Goal: Task Accomplishment & Management: Use online tool/utility

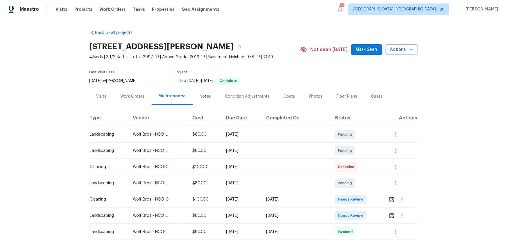
scroll to position [26, 0]
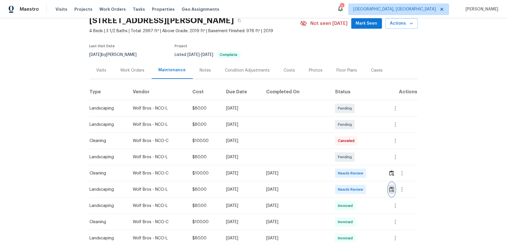
click at [390, 184] on button "button" at bounding box center [391, 190] width 7 height 14
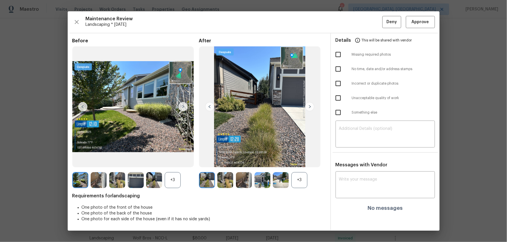
click at [305, 176] on div "+3" at bounding box center [299, 180] width 16 height 16
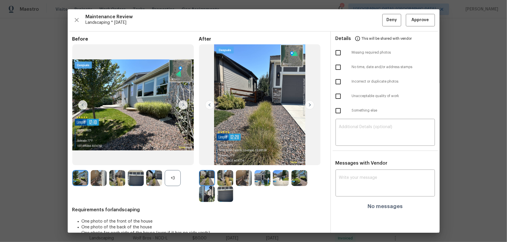
click at [172, 175] on div "+3" at bounding box center [173, 178] width 16 height 16
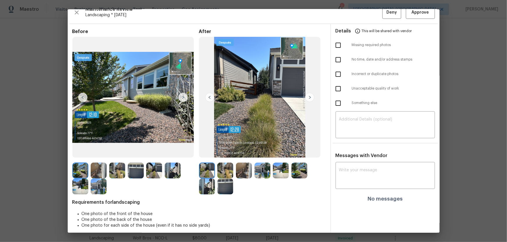
scroll to position [12, 0]
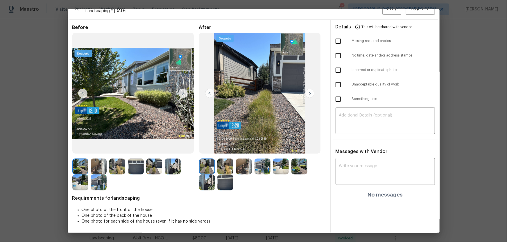
click at [225, 165] on img at bounding box center [225, 167] width 16 height 16
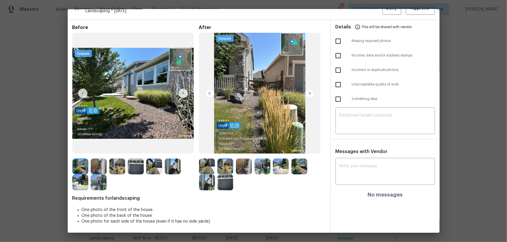
click at [245, 170] on img at bounding box center [244, 167] width 16 height 16
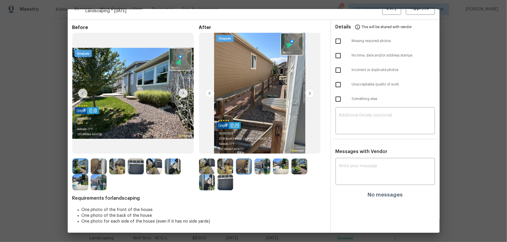
click at [259, 170] on img at bounding box center [262, 167] width 16 height 16
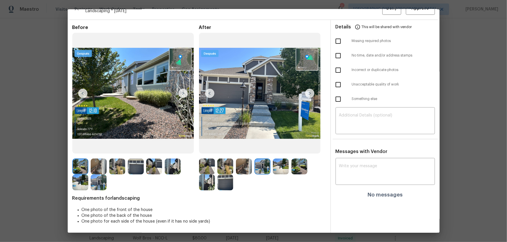
click at [273, 172] on img at bounding box center [281, 167] width 16 height 16
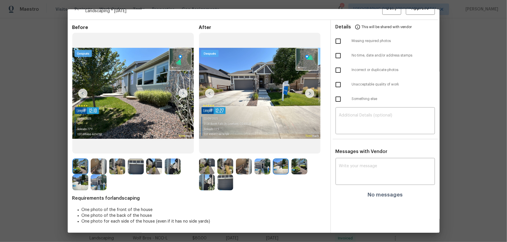
click at [293, 168] on img at bounding box center [299, 167] width 16 height 16
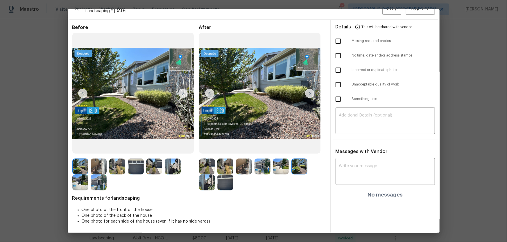
click at [211, 187] on img at bounding box center [207, 183] width 16 height 16
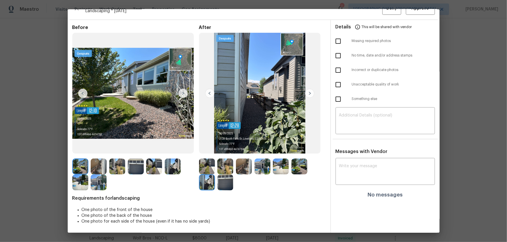
click at [230, 185] on img at bounding box center [225, 183] width 16 height 16
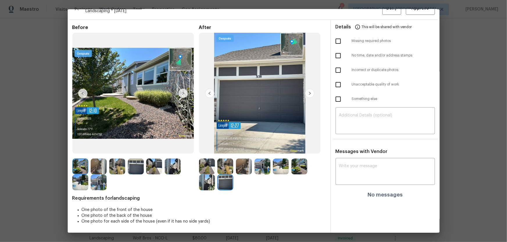
scroll to position [0, 0]
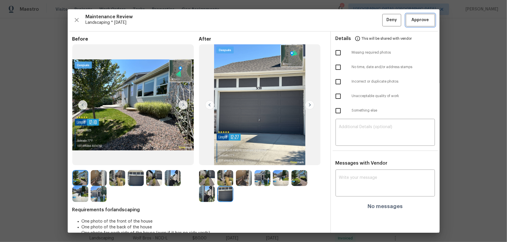
click at [410, 21] on span "Approve" at bounding box center [420, 20] width 20 height 7
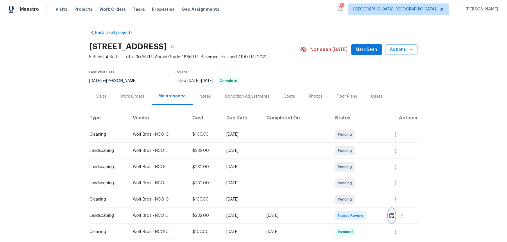
click at [360, 160] on img "button" at bounding box center [391, 216] width 5 height 6
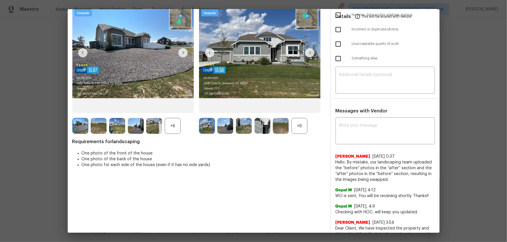
scroll to position [53, 0]
click at [177, 127] on div "+6" at bounding box center [173, 126] width 16 height 16
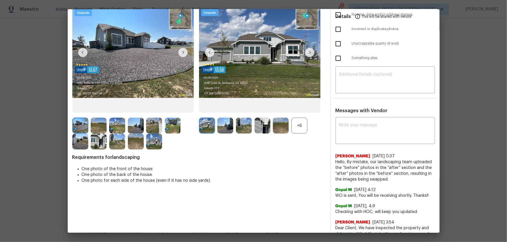
click at [307, 131] on div "+6" at bounding box center [262, 126] width 127 height 16
click at [300, 128] on div "+6" at bounding box center [299, 126] width 16 height 16
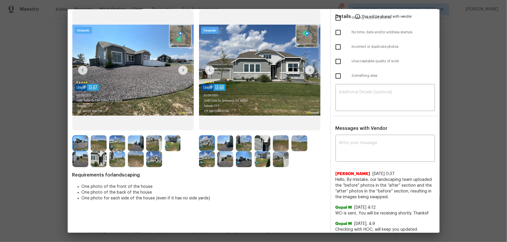
scroll to position [26, 0]
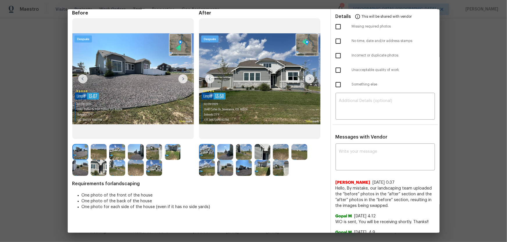
click at [226, 151] on img at bounding box center [225, 152] width 16 height 16
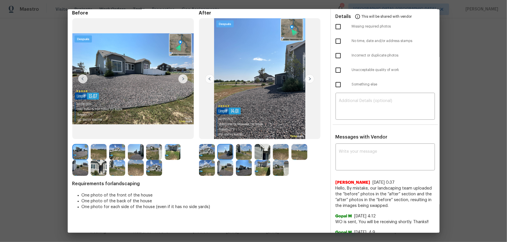
click at [243, 155] on img at bounding box center [244, 152] width 16 height 16
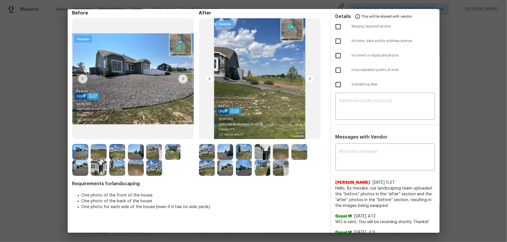
click at [262, 154] on img at bounding box center [262, 152] width 16 height 16
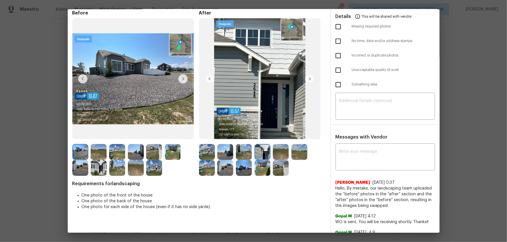
click at [278, 154] on img at bounding box center [281, 152] width 16 height 16
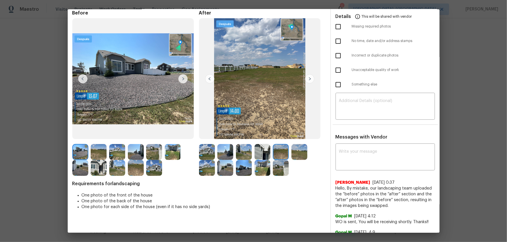
click at [291, 156] on img at bounding box center [299, 152] width 16 height 16
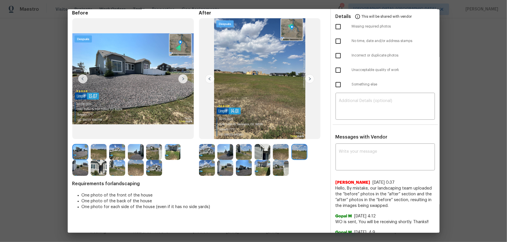
click at [211, 160] on img at bounding box center [207, 168] width 16 height 16
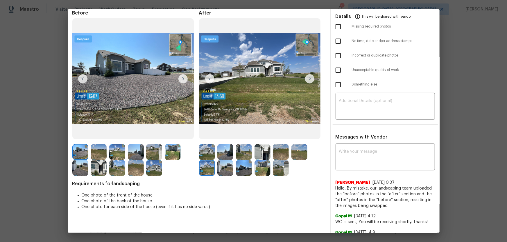
click at [219, 160] on img at bounding box center [225, 168] width 16 height 16
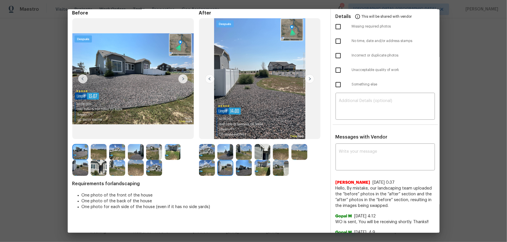
click at [237, 160] on img at bounding box center [244, 168] width 16 height 16
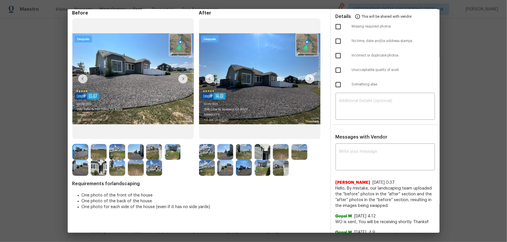
click at [256, 160] on img at bounding box center [262, 168] width 16 height 16
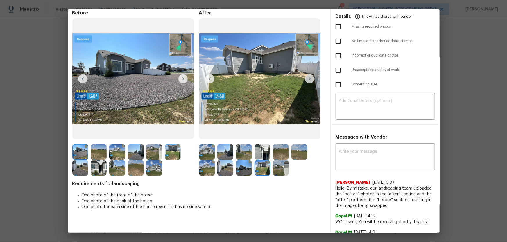
click at [277, 160] on img at bounding box center [281, 168] width 16 height 16
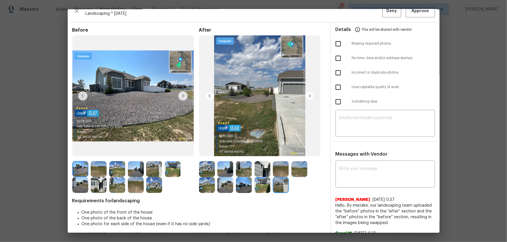
scroll to position [0, 0]
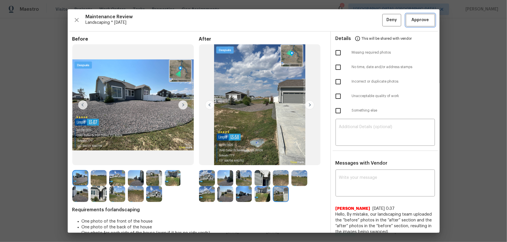
click at [360, 22] on span "Approve" at bounding box center [419, 20] width 17 height 7
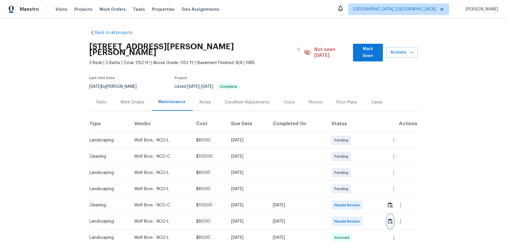
click at [360, 160] on button "button" at bounding box center [390, 222] width 7 height 14
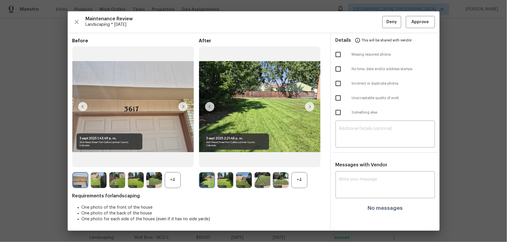
click at [300, 160] on div "+4" at bounding box center [299, 180] width 16 height 16
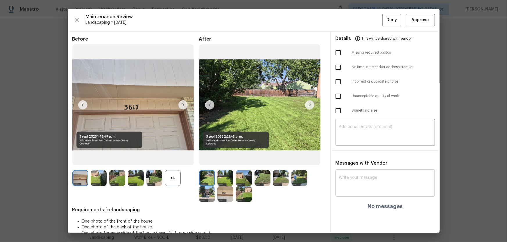
click at [175, 160] on div "+4" at bounding box center [173, 178] width 16 height 16
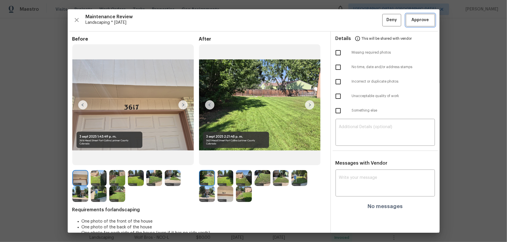
click at [360, 21] on span "Approve" at bounding box center [419, 20] width 17 height 7
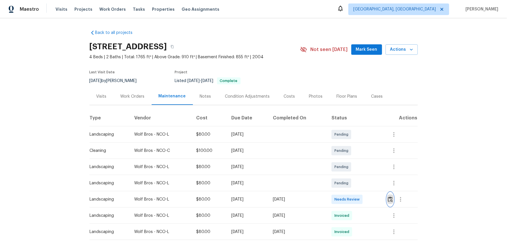
click at [389, 201] on img "button" at bounding box center [390, 200] width 5 height 6
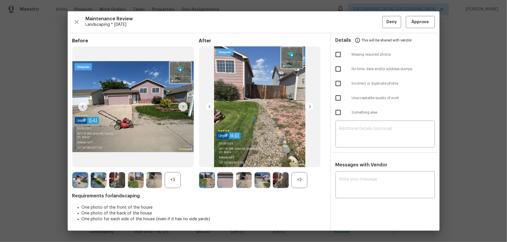
click at [299, 184] on div at bounding box center [254, 121] width 372 height 220
click at [165, 186] on div "+3" at bounding box center [173, 180] width 16 height 16
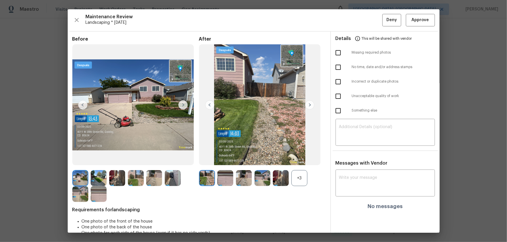
click at [293, 179] on div "+3" at bounding box center [299, 178] width 16 height 16
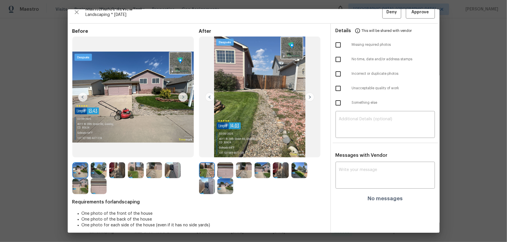
scroll to position [12, 0]
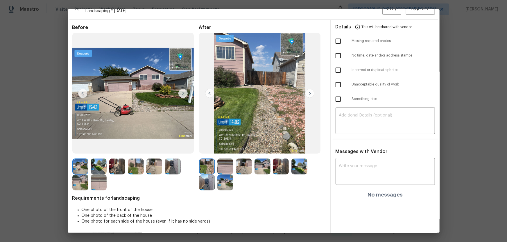
click at [226, 163] on img at bounding box center [225, 167] width 16 height 16
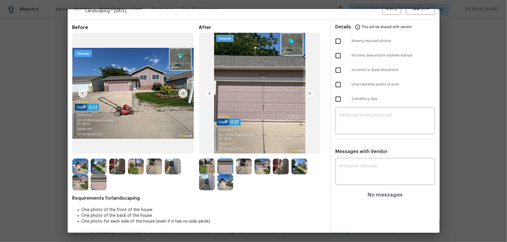
click at [244, 163] on img at bounding box center [244, 167] width 16 height 16
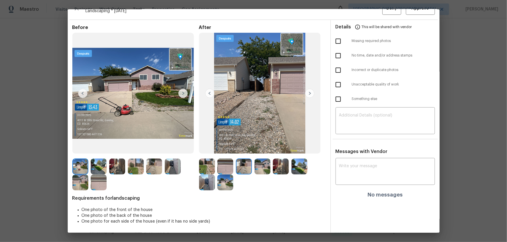
click at [259, 166] on img at bounding box center [262, 167] width 16 height 16
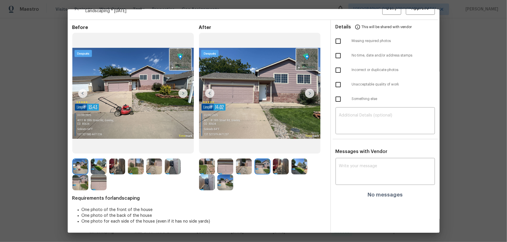
click at [284, 165] on img at bounding box center [281, 167] width 16 height 16
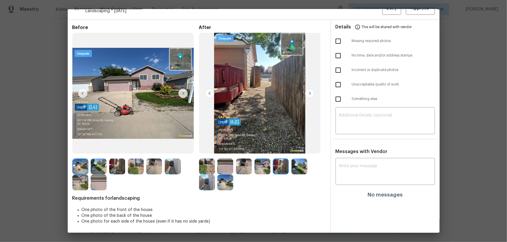
click at [300, 165] on img at bounding box center [299, 167] width 16 height 16
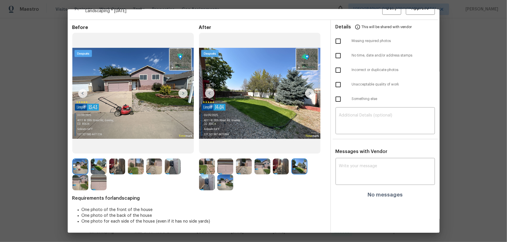
click at [204, 177] on img at bounding box center [207, 183] width 16 height 16
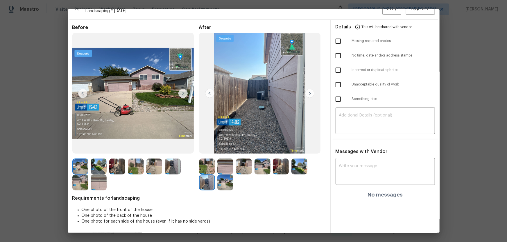
click at [221, 180] on img at bounding box center [225, 183] width 16 height 16
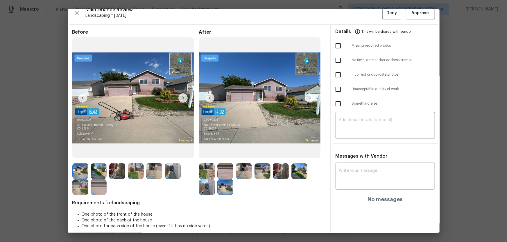
scroll to position [0, 0]
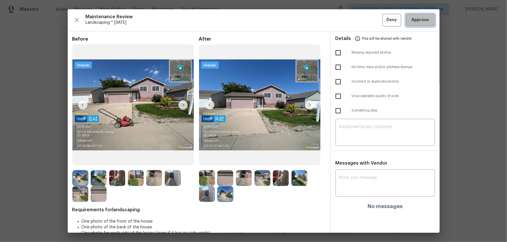
click at [411, 17] on span "Approve" at bounding box center [419, 20] width 17 height 7
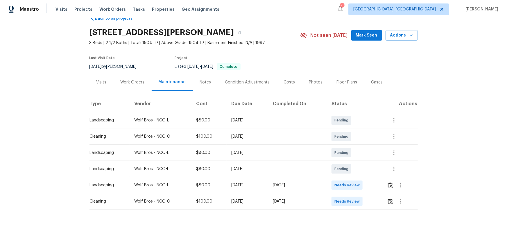
scroll to position [20, 0]
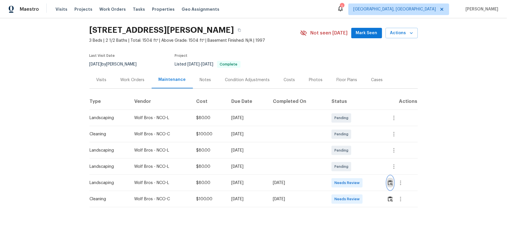
click at [388, 183] on button "button" at bounding box center [390, 183] width 7 height 14
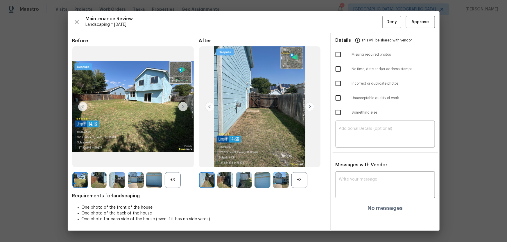
click at [305, 178] on div "+3" at bounding box center [299, 180] width 16 height 16
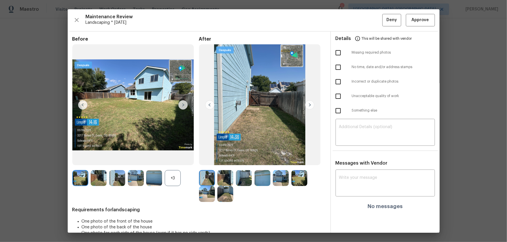
click at [175, 179] on div "+3" at bounding box center [173, 178] width 16 height 16
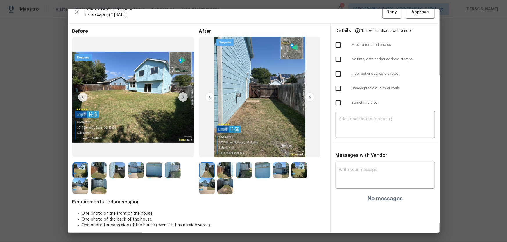
scroll to position [12, 0]
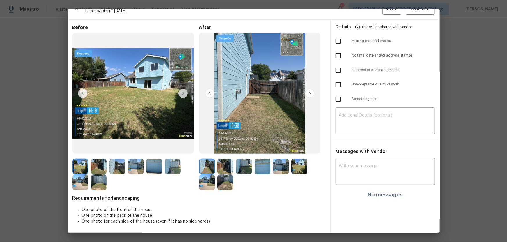
click at [222, 163] on img at bounding box center [225, 167] width 16 height 16
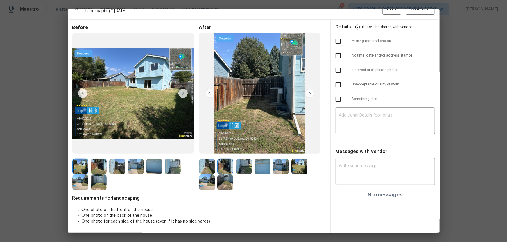
click at [234, 165] on div at bounding box center [226, 167] width 19 height 16
click at [242, 168] on img at bounding box center [244, 167] width 16 height 16
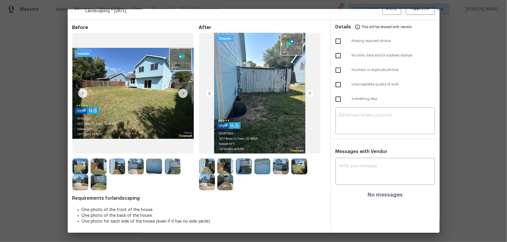
click at [258, 169] on img at bounding box center [262, 167] width 16 height 16
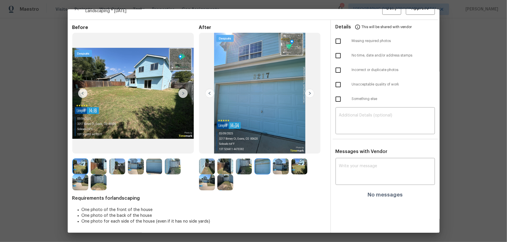
click at [278, 169] on img at bounding box center [281, 167] width 16 height 16
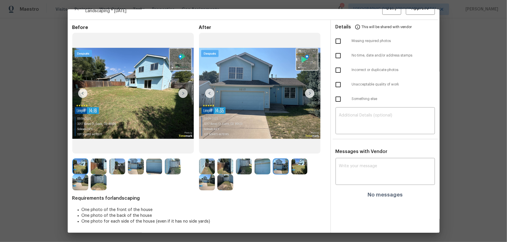
click at [293, 169] on img at bounding box center [299, 167] width 16 height 16
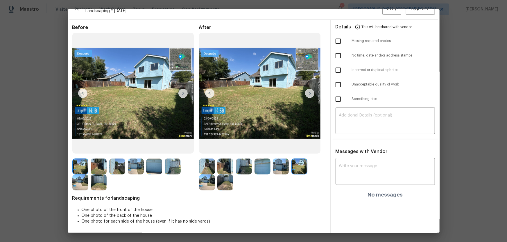
click at [207, 177] on img at bounding box center [207, 183] width 16 height 16
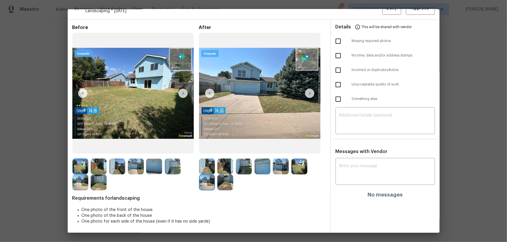
click at [226, 180] on img at bounding box center [225, 183] width 16 height 16
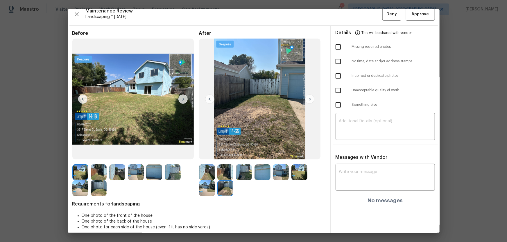
scroll to position [0, 0]
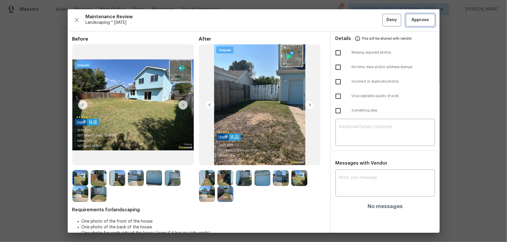
click at [414, 23] on span "Approve" at bounding box center [419, 20] width 17 height 7
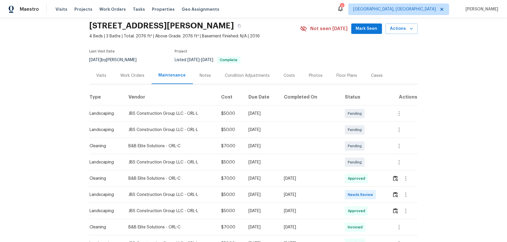
scroll to position [53, 0]
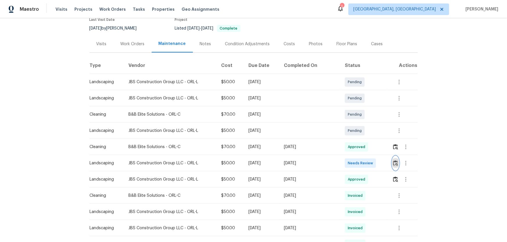
click at [360, 160] on img "button" at bounding box center [395, 164] width 5 height 6
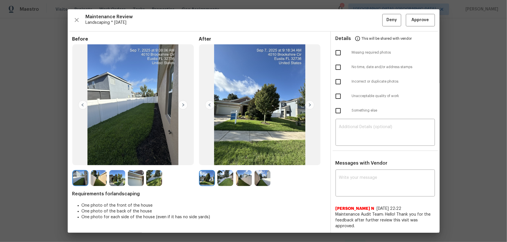
scroll to position [26, 0]
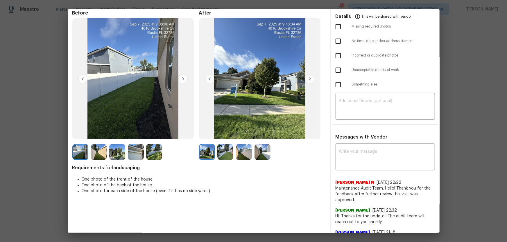
click at [223, 152] on img at bounding box center [225, 152] width 16 height 16
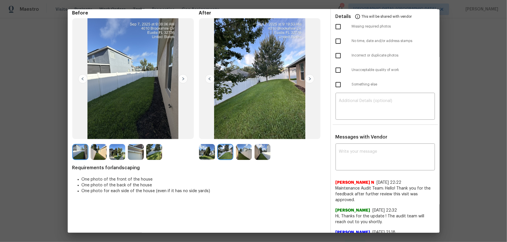
click at [237, 149] on img at bounding box center [244, 152] width 16 height 16
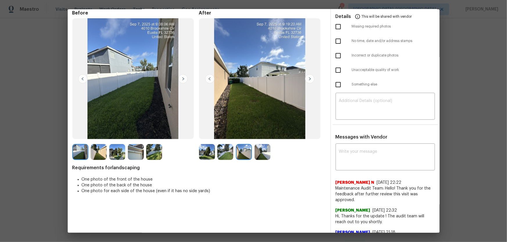
click at [260, 156] on img at bounding box center [262, 152] width 16 height 16
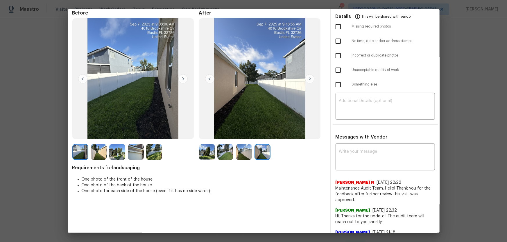
click at [210, 151] on img at bounding box center [207, 152] width 16 height 16
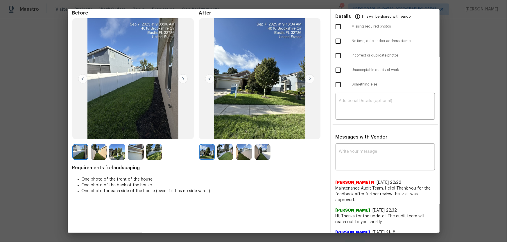
click at [224, 153] on img at bounding box center [225, 152] width 16 height 16
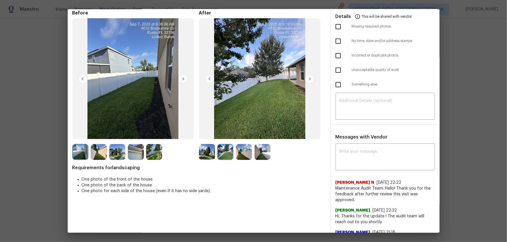
click at [247, 154] on img at bounding box center [244, 152] width 16 height 16
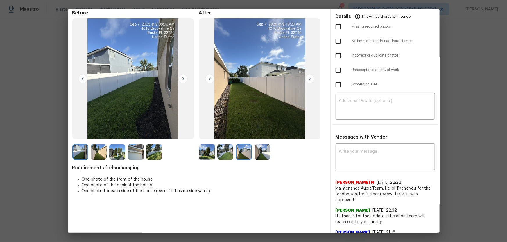
click at [260, 154] on img at bounding box center [262, 152] width 16 height 16
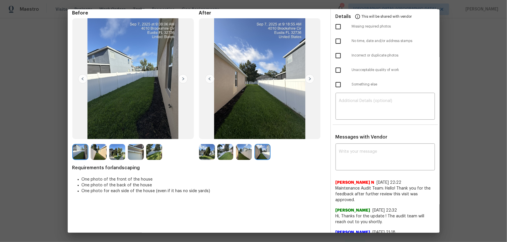
click at [204, 152] on img at bounding box center [207, 152] width 16 height 16
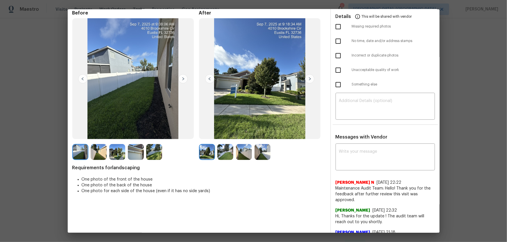
click at [217, 153] on img at bounding box center [225, 152] width 16 height 16
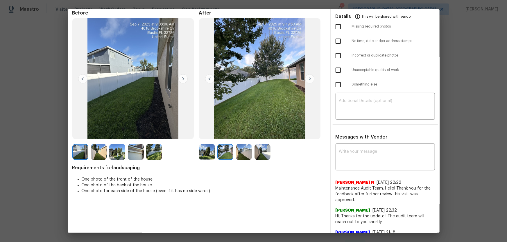
click at [237, 156] on img at bounding box center [244, 152] width 16 height 16
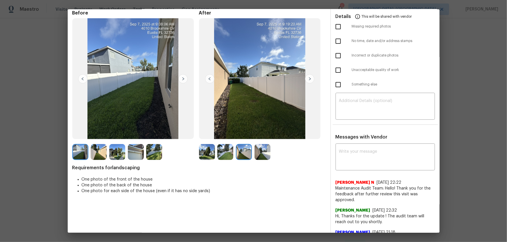
click at [254, 158] on img at bounding box center [262, 152] width 16 height 16
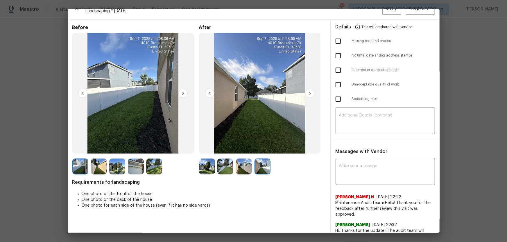
scroll to position [0, 0]
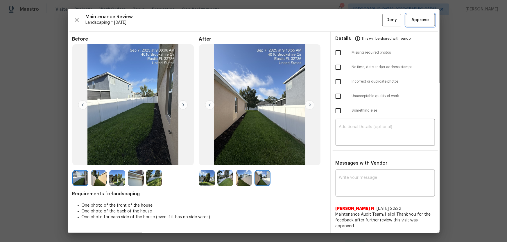
click at [360, 18] on span "Approve" at bounding box center [419, 20] width 17 height 7
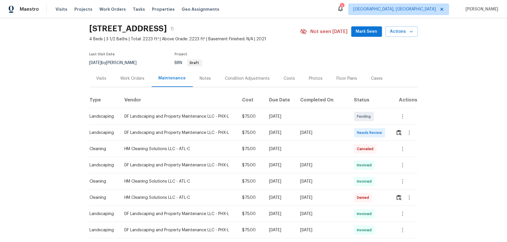
scroll to position [26, 0]
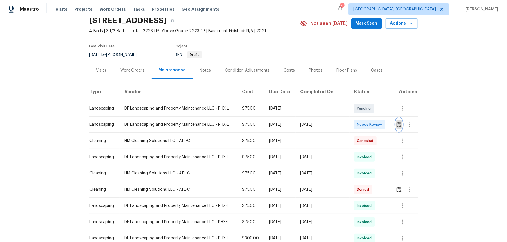
click at [397, 124] on img "button" at bounding box center [398, 125] width 5 height 6
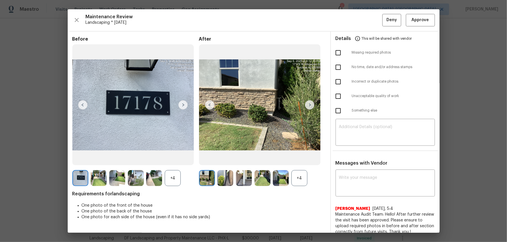
click at [301, 179] on div "+4" at bounding box center [299, 178] width 16 height 16
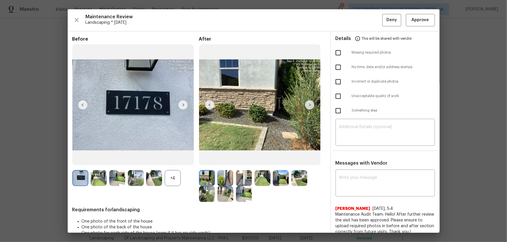
click at [177, 183] on div "+4" at bounding box center [173, 178] width 16 height 16
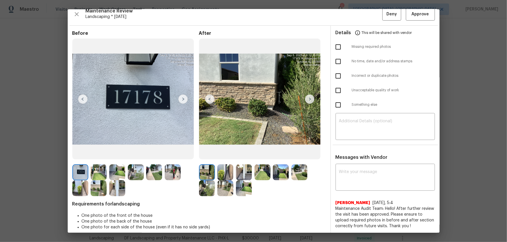
scroll to position [12, 0]
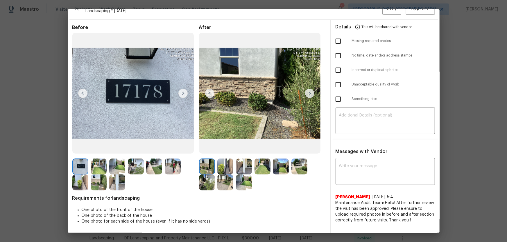
click at [225, 165] on img at bounding box center [225, 167] width 16 height 16
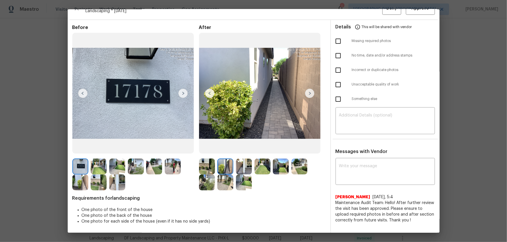
click at [236, 166] on img at bounding box center [244, 167] width 16 height 16
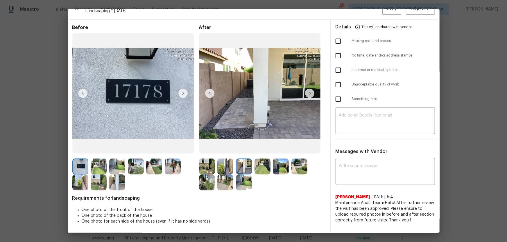
click at [261, 165] on img at bounding box center [262, 167] width 16 height 16
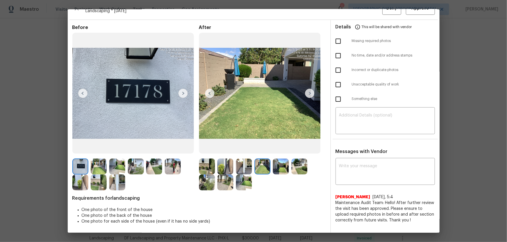
click at [281, 170] on img at bounding box center [281, 167] width 16 height 16
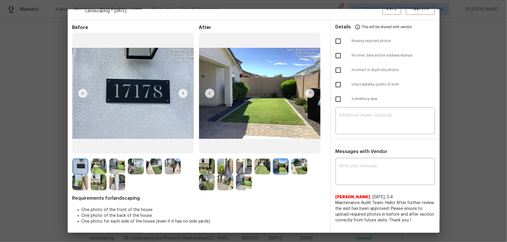
click at [299, 168] on img at bounding box center [299, 167] width 16 height 16
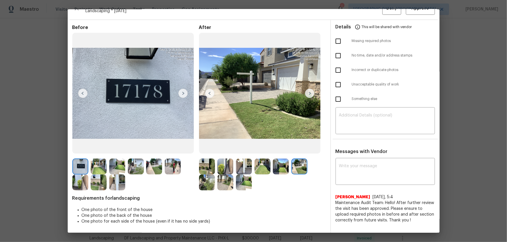
click at [202, 180] on img at bounding box center [207, 183] width 16 height 16
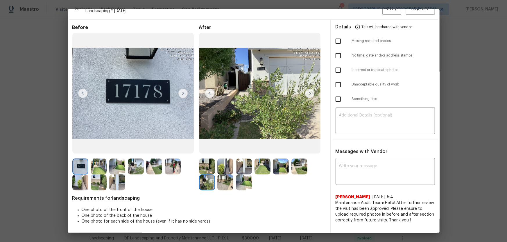
click at [228, 181] on img at bounding box center [225, 183] width 16 height 16
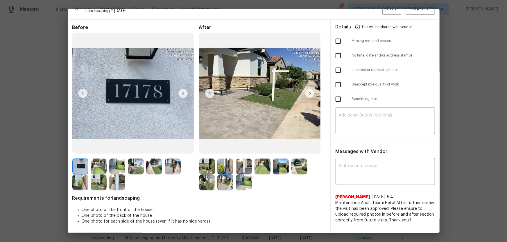
click at [241, 183] on img at bounding box center [244, 183] width 16 height 16
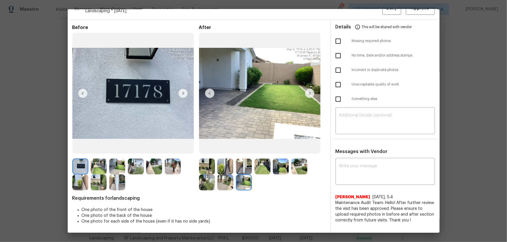
scroll to position [0, 0]
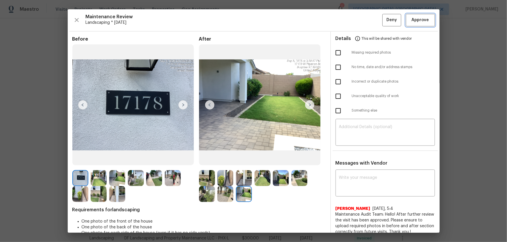
click at [419, 20] on span "Approve" at bounding box center [419, 20] width 17 height 7
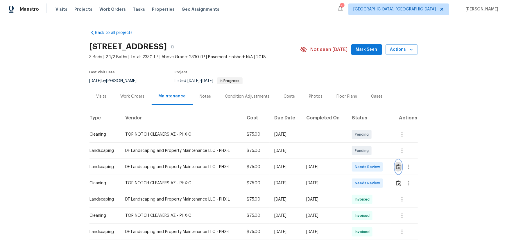
click at [360, 160] on img "button" at bounding box center [398, 167] width 5 height 6
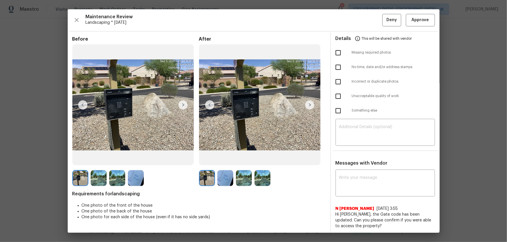
click at [230, 160] on img at bounding box center [225, 178] width 16 height 16
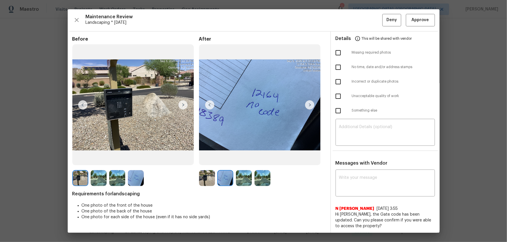
click at [240, 160] on img at bounding box center [244, 178] width 16 height 16
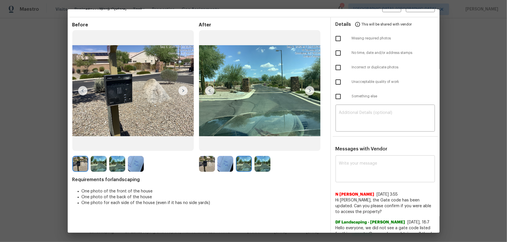
scroll to position [28, 0]
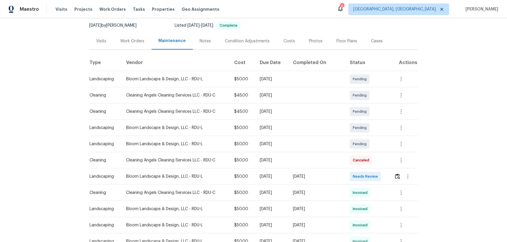
scroll to position [79, 0]
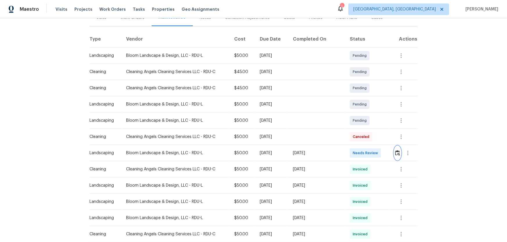
click at [394, 156] on button "button" at bounding box center [397, 153] width 7 height 14
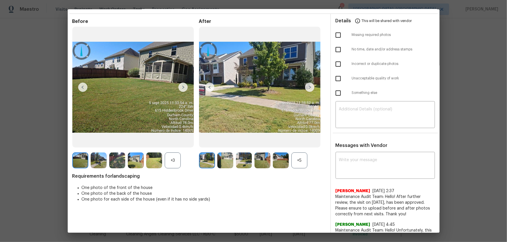
scroll to position [26, 0]
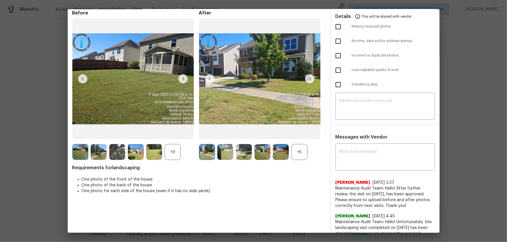
click at [302, 154] on div "+5" at bounding box center [299, 152] width 16 height 16
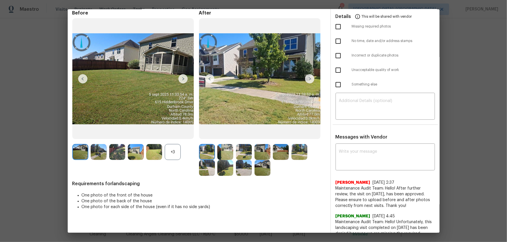
click at [167, 151] on div "+3" at bounding box center [173, 152] width 16 height 16
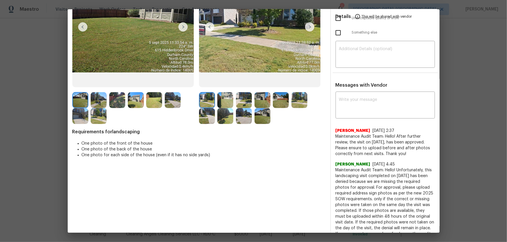
scroll to position [79, 0]
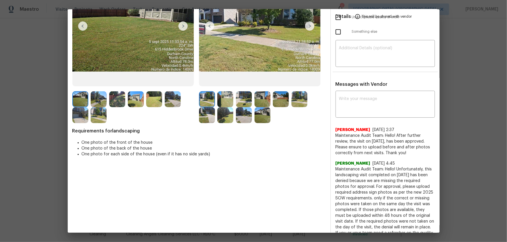
click at [226, 103] on img at bounding box center [225, 99] width 16 height 16
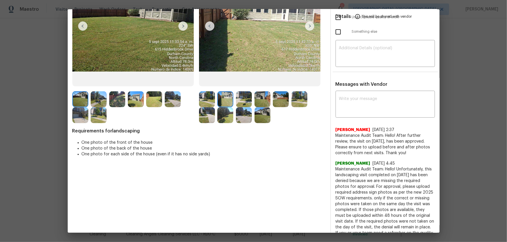
click at [239, 99] on img at bounding box center [244, 99] width 16 height 16
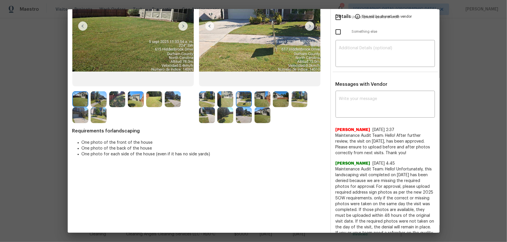
click at [256, 99] on img at bounding box center [262, 99] width 16 height 16
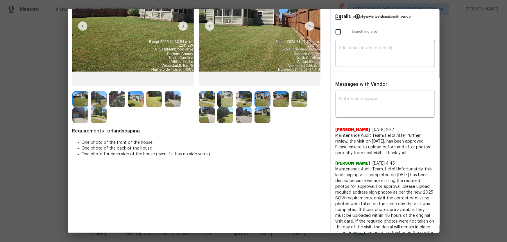
click at [275, 102] on img at bounding box center [281, 99] width 16 height 16
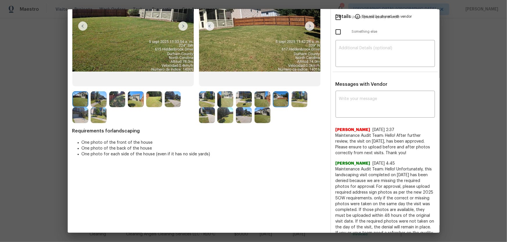
click at [295, 100] on img at bounding box center [299, 99] width 16 height 16
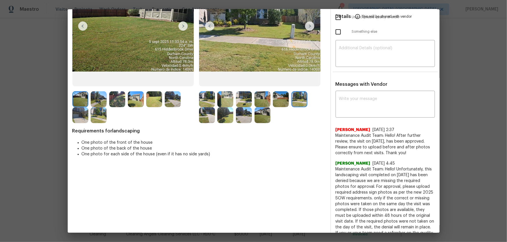
click at [207, 114] on img at bounding box center [207, 115] width 16 height 16
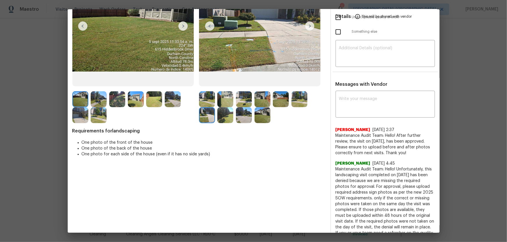
click at [225, 115] on img at bounding box center [225, 115] width 16 height 16
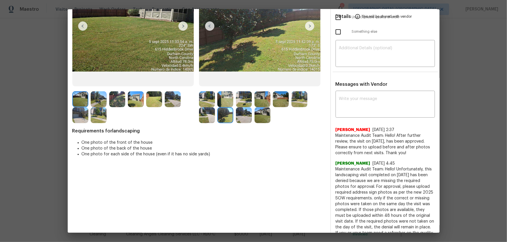
click at [241, 115] on img at bounding box center [244, 115] width 16 height 16
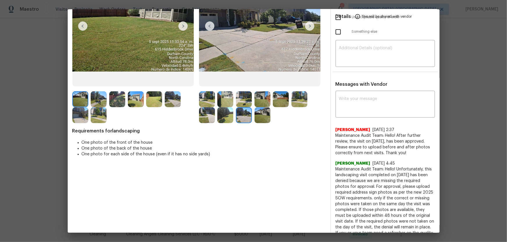
click at [258, 120] on img at bounding box center [262, 115] width 16 height 16
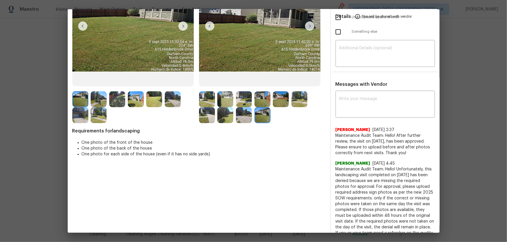
scroll to position [0, 0]
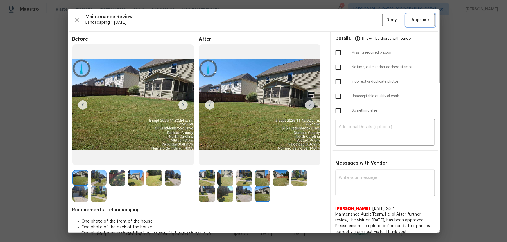
click at [411, 24] on button "Approve" at bounding box center [420, 20] width 29 height 12
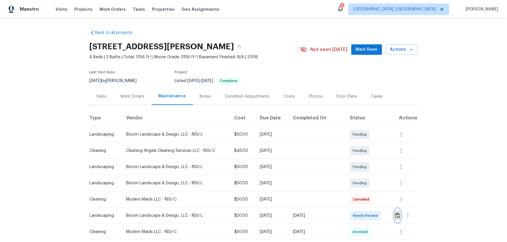
click at [360, 160] on img "button" at bounding box center [397, 216] width 5 height 6
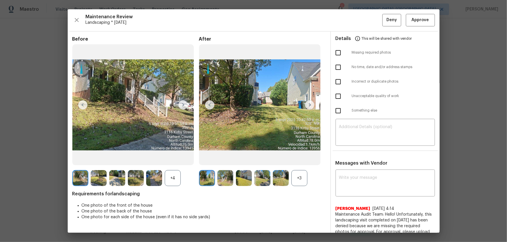
click at [303, 160] on div "+3" at bounding box center [299, 178] width 16 height 16
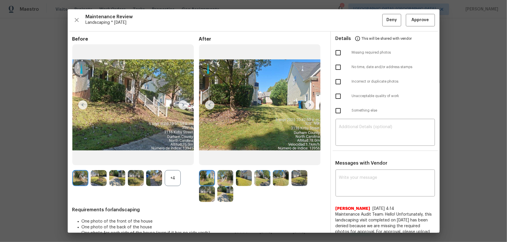
click at [174, 160] on div "+4" at bounding box center [173, 178] width 16 height 16
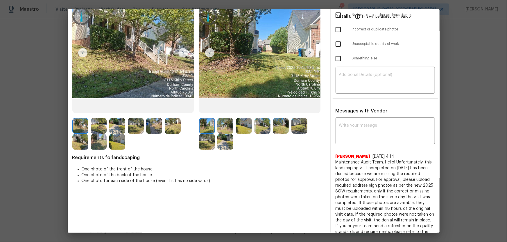
scroll to position [53, 0]
click at [229, 126] on img at bounding box center [225, 126] width 16 height 16
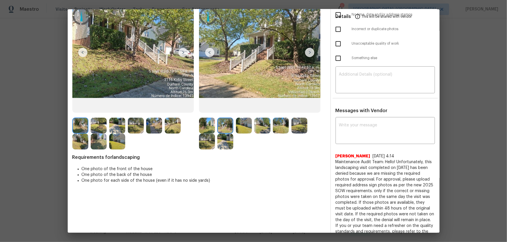
click at [247, 128] on img at bounding box center [244, 126] width 16 height 16
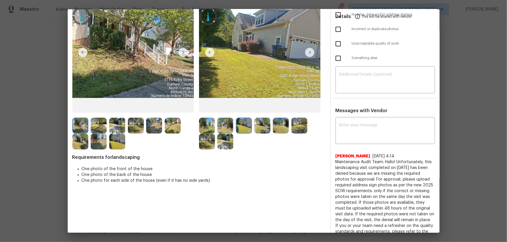
click at [262, 129] on img at bounding box center [262, 126] width 16 height 16
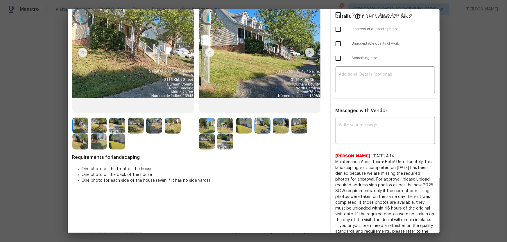
click at [285, 130] on img at bounding box center [281, 126] width 16 height 16
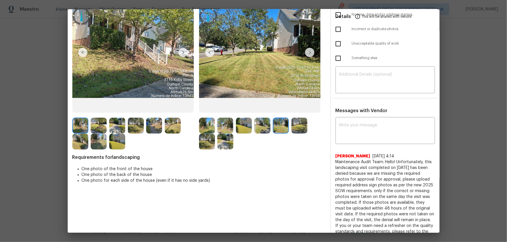
click at [303, 127] on img at bounding box center [299, 126] width 16 height 16
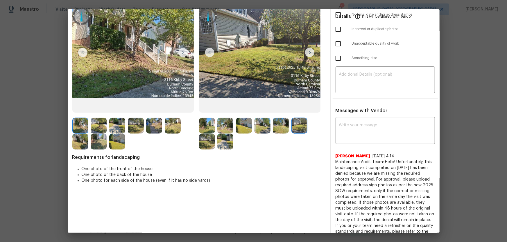
click at [210, 139] on img at bounding box center [207, 142] width 16 height 16
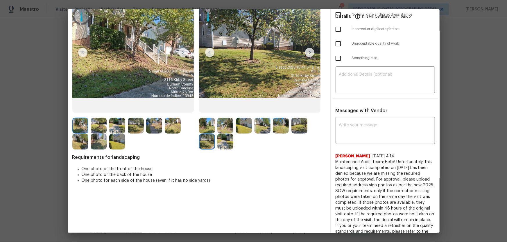
click at [227, 141] on img at bounding box center [225, 142] width 16 height 16
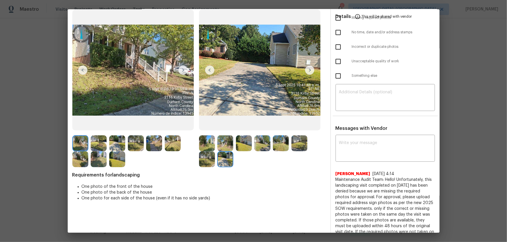
scroll to position [0, 0]
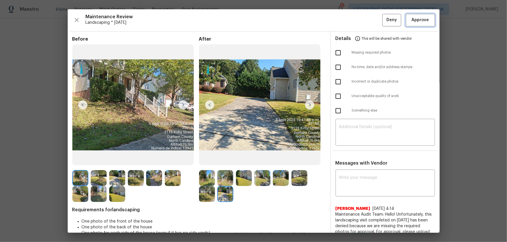
click at [360, 20] on span "Approve" at bounding box center [419, 20] width 17 height 7
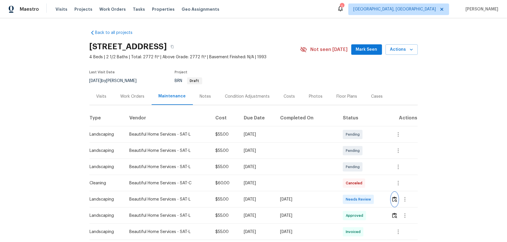
click at [360, 160] on img "button" at bounding box center [394, 200] width 5 height 6
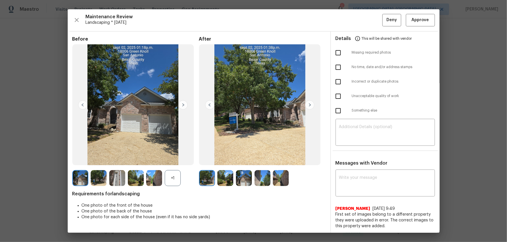
click at [174, 160] on div "+1" at bounding box center [173, 178] width 16 height 16
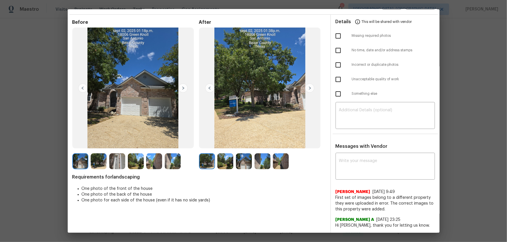
scroll to position [26, 0]
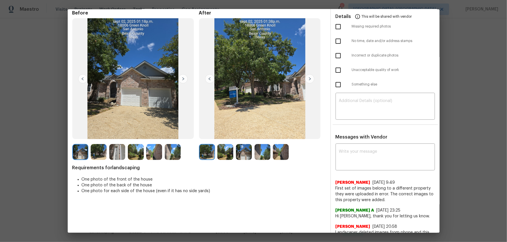
click at [218, 151] on img at bounding box center [225, 152] width 16 height 16
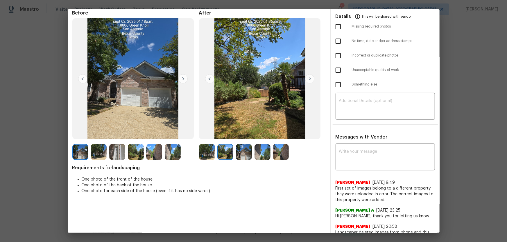
click at [248, 156] on img at bounding box center [244, 152] width 16 height 16
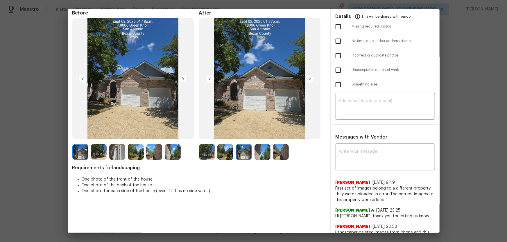
click at [258, 154] on img at bounding box center [262, 152] width 16 height 16
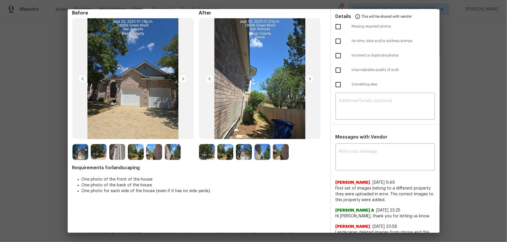
click at [278, 154] on img at bounding box center [281, 152] width 16 height 16
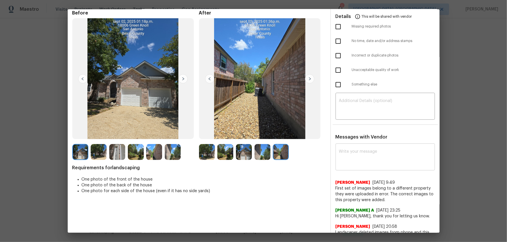
scroll to position [0, 0]
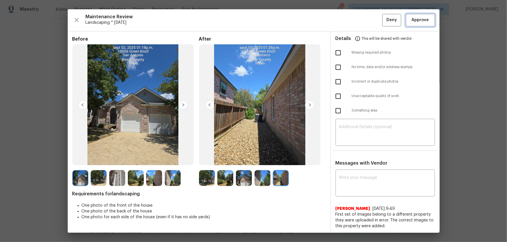
click at [360, 21] on span "Approve" at bounding box center [419, 20] width 17 height 7
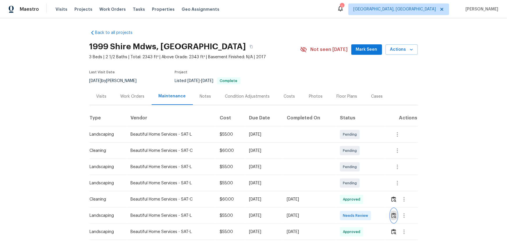
click at [360, 160] on button "button" at bounding box center [393, 216] width 7 height 14
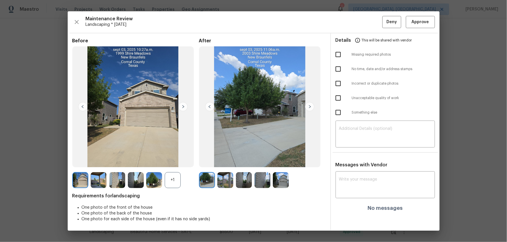
click at [174, 160] on div "Before +1 After Requirements for landscaping One photo of the front of the hous…" at bounding box center [198, 134] width 253 height 193
click at [170, 160] on div "+1" at bounding box center [173, 180] width 16 height 16
click at [228, 160] on img at bounding box center [225, 180] width 16 height 16
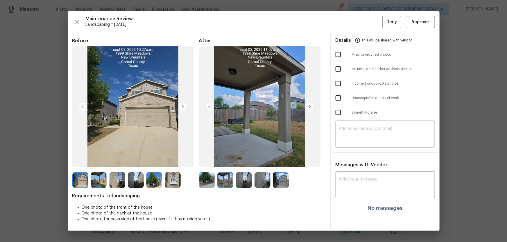
click at [246, 160] on img at bounding box center [244, 180] width 16 height 16
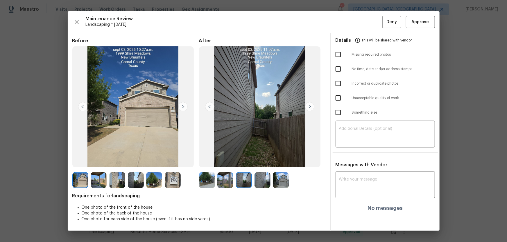
click at [258, 160] on img at bounding box center [262, 180] width 16 height 16
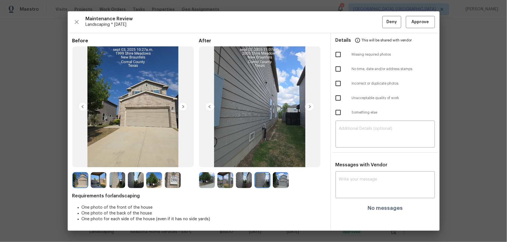
click at [283, 160] on img at bounding box center [281, 180] width 16 height 16
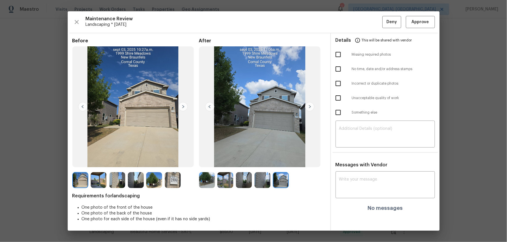
click at [176, 160] on img at bounding box center [173, 180] width 16 height 16
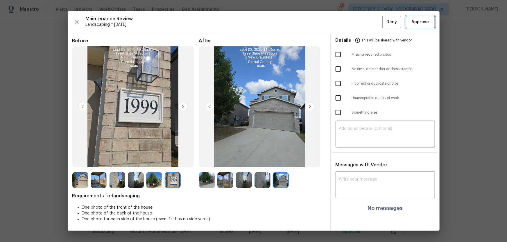
click at [360, 17] on button "Approve" at bounding box center [420, 22] width 29 height 12
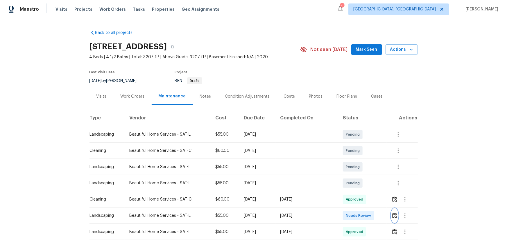
click at [360, 160] on button "button" at bounding box center [394, 216] width 7 height 14
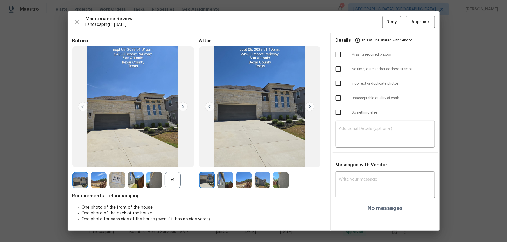
click at [169, 160] on div "+1" at bounding box center [173, 180] width 16 height 16
click at [225, 160] on img at bounding box center [225, 180] width 16 height 16
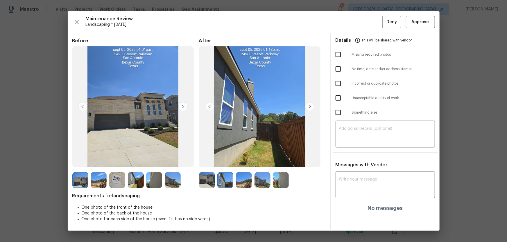
click at [240, 160] on img at bounding box center [244, 180] width 16 height 16
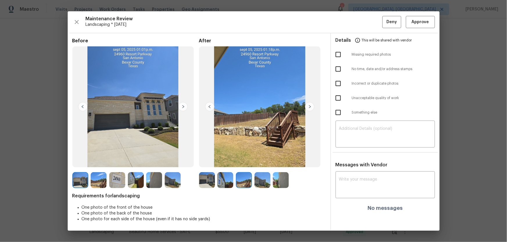
click at [260, 160] on img at bounding box center [262, 180] width 16 height 16
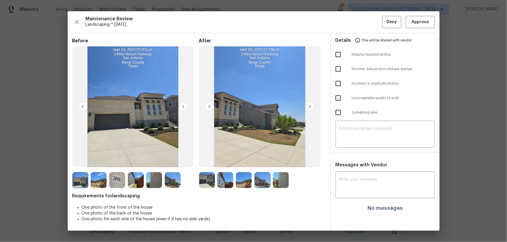
click at [276, 160] on img at bounding box center [281, 180] width 16 height 16
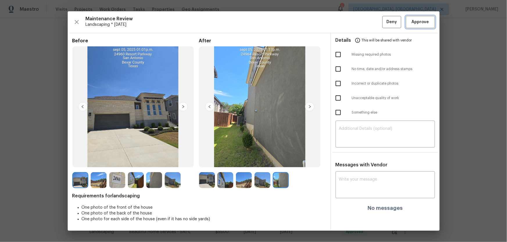
click at [360, 22] on span "Approve" at bounding box center [419, 22] width 17 height 7
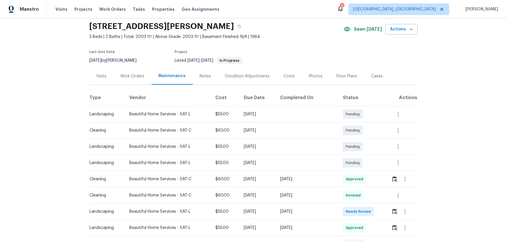
scroll to position [53, 0]
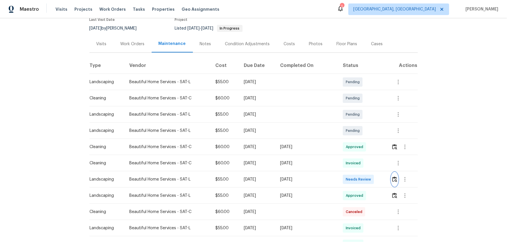
click at [360, 160] on button "button" at bounding box center [394, 180] width 7 height 14
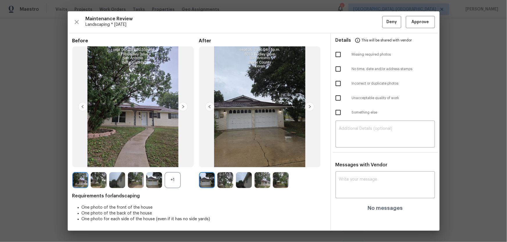
click at [180, 160] on div "+1" at bounding box center [173, 180] width 16 height 16
click at [227, 160] on img at bounding box center [225, 180] width 16 height 16
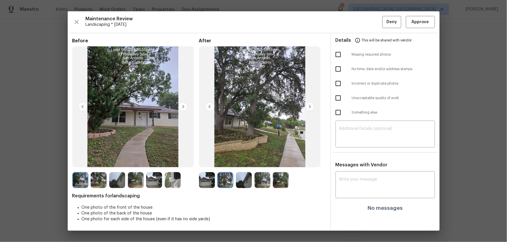
click at [246, 160] on img at bounding box center [244, 180] width 16 height 16
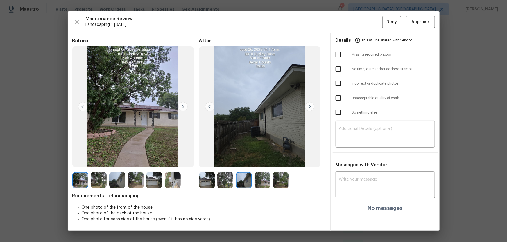
click at [265, 160] on img at bounding box center [262, 180] width 16 height 16
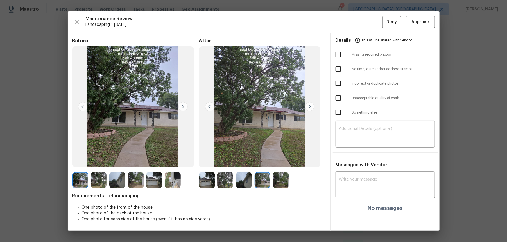
click at [287, 160] on img at bounding box center [281, 180] width 16 height 16
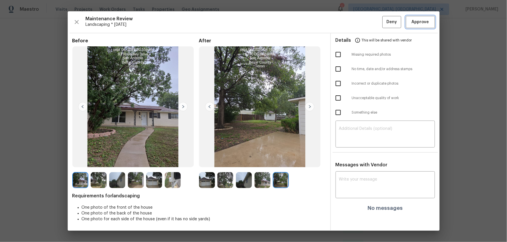
click at [360, 20] on span "Approve" at bounding box center [419, 22] width 17 height 7
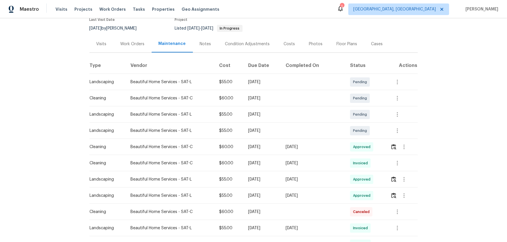
scroll to position [0, 0]
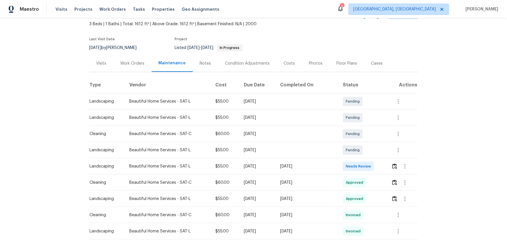
scroll to position [53, 0]
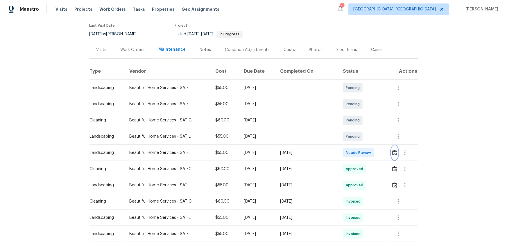
click at [360, 150] on img "button" at bounding box center [394, 153] width 5 height 6
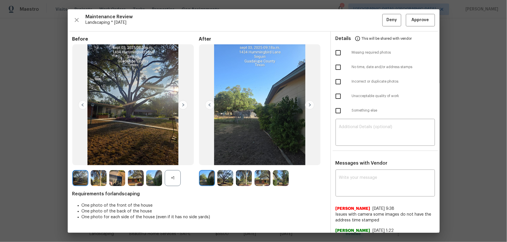
click at [174, 160] on div "+1" at bounding box center [173, 178] width 16 height 16
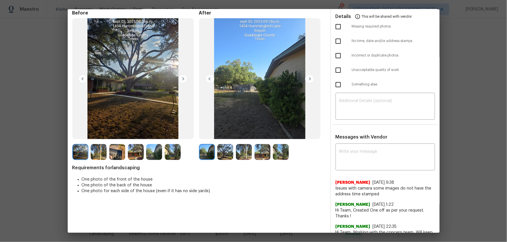
click at [225, 154] on img at bounding box center [225, 152] width 16 height 16
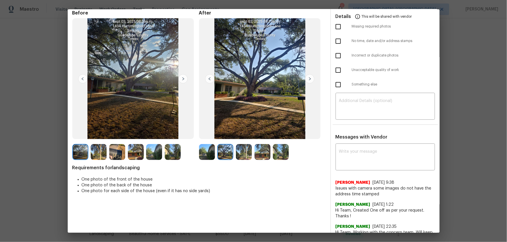
click at [245, 154] on img at bounding box center [244, 152] width 16 height 16
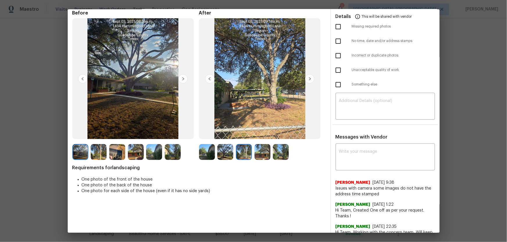
click at [261, 156] on img at bounding box center [262, 152] width 16 height 16
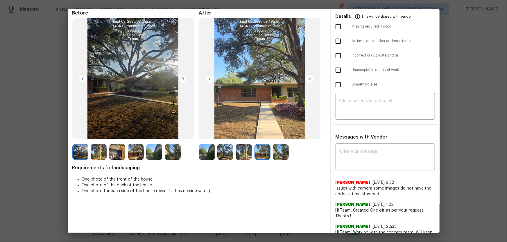
click at [279, 154] on img at bounding box center [281, 152] width 16 height 16
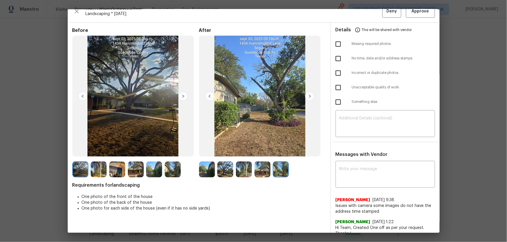
scroll to position [0, 0]
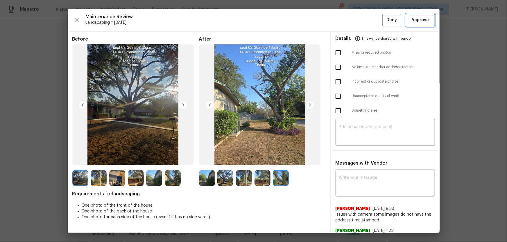
click at [360, 21] on span "Approve" at bounding box center [419, 20] width 17 height 7
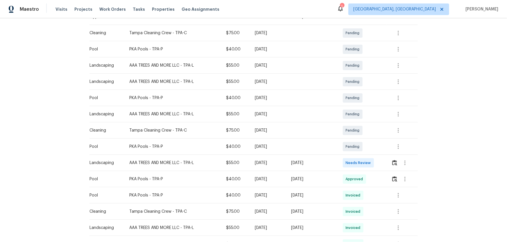
scroll to position [105, 0]
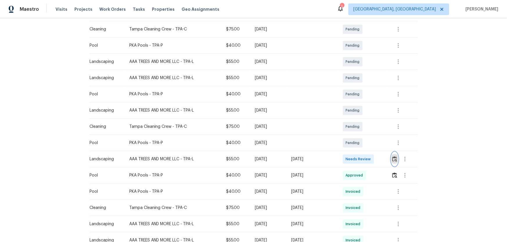
click at [360, 160] on img "button" at bounding box center [394, 159] width 5 height 6
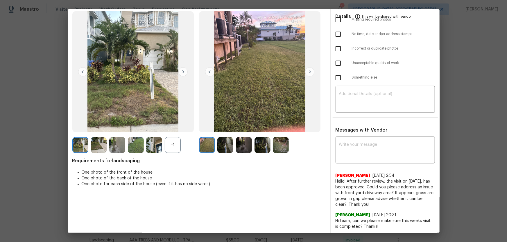
scroll to position [34, 0]
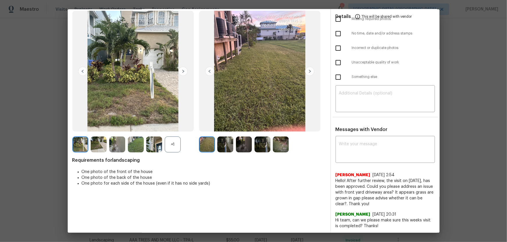
click at [171, 140] on div "+1" at bounding box center [173, 145] width 16 height 16
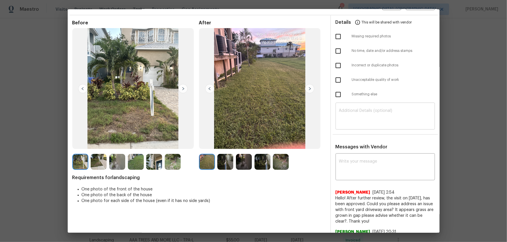
scroll to position [0, 0]
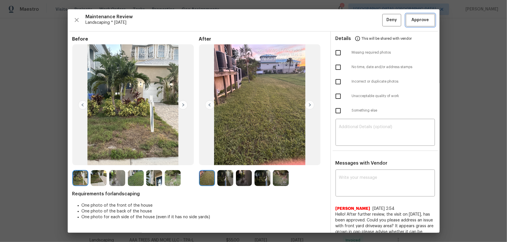
click at [360, 25] on button "Approve" at bounding box center [420, 20] width 29 height 12
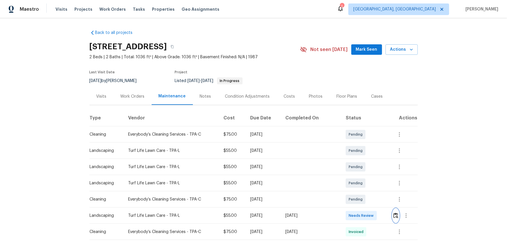
click at [360, 160] on img "button" at bounding box center [395, 216] width 5 height 6
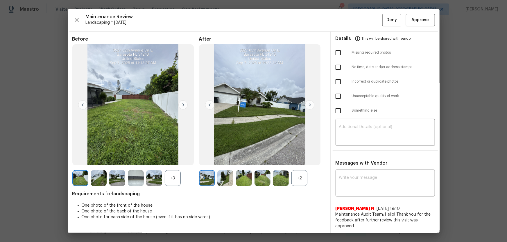
click at [298, 160] on div "+2" at bounding box center [299, 178] width 16 height 16
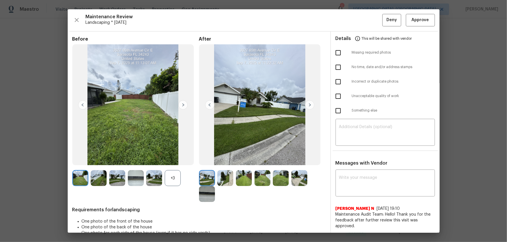
click at [166, 160] on div "+3" at bounding box center [173, 178] width 16 height 16
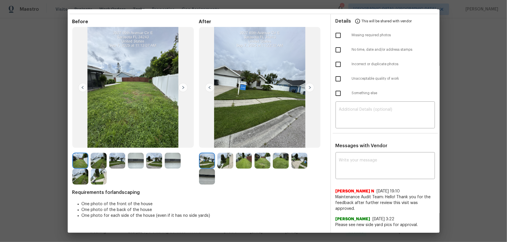
scroll to position [26, 0]
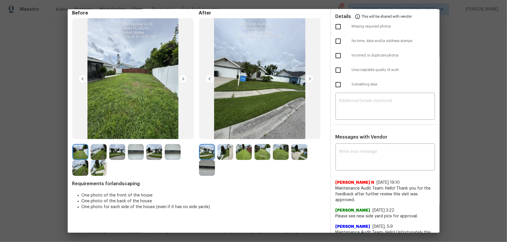
click at [219, 155] on img at bounding box center [225, 152] width 16 height 16
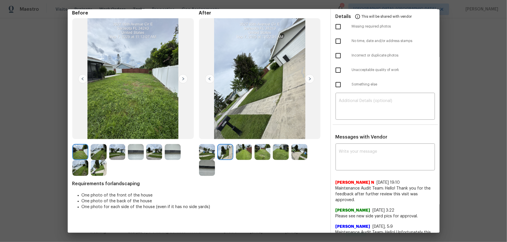
click at [247, 155] on img at bounding box center [244, 152] width 16 height 16
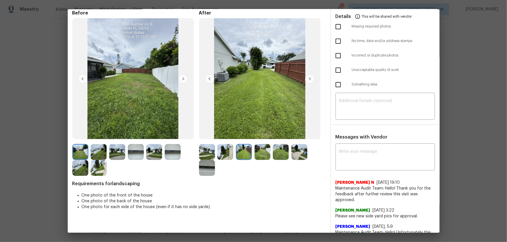
click at [260, 154] on img at bounding box center [262, 152] width 16 height 16
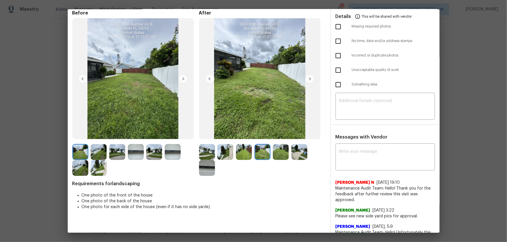
click at [277, 154] on img at bounding box center [281, 152] width 16 height 16
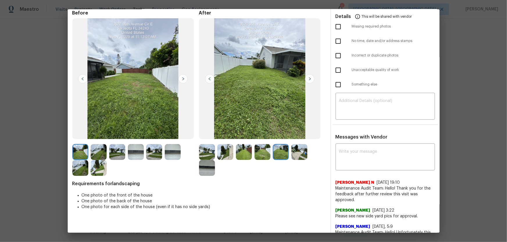
click at [295, 154] on img at bounding box center [299, 152] width 16 height 16
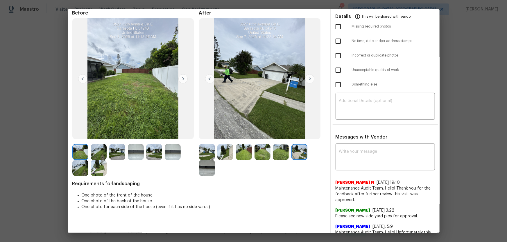
click at [206, 160] on img at bounding box center [207, 168] width 16 height 16
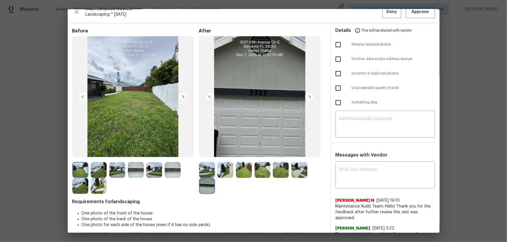
scroll to position [0, 0]
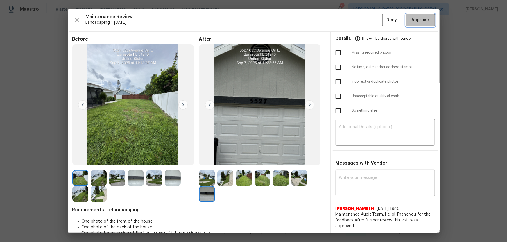
click at [360, 26] on button "Approve" at bounding box center [420, 20] width 29 height 12
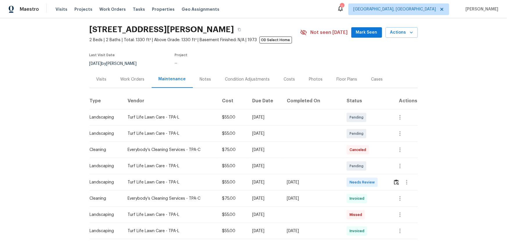
scroll to position [26, 0]
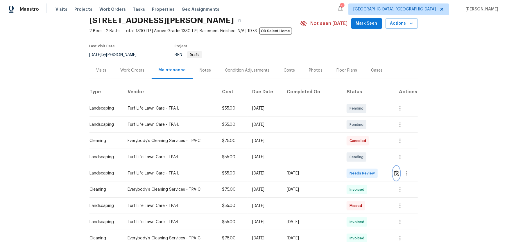
click at [360, 160] on img "button" at bounding box center [396, 174] width 5 height 6
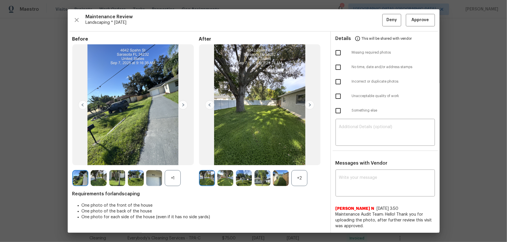
click at [303, 160] on div "+2" at bounding box center [299, 178] width 16 height 16
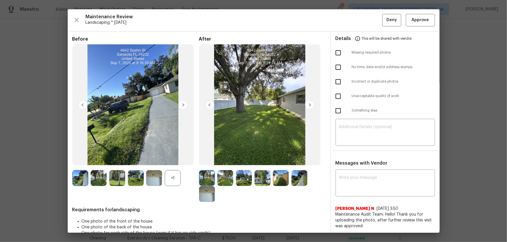
click at [170, 160] on div "+1" at bounding box center [173, 178] width 16 height 16
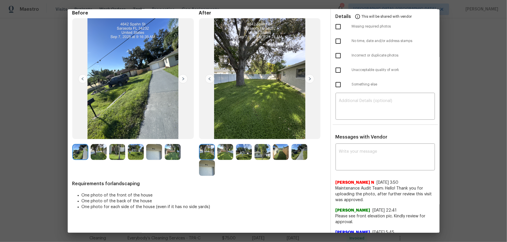
click at [226, 158] on img at bounding box center [225, 152] width 16 height 16
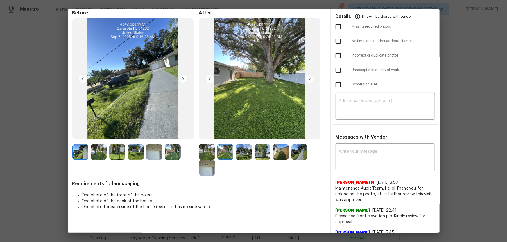
click at [247, 151] on img at bounding box center [244, 152] width 16 height 16
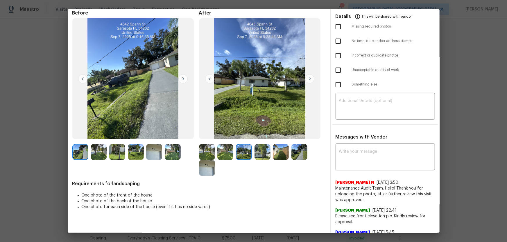
click at [259, 153] on img at bounding box center [262, 152] width 16 height 16
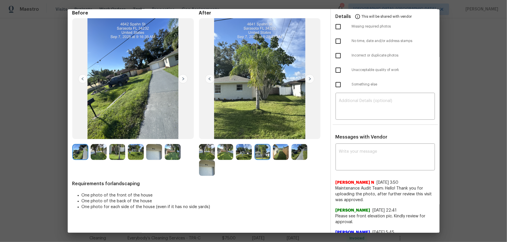
click at [274, 151] on img at bounding box center [281, 152] width 16 height 16
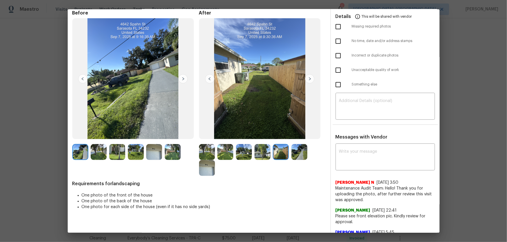
click at [294, 152] on img at bounding box center [299, 152] width 16 height 16
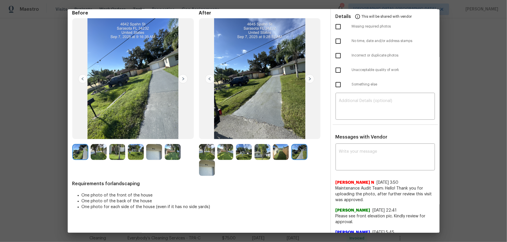
click at [208, 160] on img at bounding box center [207, 168] width 16 height 16
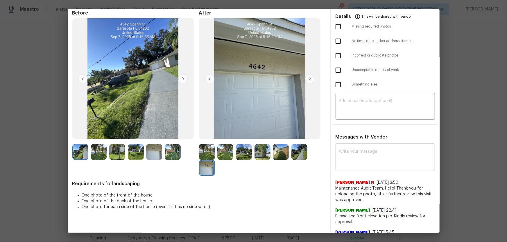
scroll to position [0, 0]
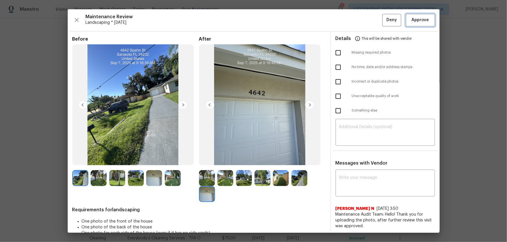
click at [360, 20] on span "Approve" at bounding box center [419, 20] width 17 height 7
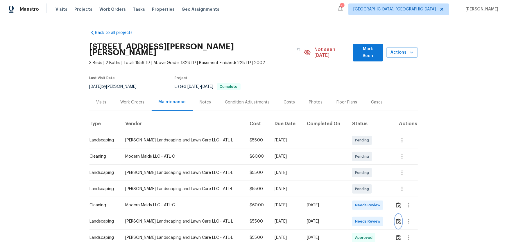
click at [360, 160] on img "button" at bounding box center [398, 222] width 5 height 6
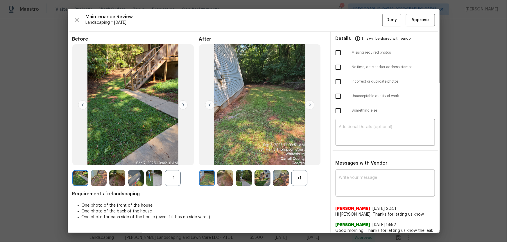
click at [293, 160] on div "+1" at bounding box center [299, 178] width 16 height 16
click at [170, 160] on div "+1" at bounding box center [173, 178] width 16 height 16
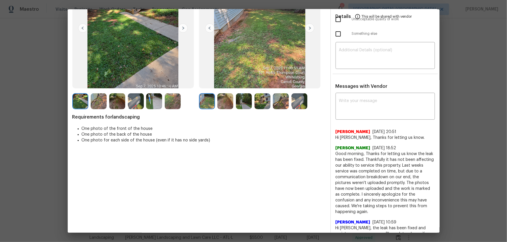
scroll to position [79, 0]
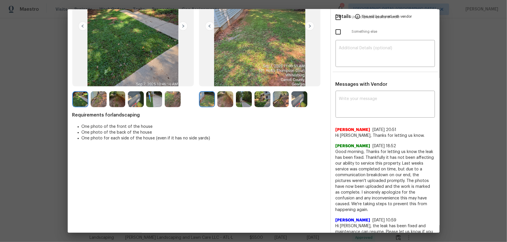
click at [220, 99] on img at bounding box center [225, 99] width 16 height 16
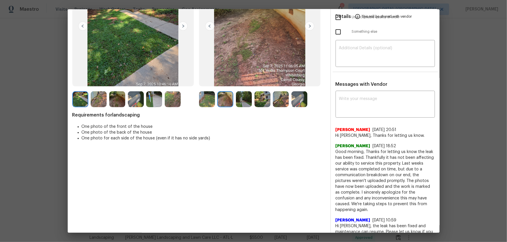
click at [240, 103] on img at bounding box center [244, 99] width 16 height 16
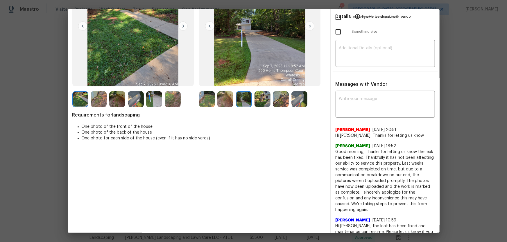
click at [269, 101] on img at bounding box center [262, 99] width 16 height 16
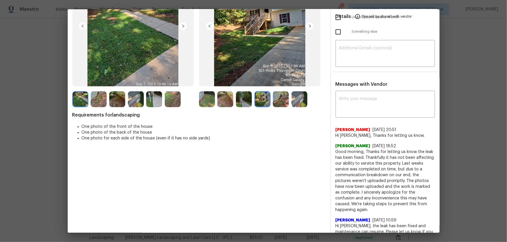
click at [280, 103] on img at bounding box center [281, 99] width 16 height 16
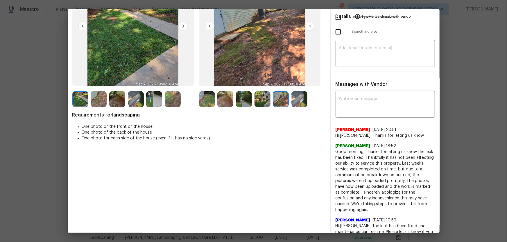
click at [292, 102] on img at bounding box center [299, 99] width 16 height 16
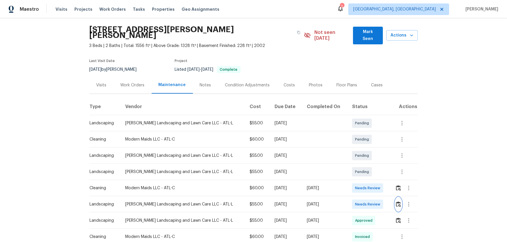
scroll to position [26, 0]
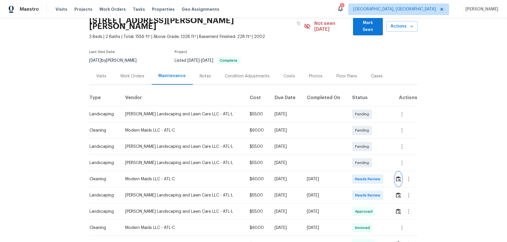
click at [360, 160] on img "button" at bounding box center [398, 180] width 5 height 6
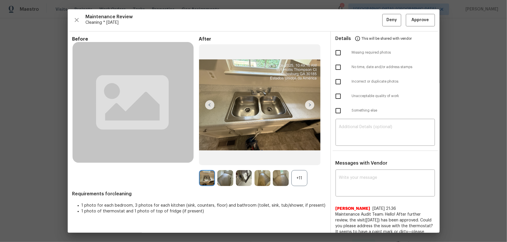
click at [295, 160] on div "+11" at bounding box center [299, 178] width 16 height 16
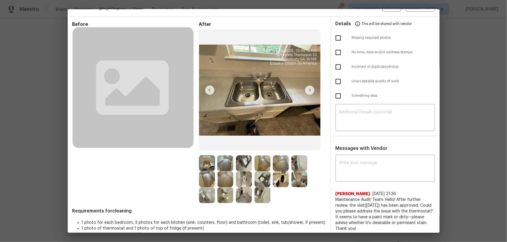
scroll to position [22, 0]
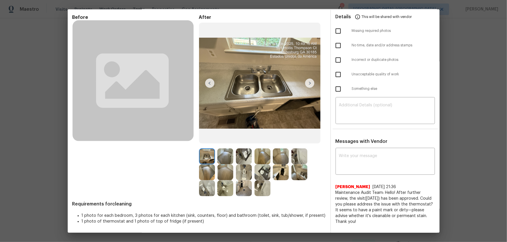
click at [244, 160] on img at bounding box center [244, 173] width 16 height 16
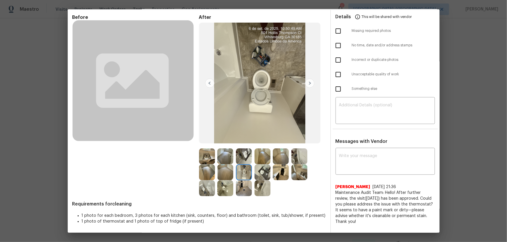
click at [227, 160] on img at bounding box center [225, 189] width 16 height 16
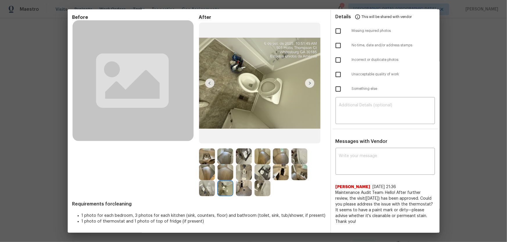
click at [258, 160] on img at bounding box center [262, 173] width 16 height 16
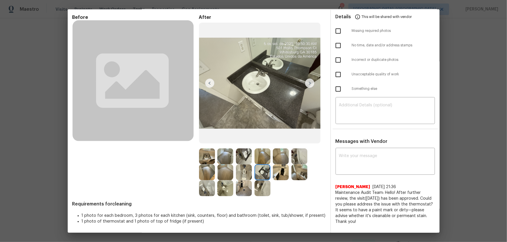
click at [243, 154] on img at bounding box center [244, 157] width 16 height 16
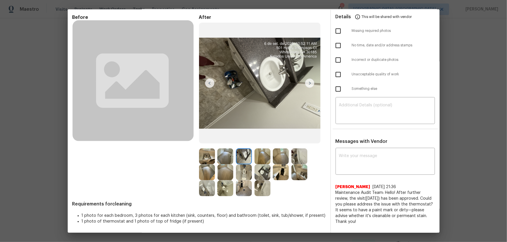
click at [207, 157] on img at bounding box center [207, 157] width 16 height 16
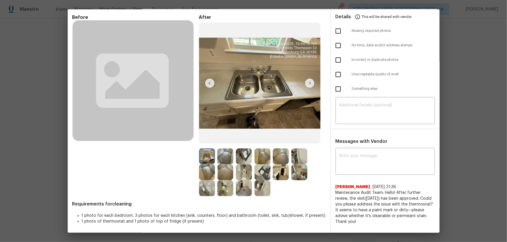
click at [261, 160] on img at bounding box center [262, 173] width 16 height 16
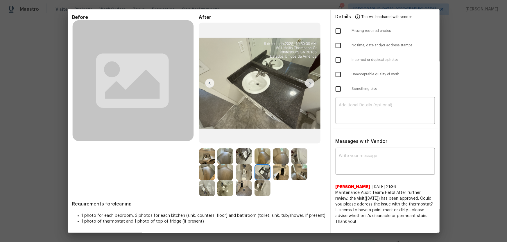
click at [247, 156] on img at bounding box center [244, 157] width 16 height 16
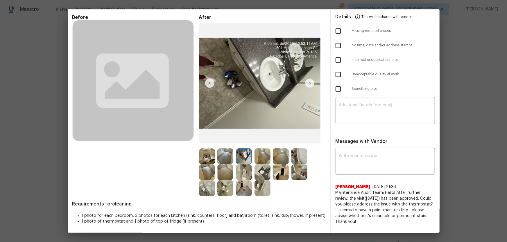
click at [246, 160] on img at bounding box center [244, 173] width 16 height 16
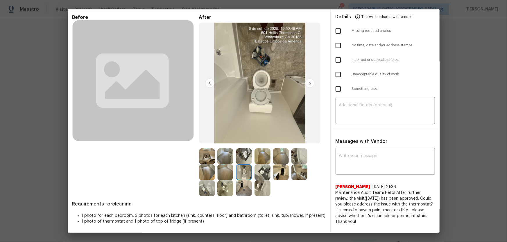
click at [222, 160] on img at bounding box center [225, 189] width 16 height 16
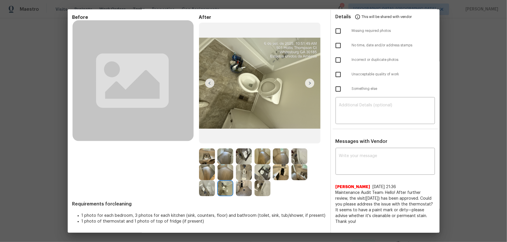
click at [298, 157] on img at bounding box center [299, 157] width 16 height 16
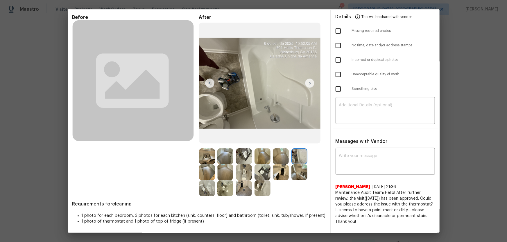
click at [206, 160] on img at bounding box center [207, 189] width 16 height 16
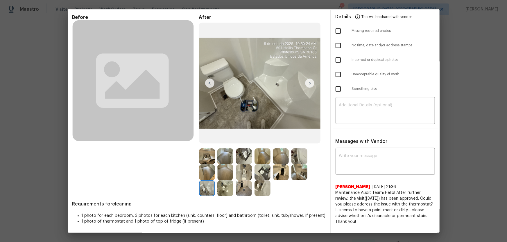
click at [203, 155] on img at bounding box center [207, 157] width 16 height 16
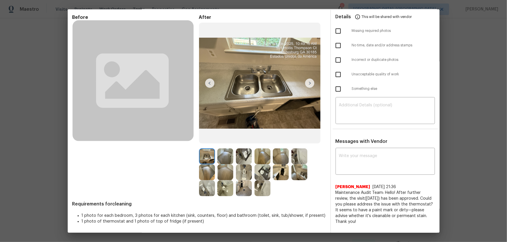
click at [246, 157] on img at bounding box center [244, 157] width 16 height 16
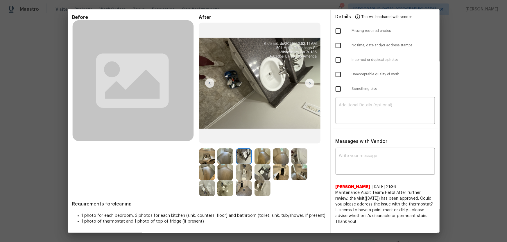
click at [270, 160] on div at bounding box center [263, 173] width 19 height 16
click at [281, 160] on img at bounding box center [281, 173] width 16 height 16
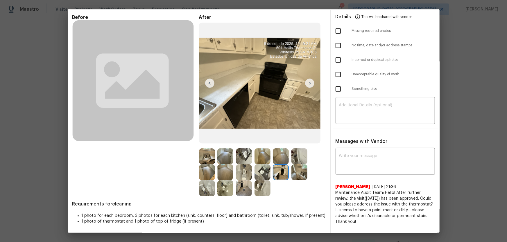
click at [298, 160] on img at bounding box center [299, 173] width 16 height 16
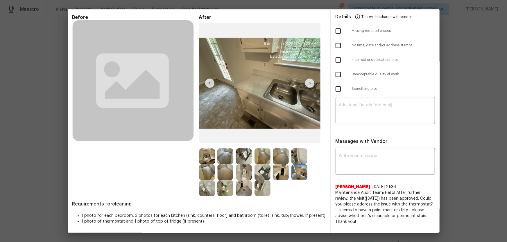
click at [256, 160] on img at bounding box center [262, 189] width 16 height 16
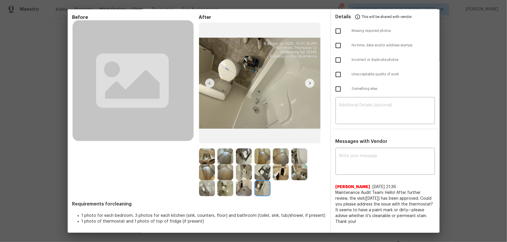
click at [246, 160] on img at bounding box center [244, 189] width 16 height 16
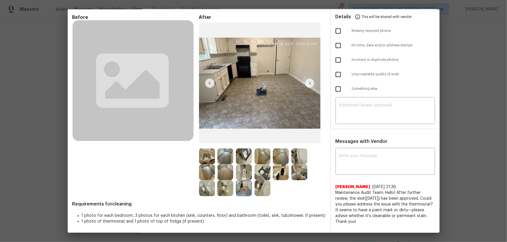
click at [226, 158] on img at bounding box center [225, 157] width 16 height 16
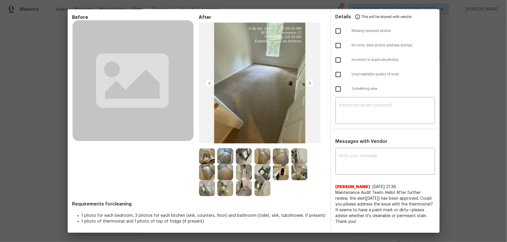
click at [264, 160] on img at bounding box center [262, 157] width 16 height 16
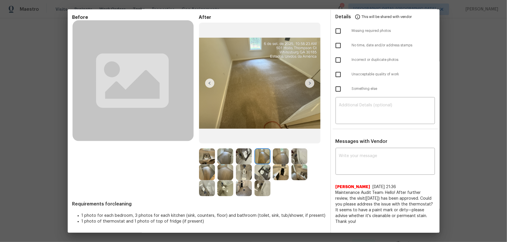
click at [278, 156] on img at bounding box center [281, 157] width 16 height 16
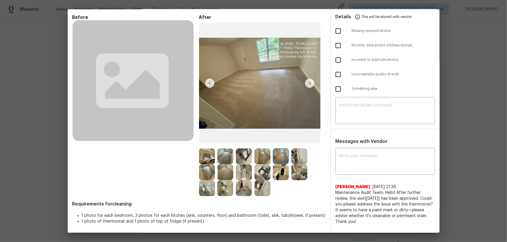
click at [249, 160] on img at bounding box center [244, 173] width 16 height 16
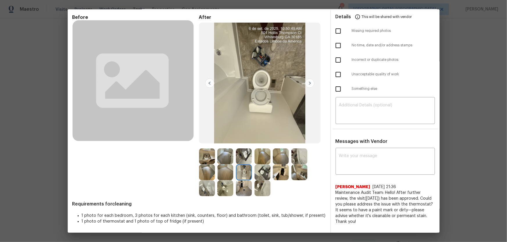
click at [267, 160] on img at bounding box center [262, 173] width 16 height 16
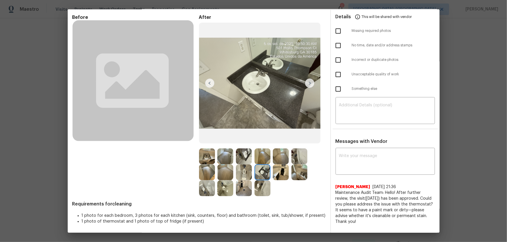
click at [205, 160] on img at bounding box center [207, 173] width 16 height 16
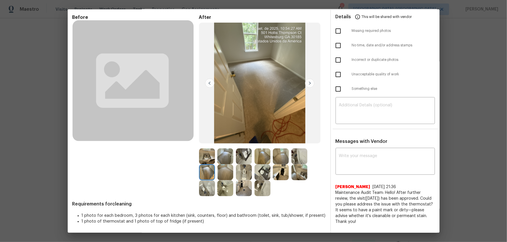
click at [206, 152] on img at bounding box center [207, 157] width 16 height 16
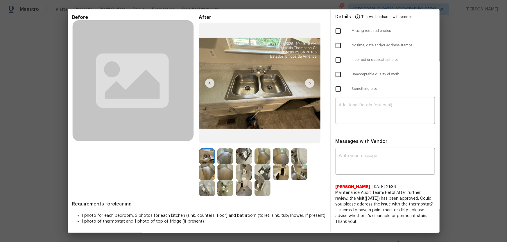
click at [229, 153] on img at bounding box center [225, 157] width 16 height 16
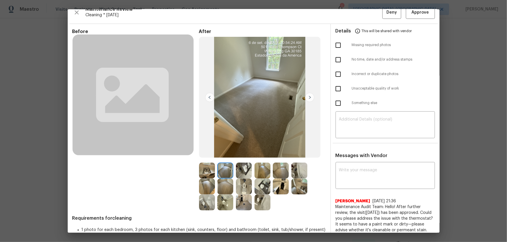
scroll to position [0, 0]
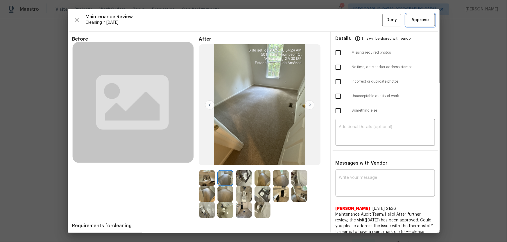
click at [360, 21] on span "Approve" at bounding box center [419, 20] width 17 height 7
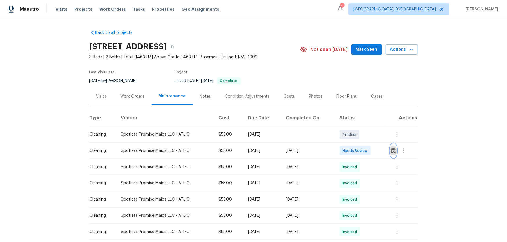
click at [360, 150] on img "button" at bounding box center [393, 151] width 5 height 6
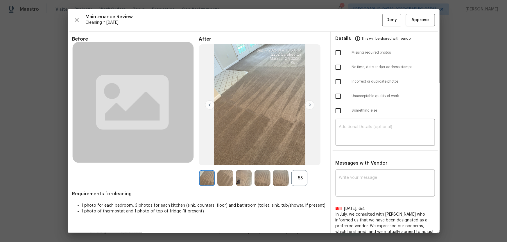
click at [304, 160] on div "+58" at bounding box center [299, 178] width 16 height 16
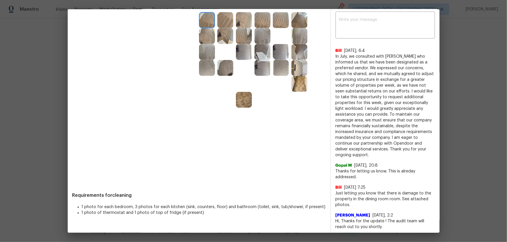
scroll to position [185, 0]
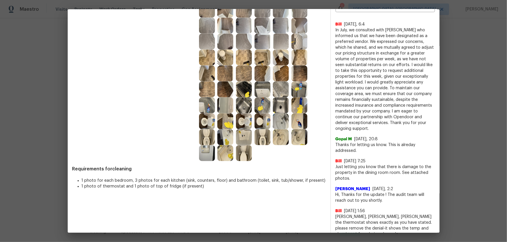
click at [265, 137] on img at bounding box center [262, 137] width 16 height 16
click at [205, 137] on img at bounding box center [207, 137] width 16 height 16
click at [280, 133] on img at bounding box center [281, 137] width 16 height 16
click at [280, 122] on img at bounding box center [281, 122] width 16 height 16
click at [248, 136] on img at bounding box center [244, 137] width 16 height 16
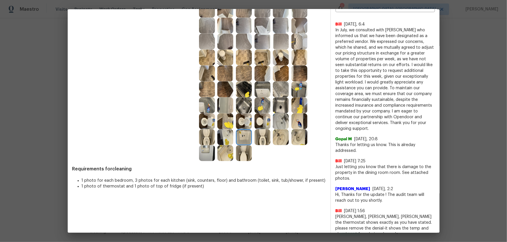
click at [199, 156] on img at bounding box center [207, 153] width 16 height 16
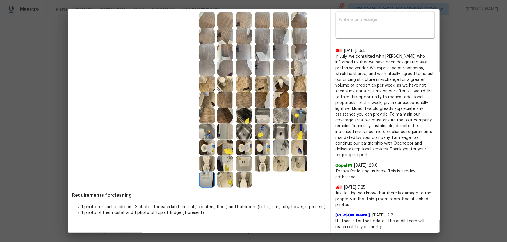
click at [256, 117] on img at bounding box center [262, 116] width 16 height 16
click at [279, 119] on img at bounding box center [281, 116] width 16 height 16
click at [278, 130] on img at bounding box center [281, 132] width 16 height 16
click at [278, 146] on img at bounding box center [281, 148] width 16 height 16
click at [262, 151] on img at bounding box center [262, 148] width 16 height 16
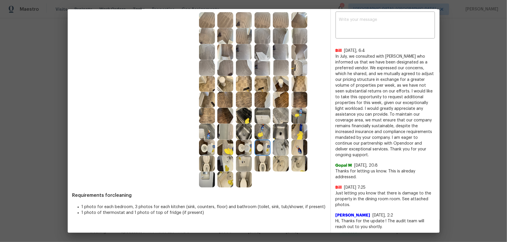
click at [239, 160] on img at bounding box center [244, 164] width 16 height 16
click at [226, 160] on img at bounding box center [225, 164] width 16 height 16
click at [220, 160] on img at bounding box center [225, 180] width 16 height 16
click at [207, 160] on img at bounding box center [207, 180] width 16 height 16
click at [302, 160] on img at bounding box center [299, 164] width 16 height 16
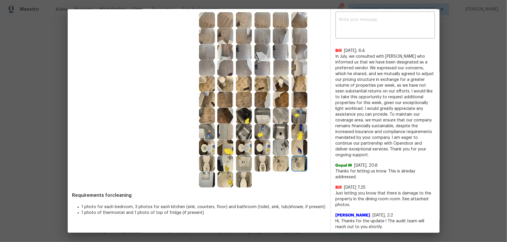
click at [300, 147] on img at bounding box center [299, 148] width 16 height 16
click at [273, 119] on img at bounding box center [281, 116] width 16 height 16
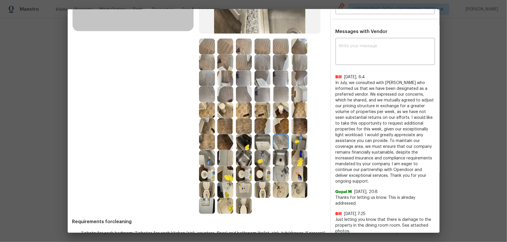
click at [300, 95] on img at bounding box center [299, 95] width 16 height 16
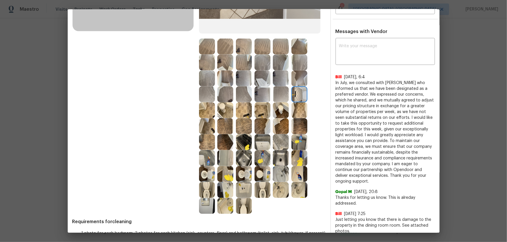
click at [259, 140] on img at bounding box center [262, 142] width 16 height 16
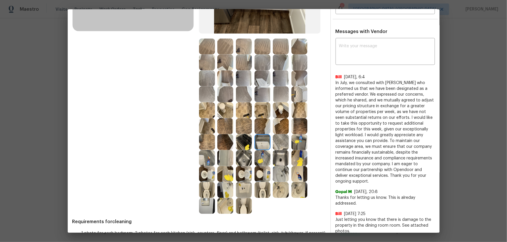
click at [228, 159] on img at bounding box center [225, 158] width 16 height 16
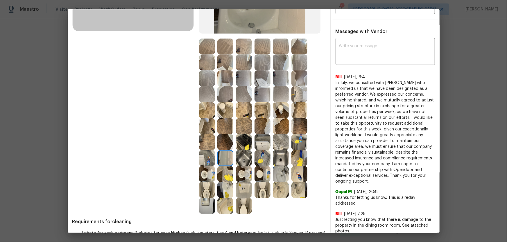
click at [246, 160] on img at bounding box center [244, 190] width 16 height 16
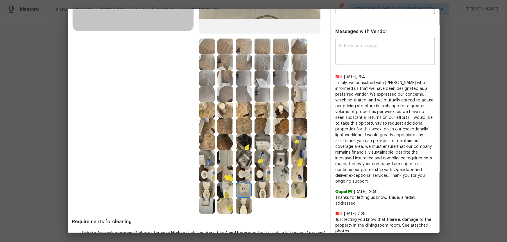
click at [228, 160] on img at bounding box center [225, 206] width 16 height 16
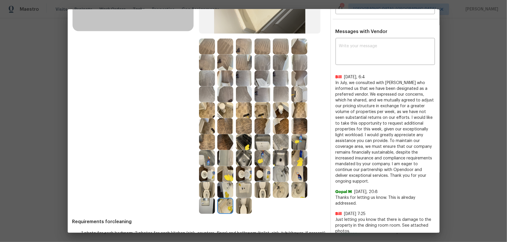
click at [199, 160] on img at bounding box center [207, 206] width 16 height 16
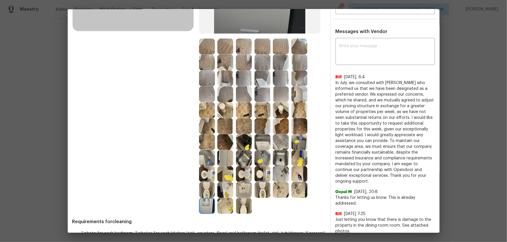
click at [267, 139] on img at bounding box center [262, 142] width 16 height 16
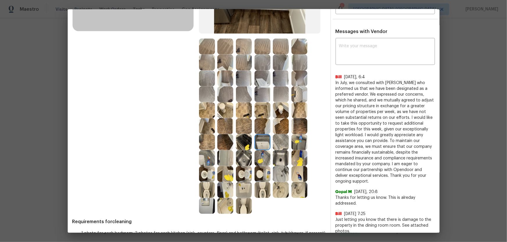
click at [268, 160] on img at bounding box center [262, 158] width 16 height 16
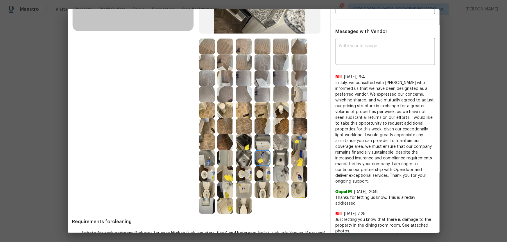
click at [273, 160] on img at bounding box center [281, 158] width 16 height 16
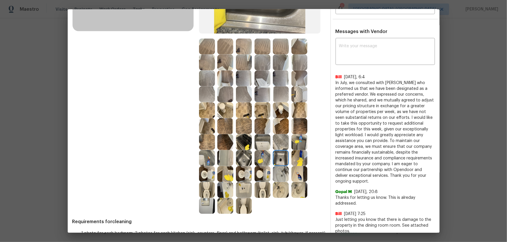
click at [252, 160] on div at bounding box center [245, 158] width 19 height 16
click at [223, 160] on img at bounding box center [225, 174] width 16 height 16
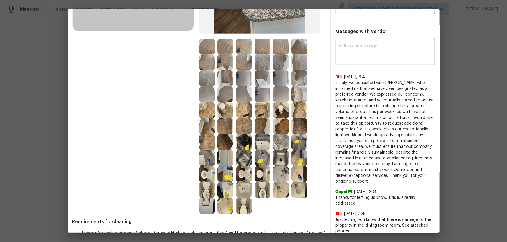
click at [224, 160] on img at bounding box center [225, 174] width 16 height 16
click at [242, 160] on img at bounding box center [244, 174] width 16 height 16
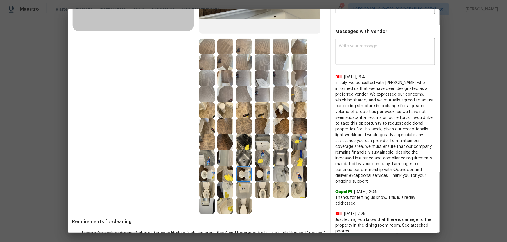
click at [256, 160] on img at bounding box center [262, 174] width 16 height 16
click at [278, 160] on img at bounding box center [281, 174] width 16 height 16
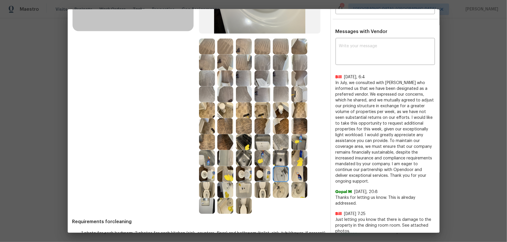
click at [278, 160] on img at bounding box center [281, 190] width 16 height 16
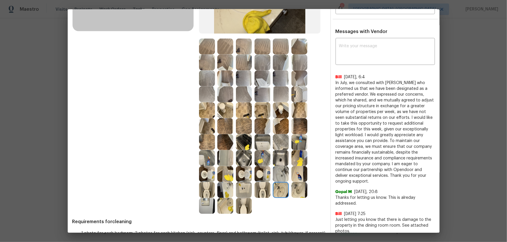
click at [273, 160] on img at bounding box center [281, 190] width 16 height 16
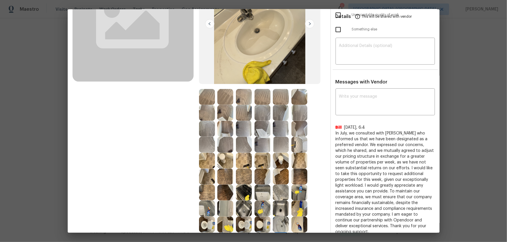
scroll to position [79, 0]
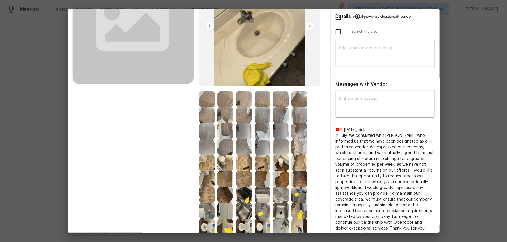
click at [263, 110] on img at bounding box center [262, 115] width 16 height 16
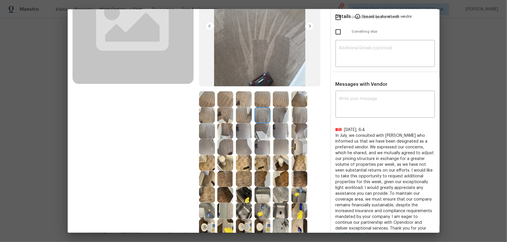
click at [278, 113] on img at bounding box center [281, 115] width 16 height 16
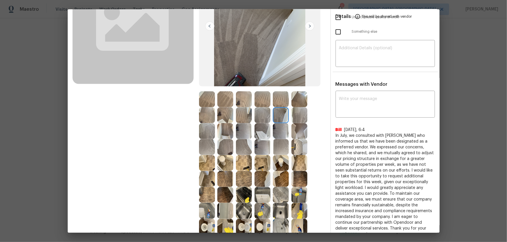
click at [262, 100] on img at bounding box center [262, 99] width 16 height 16
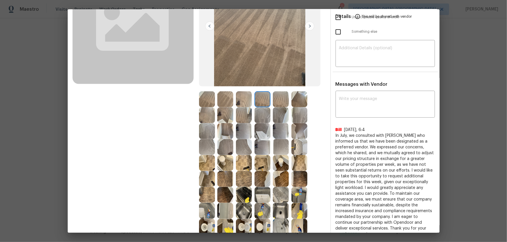
click at [274, 102] on img at bounding box center [281, 99] width 16 height 16
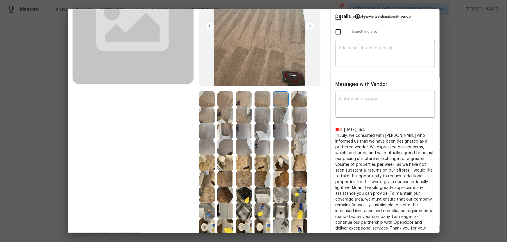
click at [255, 96] on img at bounding box center [262, 99] width 16 height 16
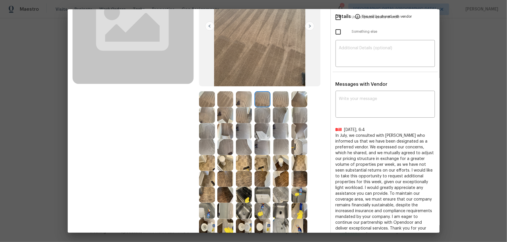
scroll to position [53, 0]
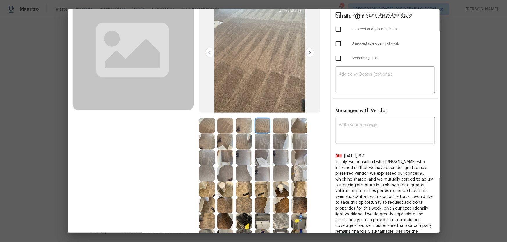
click at [259, 154] on img at bounding box center [262, 158] width 16 height 16
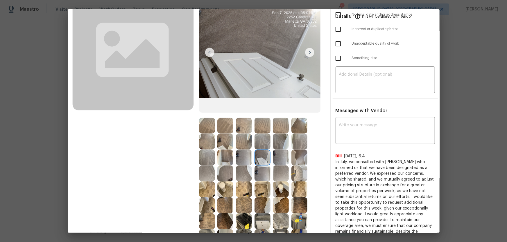
click at [248, 155] on img at bounding box center [244, 158] width 16 height 16
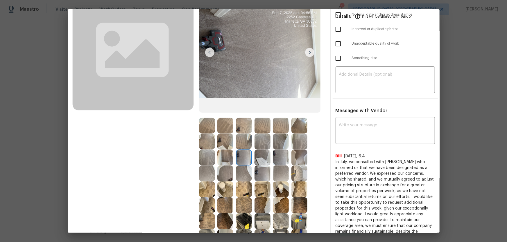
click at [226, 160] on img at bounding box center [225, 158] width 16 height 16
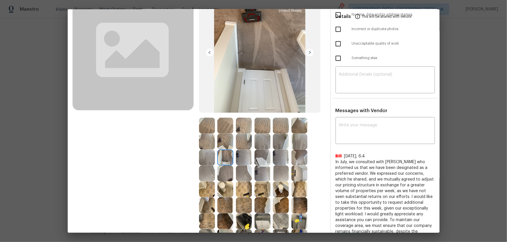
click at [228, 160] on img at bounding box center [225, 174] width 16 height 16
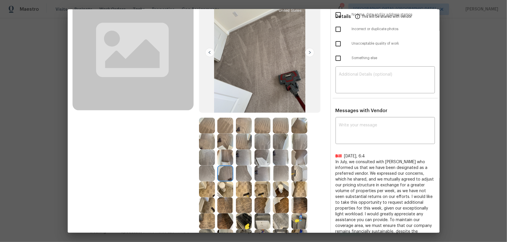
click at [239, 160] on img at bounding box center [244, 174] width 16 height 16
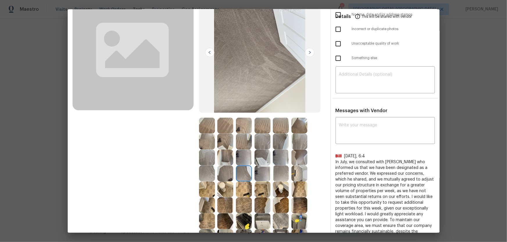
click at [257, 160] on img at bounding box center [262, 174] width 16 height 16
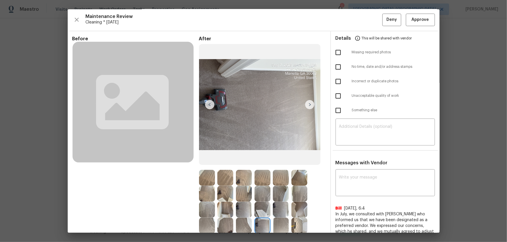
scroll to position [0, 0]
click at [360, 21] on span "Approve" at bounding box center [419, 20] width 17 height 7
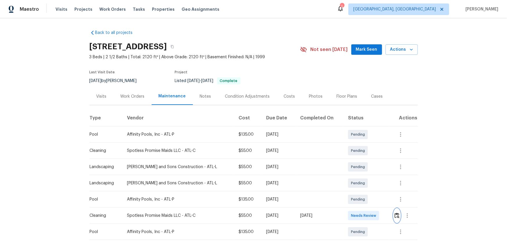
click at [360, 160] on img "button" at bounding box center [396, 216] width 5 height 6
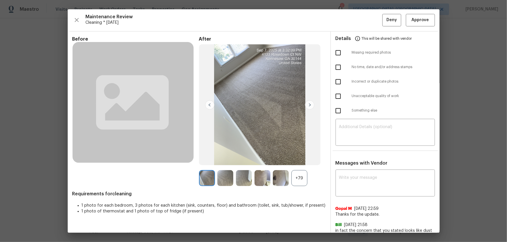
click at [301, 160] on div "+79" at bounding box center [299, 178] width 16 height 16
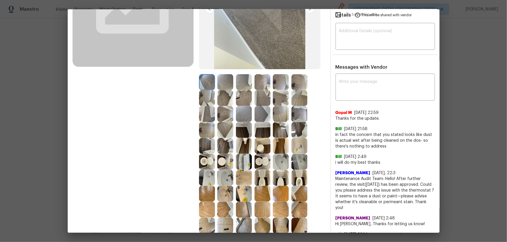
scroll to position [105, 0]
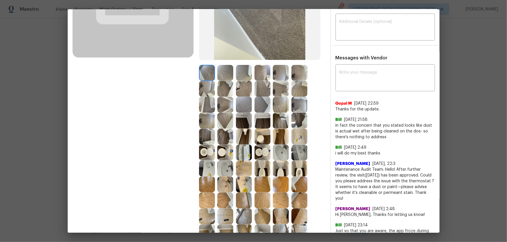
click at [267, 149] on img at bounding box center [262, 153] width 16 height 16
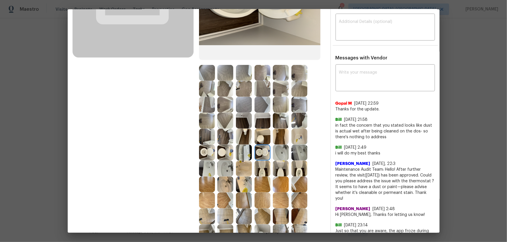
click at [207, 157] on img at bounding box center [207, 153] width 16 height 16
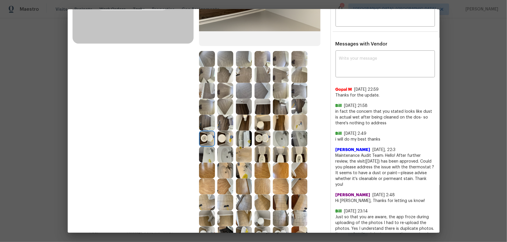
scroll to position [132, 0]
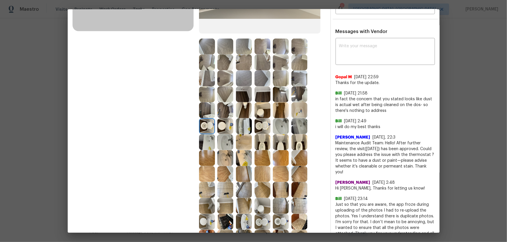
click at [257, 146] on img at bounding box center [262, 142] width 16 height 16
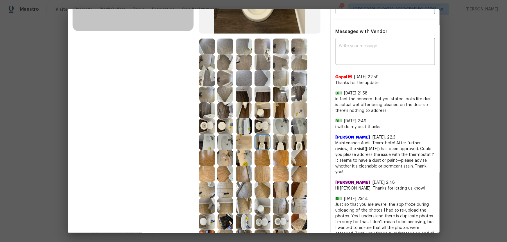
click at [293, 144] on img at bounding box center [299, 142] width 16 height 16
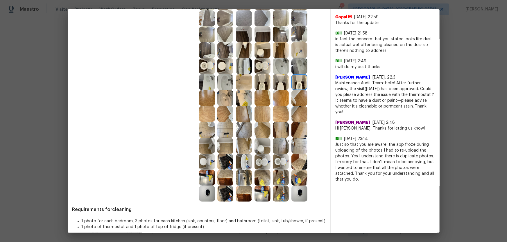
scroll to position [197, 0]
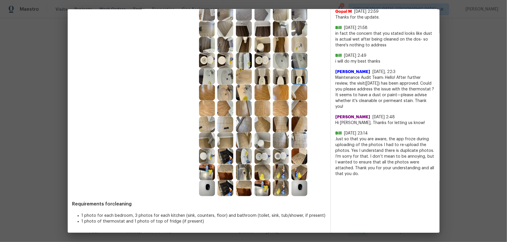
click at [260, 159] on img at bounding box center [262, 157] width 16 height 16
click at [242, 160] on img at bounding box center [244, 173] width 16 height 16
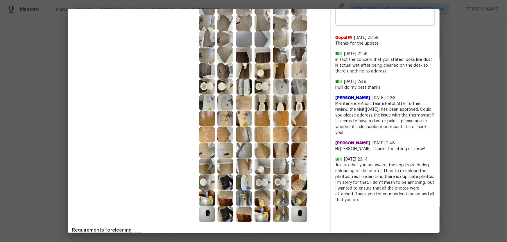
drag, startPoint x: 263, startPoint y: 188, endPoint x: 266, endPoint y: 188, distance: 3.2
click at [263, 160] on img at bounding box center [262, 183] width 16 height 16
click at [273, 160] on img at bounding box center [281, 183] width 16 height 16
click at [208, 87] on img at bounding box center [207, 87] width 16 height 16
click at [258, 87] on img at bounding box center [262, 87] width 16 height 16
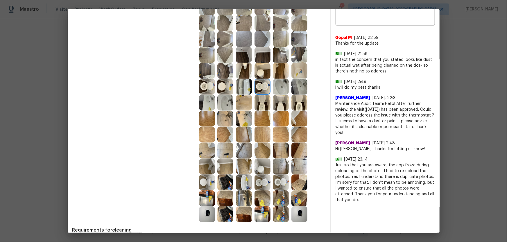
click at [258, 99] on img at bounding box center [262, 103] width 16 height 16
click at [229, 103] on img at bounding box center [225, 103] width 16 height 16
click at [223, 118] on img at bounding box center [225, 119] width 16 height 16
click at [209, 107] on img at bounding box center [207, 103] width 16 height 16
click at [247, 105] on img at bounding box center [244, 103] width 16 height 16
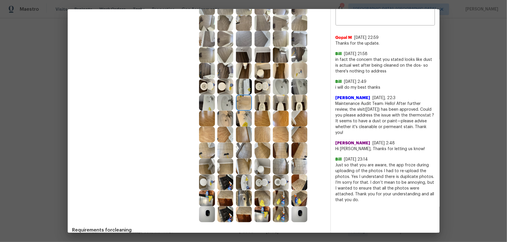
click at [244, 90] on img at bounding box center [244, 87] width 16 height 16
click at [242, 104] on img at bounding box center [244, 103] width 16 height 16
click at [241, 95] on img at bounding box center [244, 103] width 16 height 16
click at [244, 107] on img at bounding box center [244, 103] width 16 height 16
click at [245, 80] on img at bounding box center [244, 87] width 16 height 16
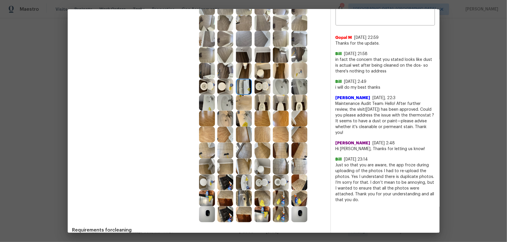
click at [245, 96] on img at bounding box center [244, 103] width 16 height 16
click at [243, 91] on img at bounding box center [244, 87] width 16 height 16
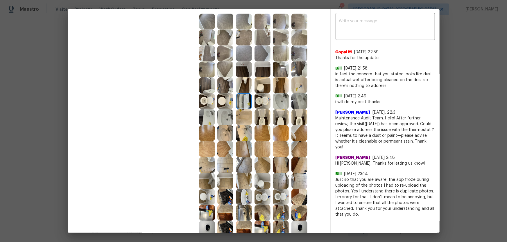
scroll to position [145, 0]
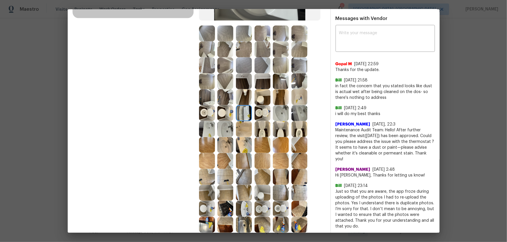
click at [267, 126] on img at bounding box center [262, 129] width 16 height 16
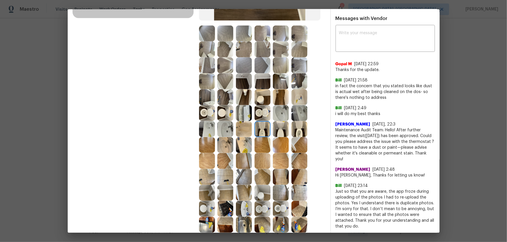
click at [264, 111] on img at bounding box center [262, 113] width 16 height 16
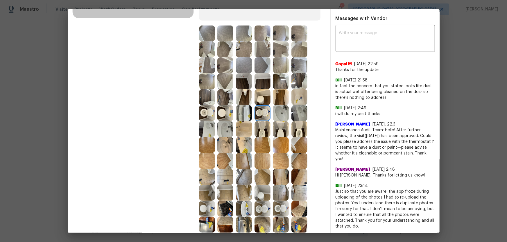
click at [232, 115] on div at bounding box center [226, 113] width 19 height 16
click at [222, 115] on img at bounding box center [225, 113] width 16 height 16
click at [210, 112] on img at bounding box center [207, 113] width 16 height 16
click at [209, 123] on img at bounding box center [207, 129] width 16 height 16
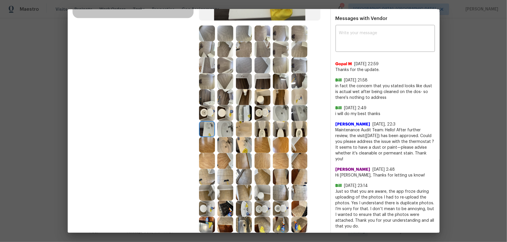
click at [220, 125] on img at bounding box center [225, 129] width 16 height 16
click at [239, 114] on img at bounding box center [244, 113] width 16 height 16
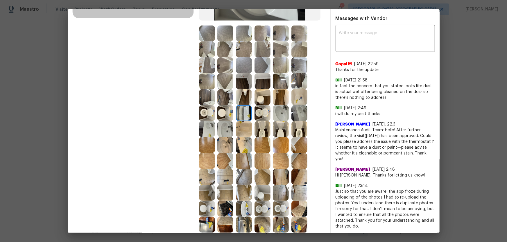
click at [241, 130] on img at bounding box center [244, 129] width 16 height 16
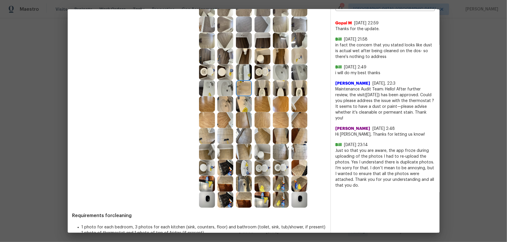
scroll to position [197, 0]
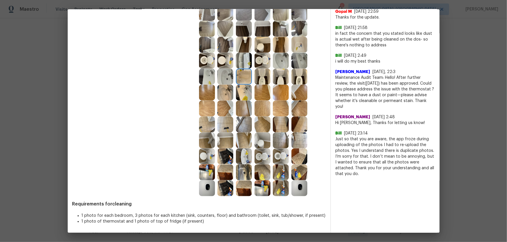
click at [241, 150] on img at bounding box center [244, 157] width 16 height 16
click at [238, 160] on img at bounding box center [244, 173] width 16 height 16
click at [201, 160] on img at bounding box center [207, 173] width 16 height 16
click at [228, 160] on img at bounding box center [225, 189] width 16 height 16
click at [215, 160] on div at bounding box center [208, 189] width 19 height 16
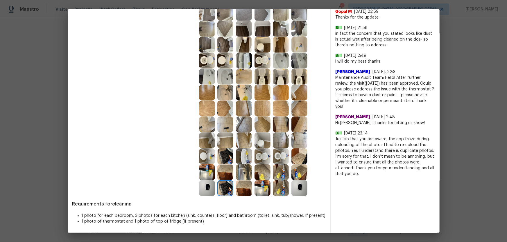
click at [208, 160] on img at bounding box center [207, 189] width 16 height 16
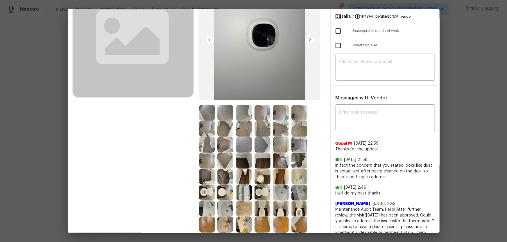
scroll to position [79, 0]
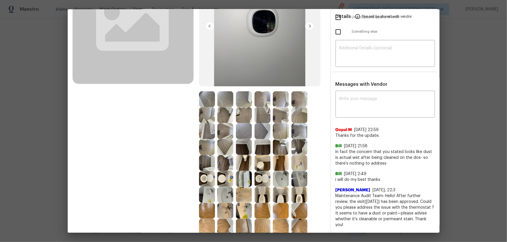
click at [267, 145] on img at bounding box center [262, 147] width 16 height 16
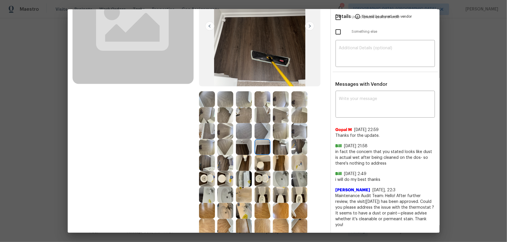
click at [273, 151] on img at bounding box center [281, 147] width 16 height 16
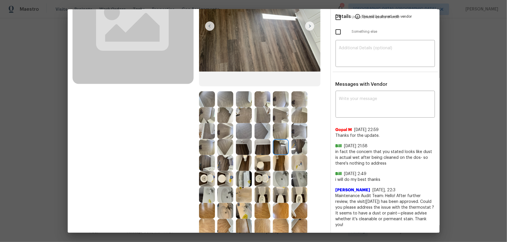
click at [247, 129] on img at bounding box center [244, 131] width 16 height 16
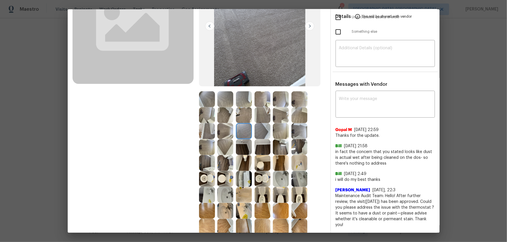
click at [244, 115] on img at bounding box center [244, 115] width 16 height 16
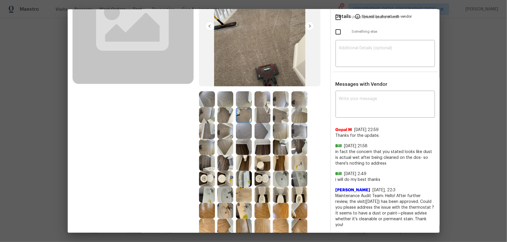
click at [241, 104] on img at bounding box center [244, 99] width 16 height 16
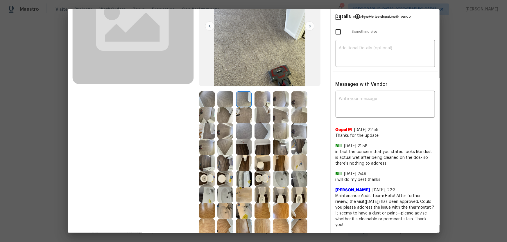
click at [214, 99] on div at bounding box center [208, 99] width 19 height 16
click at [201, 97] on img at bounding box center [207, 99] width 16 height 16
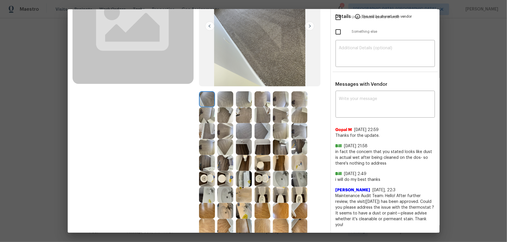
click at [210, 114] on img at bounding box center [207, 115] width 16 height 16
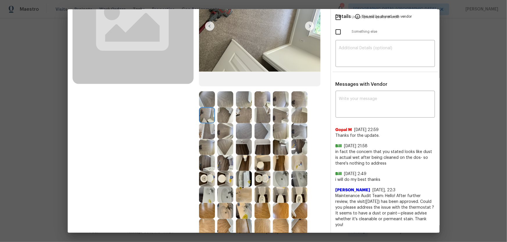
click at [219, 113] on img at bounding box center [225, 115] width 16 height 16
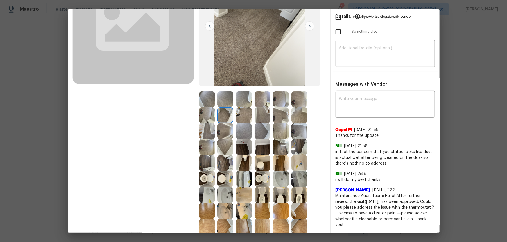
click at [221, 105] on img at bounding box center [225, 99] width 16 height 16
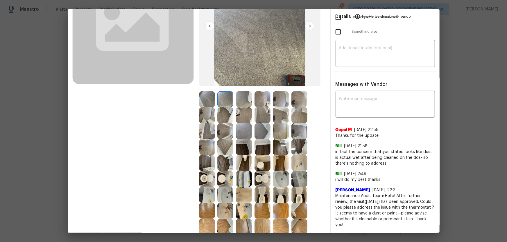
click at [243, 104] on img at bounding box center [244, 99] width 16 height 16
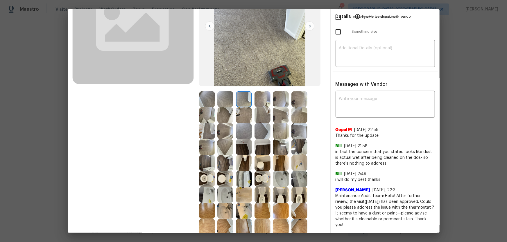
click at [266, 105] on img at bounding box center [262, 99] width 16 height 16
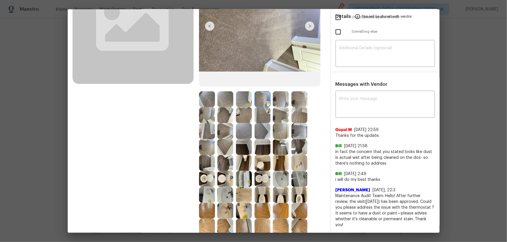
click at [283, 100] on img at bounding box center [281, 99] width 16 height 16
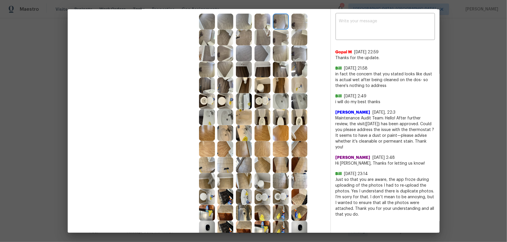
scroll to position [158, 0]
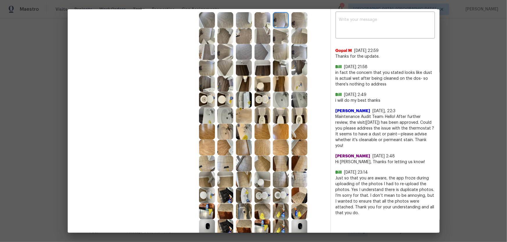
click at [241, 111] on img at bounding box center [244, 116] width 16 height 16
click at [241, 124] on img at bounding box center [244, 132] width 16 height 16
click at [262, 133] on img at bounding box center [262, 132] width 16 height 16
click at [262, 114] on img at bounding box center [262, 116] width 16 height 16
click at [276, 114] on img at bounding box center [281, 116] width 16 height 16
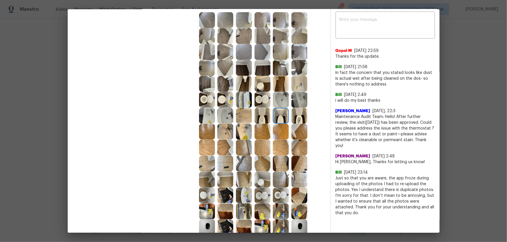
click at [276, 106] on img at bounding box center [281, 100] width 16 height 16
click at [255, 103] on img at bounding box center [262, 100] width 16 height 16
click at [258, 87] on img at bounding box center [262, 84] width 16 height 16
click at [281, 84] on img at bounding box center [281, 84] width 16 height 16
click at [297, 83] on img at bounding box center [299, 84] width 16 height 16
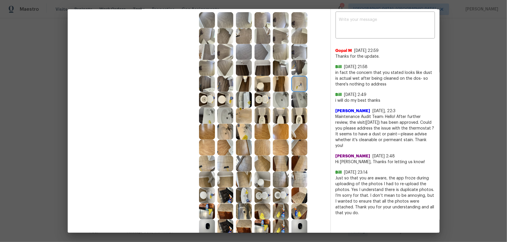
click at [298, 98] on img at bounding box center [299, 100] width 16 height 16
click at [278, 105] on img at bounding box center [281, 100] width 16 height 16
click at [286, 114] on img at bounding box center [281, 116] width 16 height 16
click at [301, 115] on img at bounding box center [299, 116] width 16 height 16
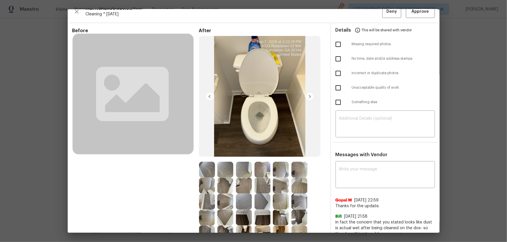
scroll to position [0, 0]
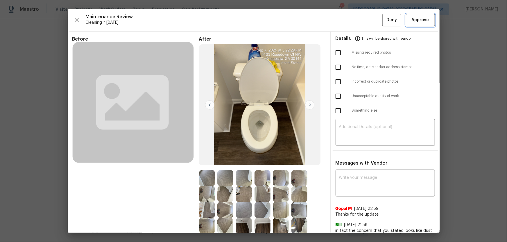
click at [360, 18] on button "Approve" at bounding box center [420, 20] width 29 height 12
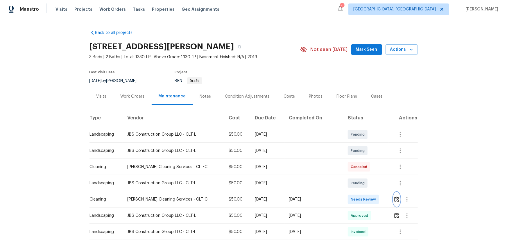
click at [360, 160] on img "button" at bounding box center [396, 200] width 5 height 6
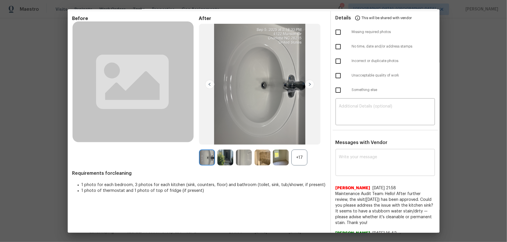
scroll to position [53, 0]
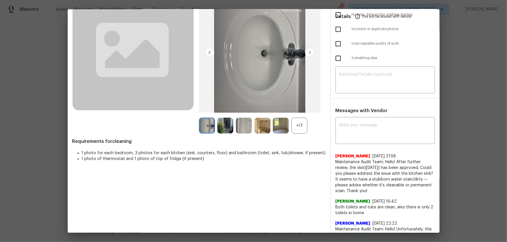
click at [294, 103] on img at bounding box center [260, 52] width 122 height 121
click at [297, 122] on div "+17" at bounding box center [299, 126] width 16 height 16
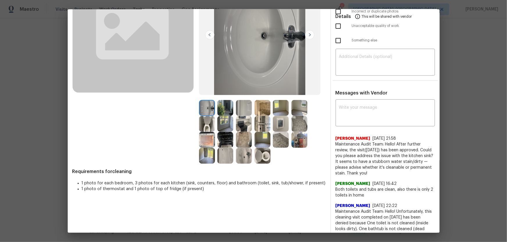
scroll to position [79, 0]
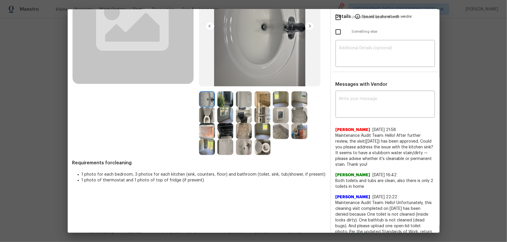
click at [262, 143] on img at bounding box center [262, 147] width 16 height 16
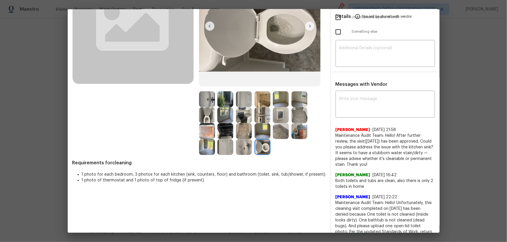
click at [206, 119] on img at bounding box center [207, 115] width 16 height 16
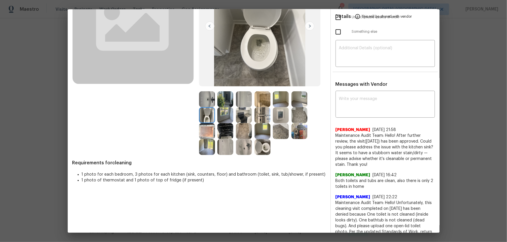
click at [246, 143] on img at bounding box center [244, 147] width 16 height 16
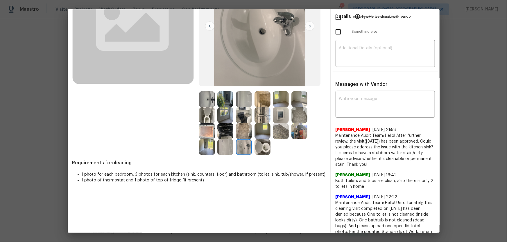
click at [200, 105] on img at bounding box center [207, 99] width 16 height 16
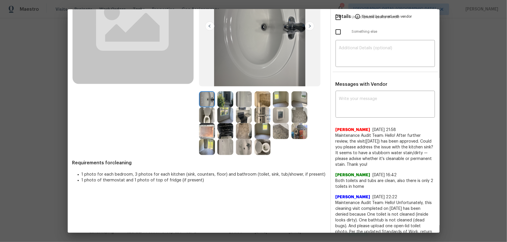
click at [224, 143] on img at bounding box center [225, 147] width 16 height 16
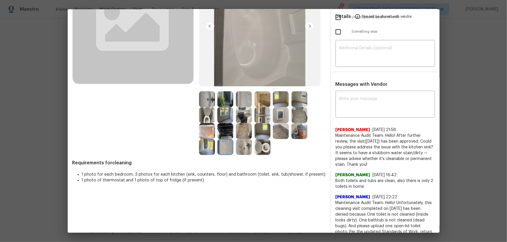
click at [265, 113] on img at bounding box center [262, 115] width 16 height 16
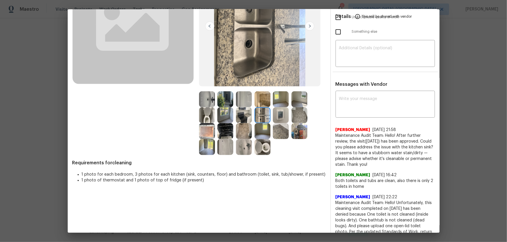
click at [262, 99] on img at bounding box center [262, 99] width 16 height 16
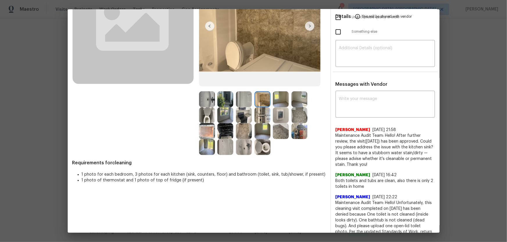
click at [273, 98] on img at bounding box center [281, 99] width 16 height 16
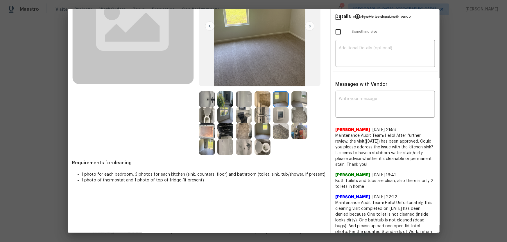
drag, startPoint x: 297, startPoint y: 113, endPoint x: 294, endPoint y: 131, distance: 18.2
click at [297, 113] on img at bounding box center [299, 115] width 16 height 16
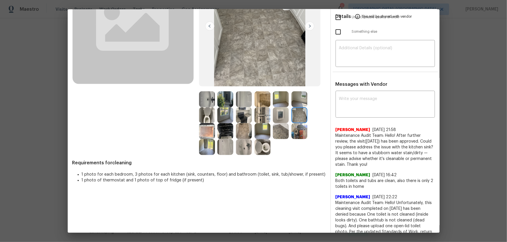
click at [296, 133] on img at bounding box center [299, 131] width 16 height 16
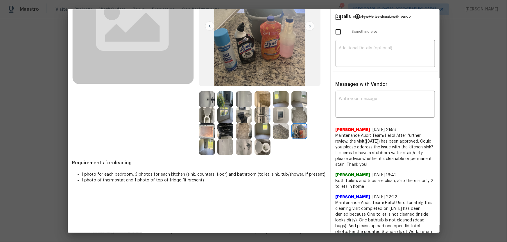
click at [279, 133] on img at bounding box center [281, 131] width 16 height 16
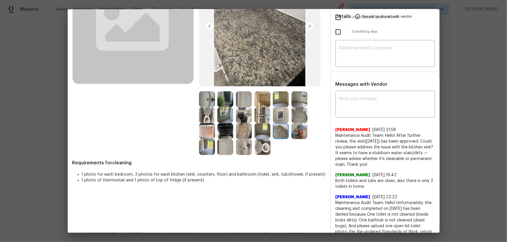
click at [220, 145] on img at bounding box center [225, 147] width 16 height 16
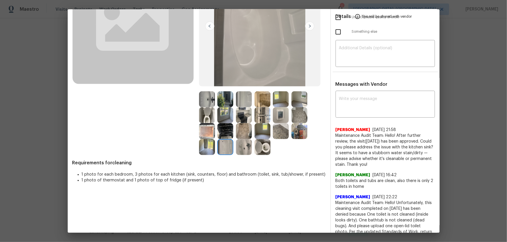
click at [243, 97] on img at bounding box center [244, 99] width 16 height 16
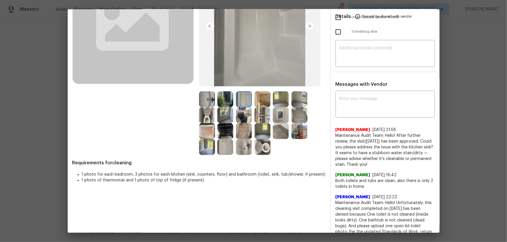
click at [242, 109] on img at bounding box center [244, 115] width 16 height 16
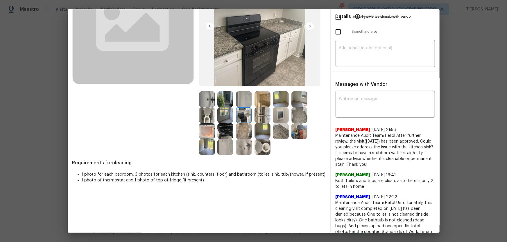
click at [257, 115] on img at bounding box center [262, 115] width 16 height 16
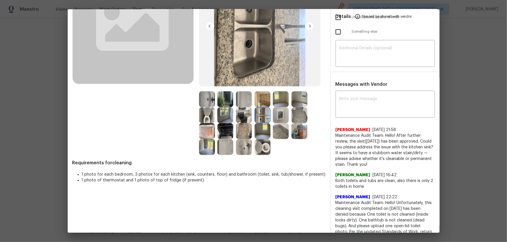
click at [273, 115] on img at bounding box center [281, 115] width 16 height 16
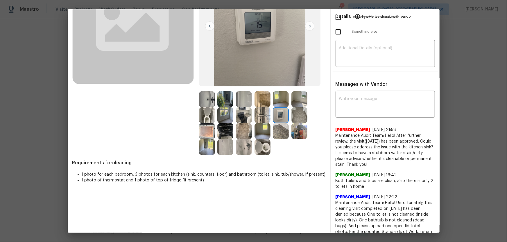
click at [226, 129] on img at bounding box center [225, 131] width 16 height 16
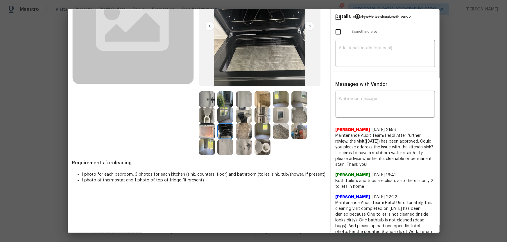
click at [211, 134] on img at bounding box center [207, 131] width 16 height 16
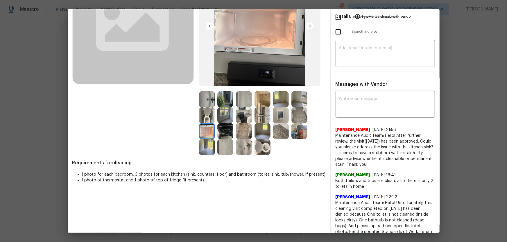
click at [208, 143] on img at bounding box center [207, 147] width 16 height 16
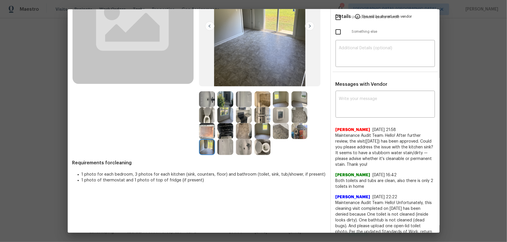
click at [240, 138] on img at bounding box center [244, 131] width 16 height 16
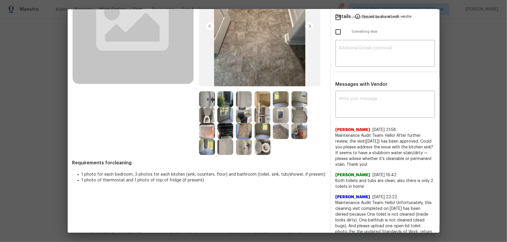
click at [258, 135] on img at bounding box center [262, 131] width 16 height 16
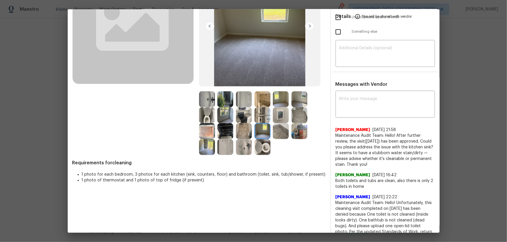
click at [262, 143] on img at bounding box center [262, 147] width 16 height 16
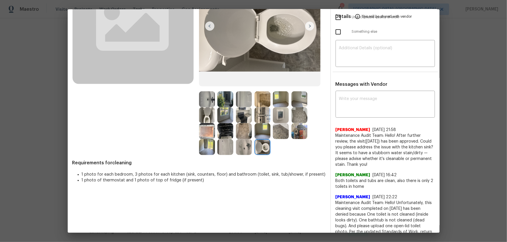
click at [262, 133] on img at bounding box center [262, 131] width 16 height 16
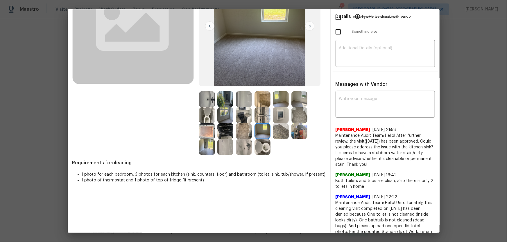
click at [223, 117] on img at bounding box center [225, 115] width 16 height 16
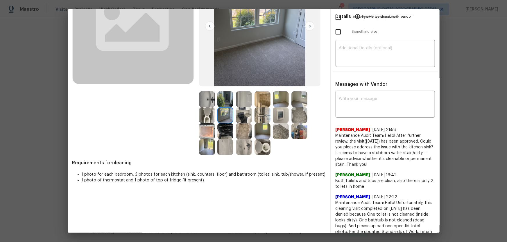
click at [278, 103] on img at bounding box center [281, 99] width 16 height 16
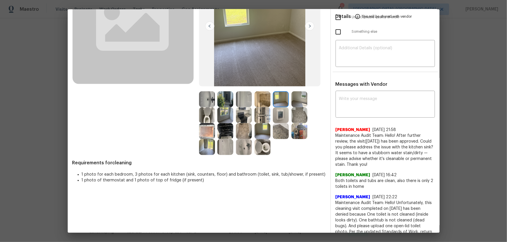
click at [301, 100] on img at bounding box center [299, 99] width 16 height 16
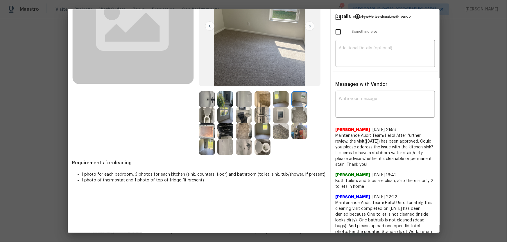
click at [303, 111] on img at bounding box center [299, 115] width 16 height 16
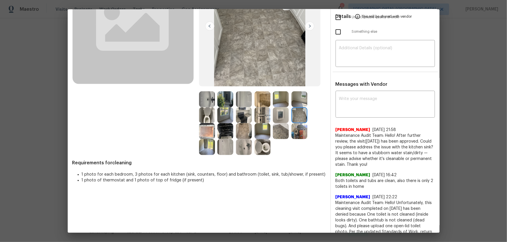
click at [287, 111] on img at bounding box center [281, 115] width 16 height 16
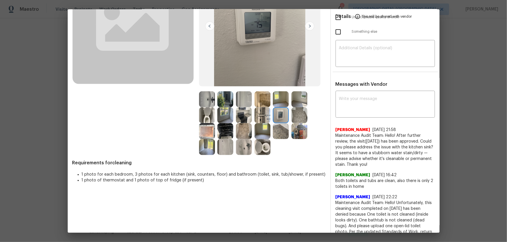
click at [281, 111] on img at bounding box center [281, 115] width 16 height 16
click at [255, 109] on img at bounding box center [262, 115] width 16 height 16
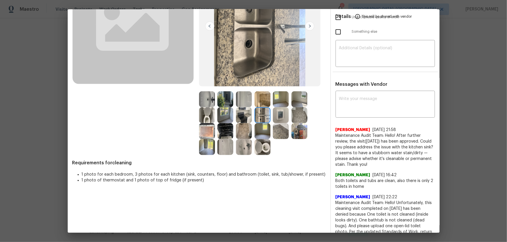
click at [241, 112] on img at bounding box center [244, 115] width 16 height 16
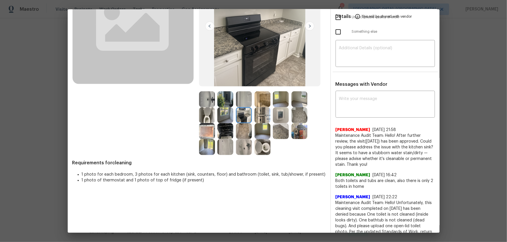
click at [224, 129] on img at bounding box center [225, 131] width 16 height 16
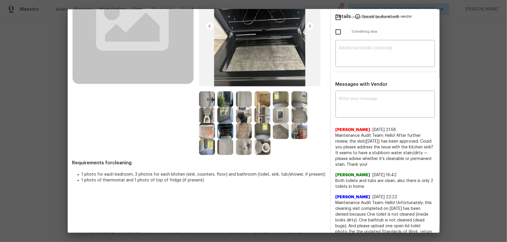
click at [217, 132] on img at bounding box center [225, 131] width 16 height 16
click at [208, 156] on div "Before After Requirements for cleaning 1 photo for each bedroom, 3 photos for e…" at bounding box center [198, 127] width 253 height 341
click at [205, 130] on img at bounding box center [207, 131] width 16 height 16
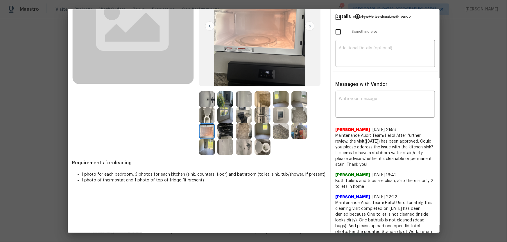
click at [205, 116] on img at bounding box center [207, 115] width 16 height 16
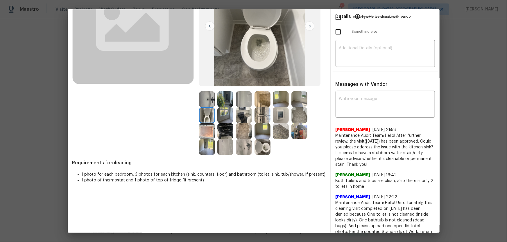
click at [223, 114] on img at bounding box center [225, 115] width 16 height 16
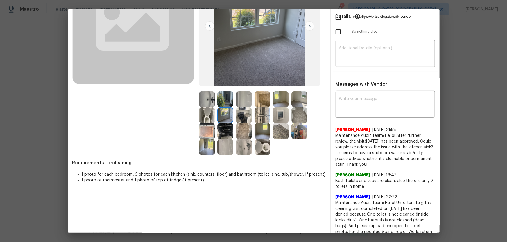
click at [248, 114] on img at bounding box center [244, 115] width 16 height 16
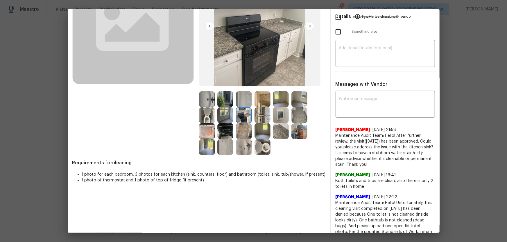
click at [282, 121] on img at bounding box center [281, 115] width 16 height 16
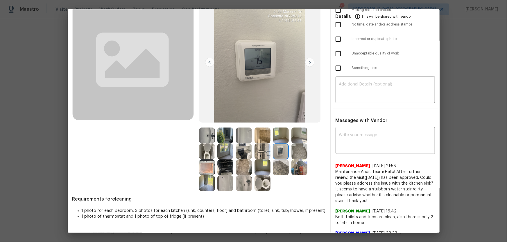
scroll to position [0, 0]
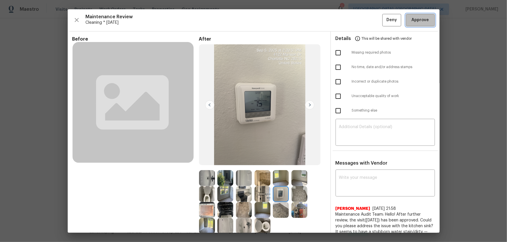
click at [360, 22] on button "Approve" at bounding box center [420, 20] width 29 height 12
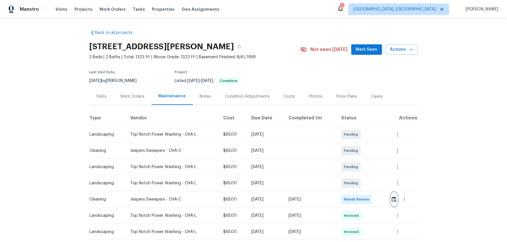
click at [360, 160] on img "button" at bounding box center [393, 200] width 5 height 6
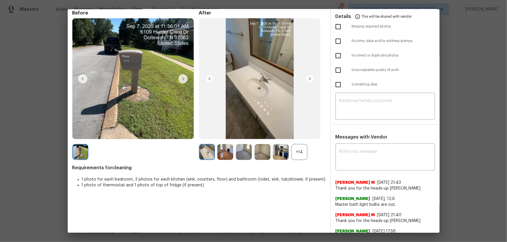
click at [297, 153] on div "+14" at bounding box center [299, 152] width 16 height 16
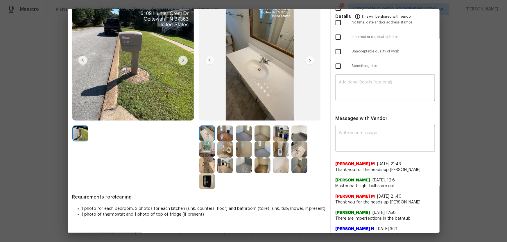
scroll to position [79, 0]
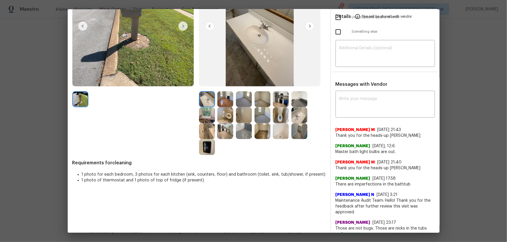
click at [276, 118] on img at bounding box center [281, 115] width 16 height 16
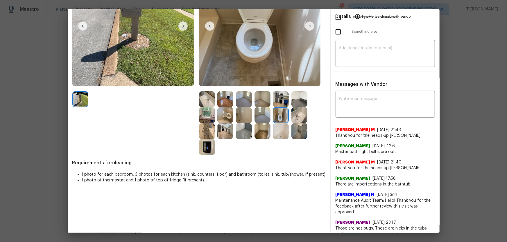
click at [226, 113] on img at bounding box center [225, 115] width 16 height 16
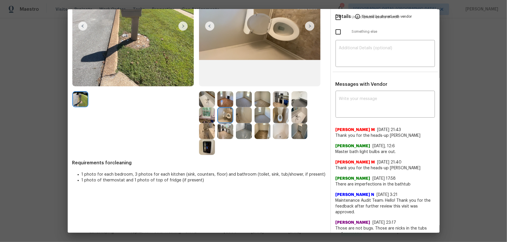
click at [208, 102] on img at bounding box center [207, 99] width 16 height 16
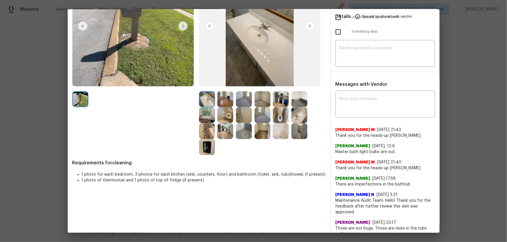
click at [298, 114] on img at bounding box center [299, 115] width 16 height 16
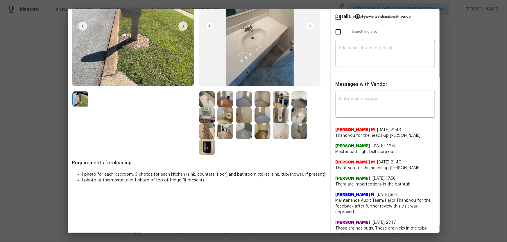
click at [283, 129] on img at bounding box center [281, 131] width 16 height 16
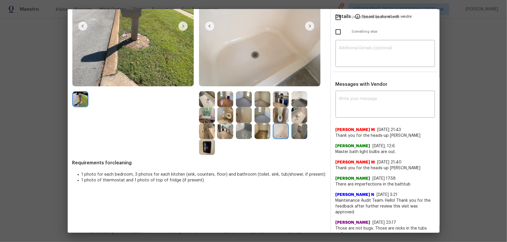
click at [241, 114] on img at bounding box center [244, 115] width 16 height 16
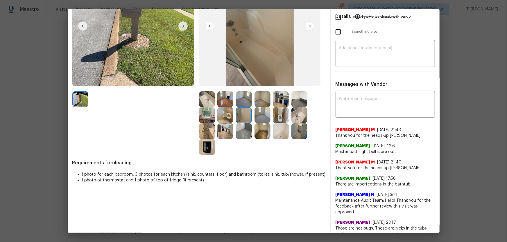
click at [222, 113] on img at bounding box center [225, 115] width 16 height 16
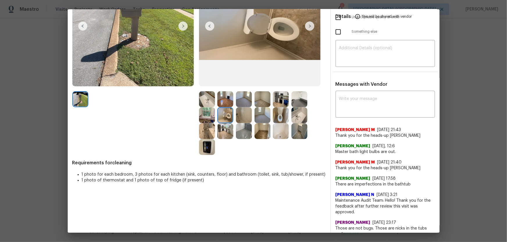
click at [223, 102] on img at bounding box center [225, 99] width 16 height 16
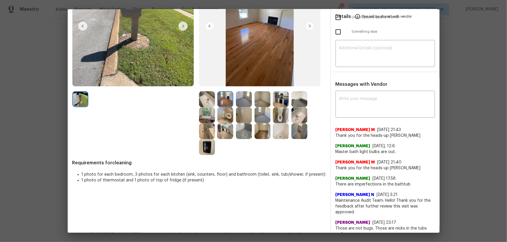
click at [280, 99] on img at bounding box center [281, 99] width 16 height 16
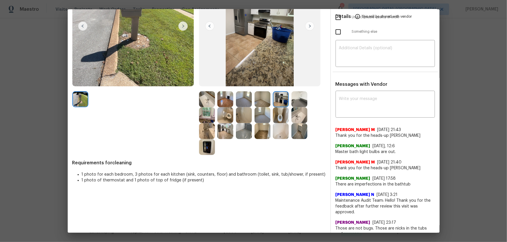
click at [296, 103] on img at bounding box center [299, 99] width 16 height 16
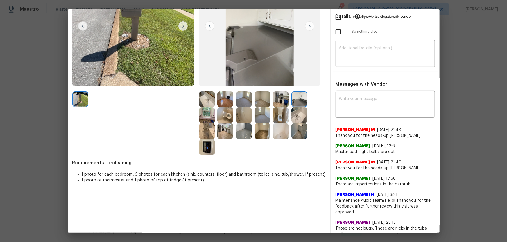
click at [292, 120] on img at bounding box center [299, 115] width 16 height 16
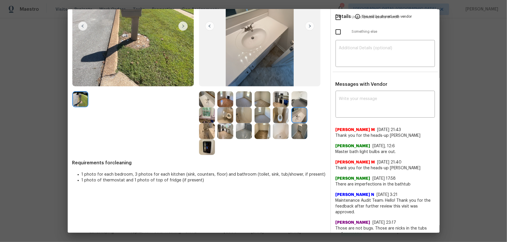
click at [289, 137] on div at bounding box center [282, 131] width 19 height 16
click at [241, 133] on img at bounding box center [244, 131] width 16 height 16
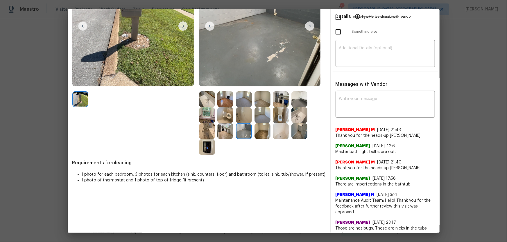
click at [217, 132] on img at bounding box center [225, 131] width 16 height 16
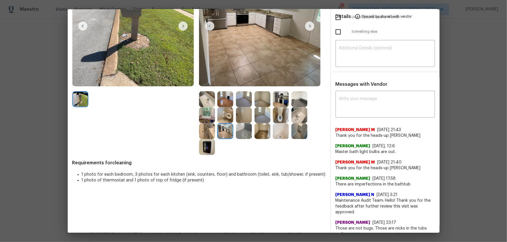
click at [206, 142] on img at bounding box center [207, 147] width 16 height 16
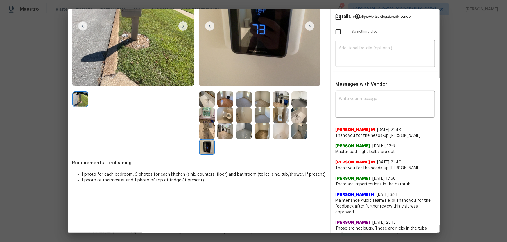
click at [206, 130] on img at bounding box center [207, 131] width 16 height 16
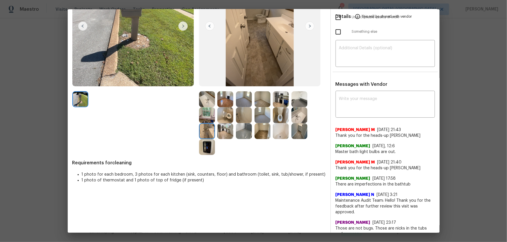
click at [239, 99] on img at bounding box center [244, 99] width 16 height 16
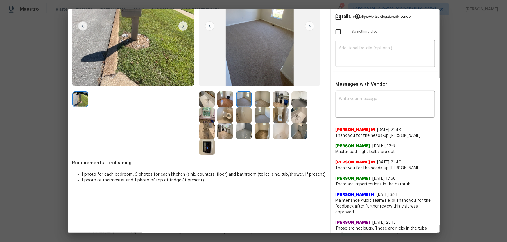
click at [269, 111] on div at bounding box center [263, 115] width 19 height 16
click at [260, 115] on img at bounding box center [262, 115] width 16 height 16
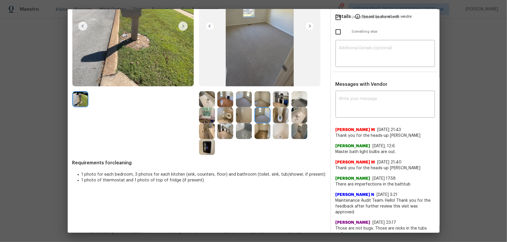
click at [260, 99] on img at bounding box center [262, 99] width 16 height 16
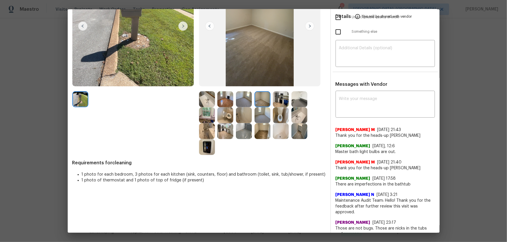
click at [223, 106] on img at bounding box center [225, 99] width 16 height 16
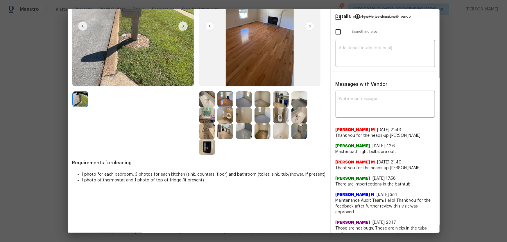
click at [207, 106] on img at bounding box center [207, 99] width 16 height 16
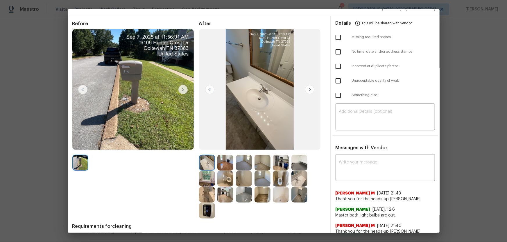
scroll to position [0, 0]
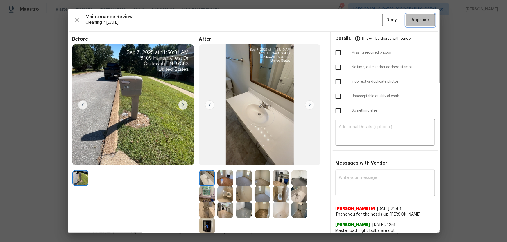
click at [360, 21] on span "Approve" at bounding box center [419, 20] width 17 height 7
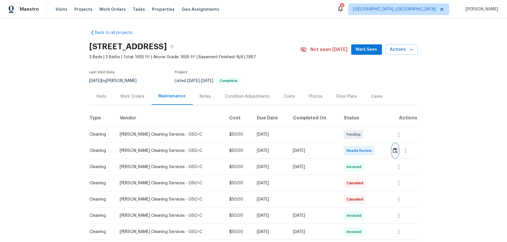
click at [393, 152] on img "button" at bounding box center [395, 151] width 5 height 6
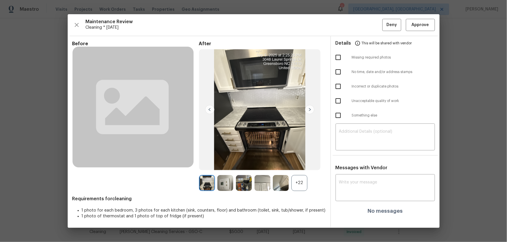
click at [300, 182] on div "+22" at bounding box center [299, 183] width 16 height 16
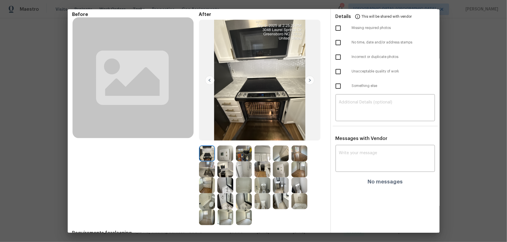
scroll to position [53, 0]
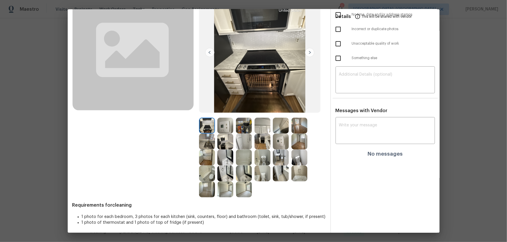
click at [304, 156] on img at bounding box center [299, 158] width 16 height 16
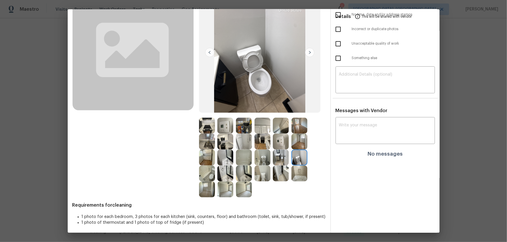
click at [262, 154] on img at bounding box center [262, 158] width 16 height 16
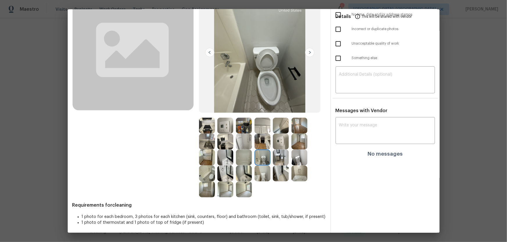
click at [264, 176] on img at bounding box center [262, 174] width 16 height 16
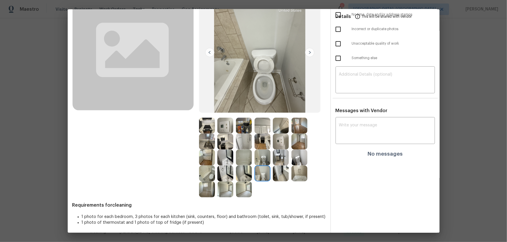
click at [281, 145] on img at bounding box center [281, 142] width 16 height 16
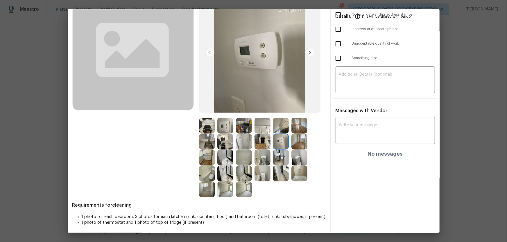
click at [262, 174] on img at bounding box center [262, 174] width 16 height 16
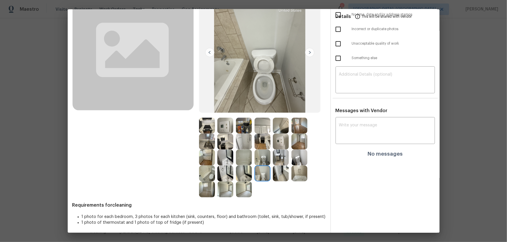
click at [261, 162] on img at bounding box center [262, 158] width 16 height 16
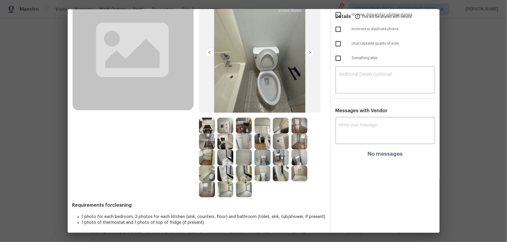
click at [289, 163] on div at bounding box center [282, 158] width 19 height 16
click at [300, 162] on img at bounding box center [299, 158] width 16 height 16
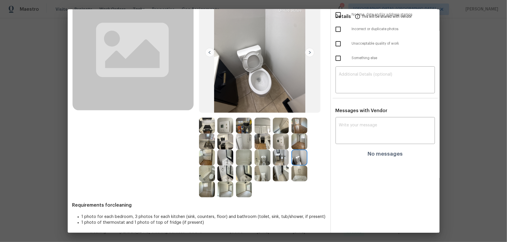
click at [299, 178] on img at bounding box center [299, 174] width 16 height 16
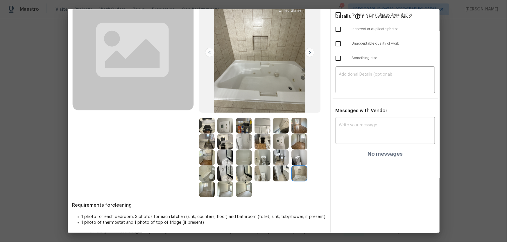
click at [240, 157] on img at bounding box center [244, 158] width 16 height 16
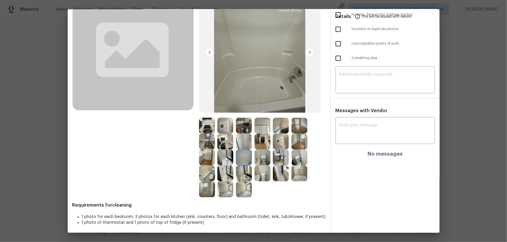
click at [243, 143] on img at bounding box center [244, 142] width 16 height 16
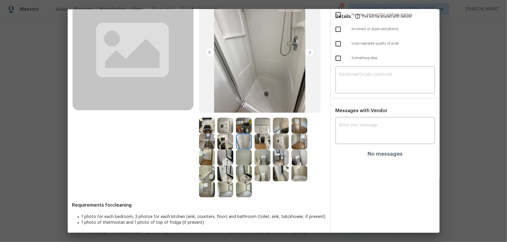
click at [236, 120] on img at bounding box center [244, 126] width 16 height 16
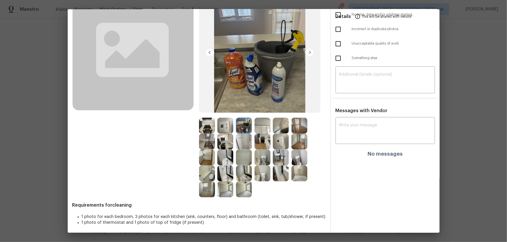
click at [227, 125] on img at bounding box center [225, 126] width 16 height 16
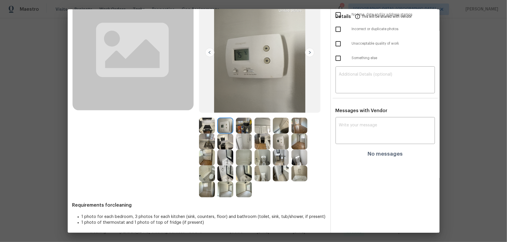
click at [208, 127] on img at bounding box center [207, 126] width 16 height 16
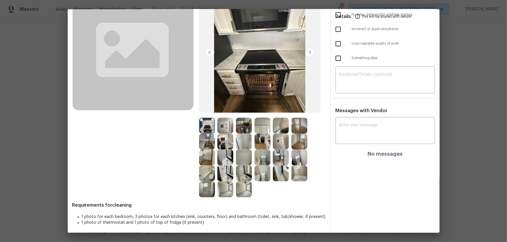
click at [206, 143] on img at bounding box center [207, 142] width 16 height 16
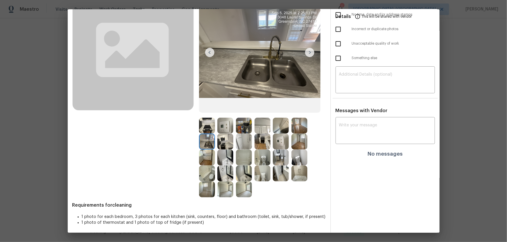
click at [223, 144] on img at bounding box center [225, 142] width 16 height 16
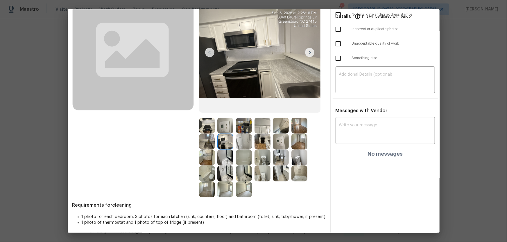
click at [225, 155] on img at bounding box center [225, 158] width 16 height 16
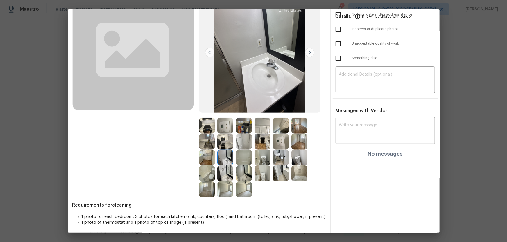
click at [208, 156] on img at bounding box center [207, 158] width 16 height 16
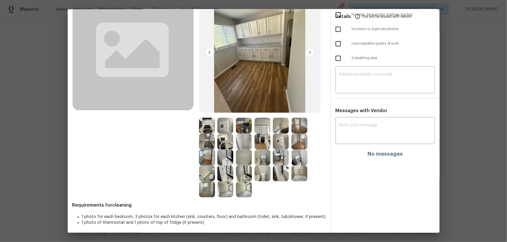
click at [204, 183] on img at bounding box center [207, 190] width 16 height 16
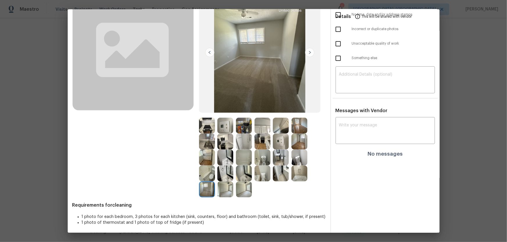
click at [204, 175] on img at bounding box center [207, 174] width 16 height 16
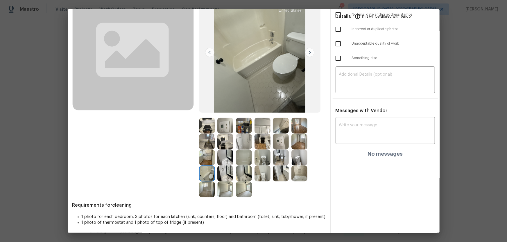
click at [218, 175] on img at bounding box center [225, 174] width 16 height 16
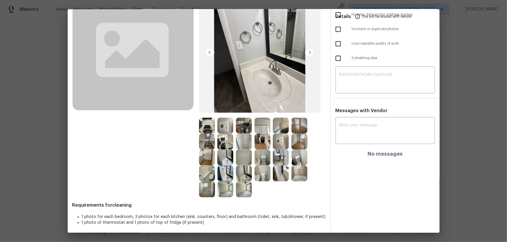
click at [220, 186] on img at bounding box center [225, 190] width 16 height 16
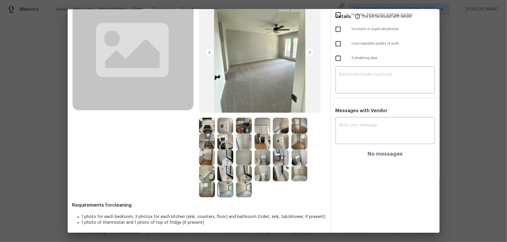
click at [249, 190] on img at bounding box center [244, 190] width 16 height 16
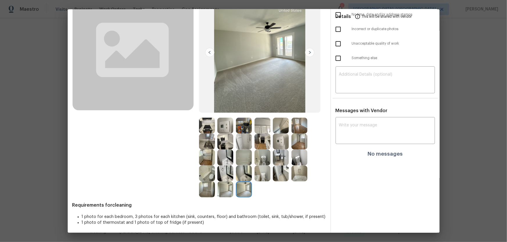
click at [201, 189] on img at bounding box center [207, 190] width 16 height 16
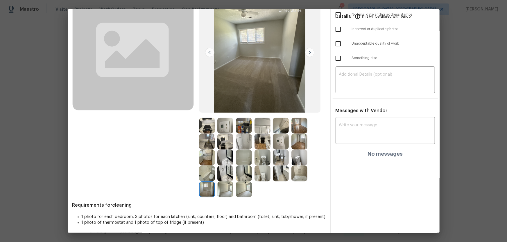
click at [298, 142] on img at bounding box center [299, 142] width 16 height 16
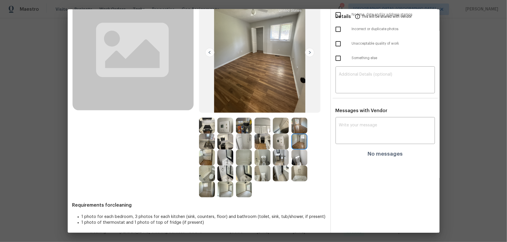
click at [296, 123] on img at bounding box center [299, 126] width 16 height 16
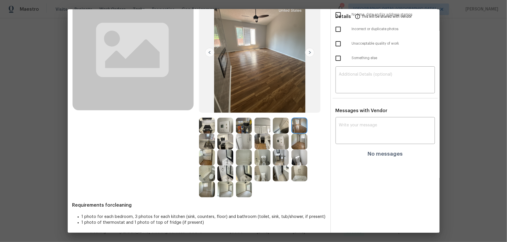
click at [274, 129] on img at bounding box center [281, 126] width 16 height 16
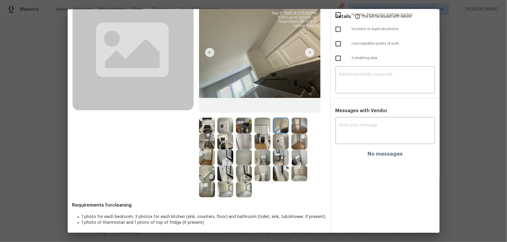
click at [265, 129] on img at bounding box center [262, 126] width 16 height 16
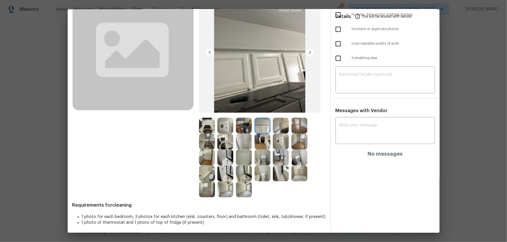
click at [275, 129] on img at bounding box center [281, 126] width 16 height 16
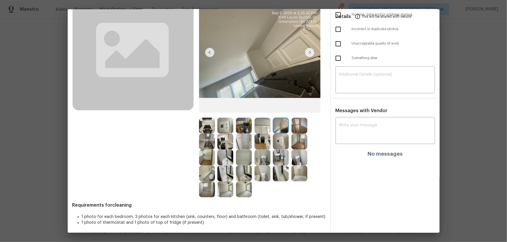
click at [242, 126] on img at bounding box center [244, 126] width 16 height 16
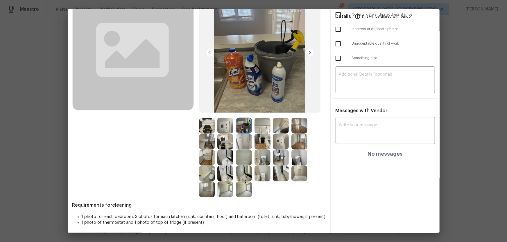
click at [228, 125] on img at bounding box center [225, 126] width 16 height 16
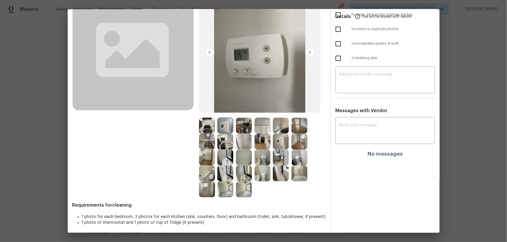
click at [282, 144] on img at bounding box center [281, 142] width 16 height 16
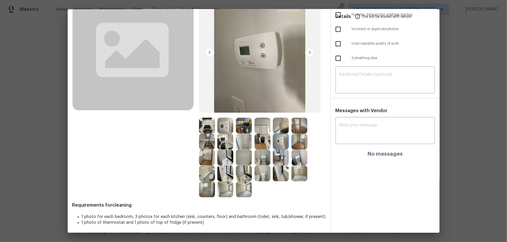
click at [281, 154] on img at bounding box center [281, 158] width 16 height 16
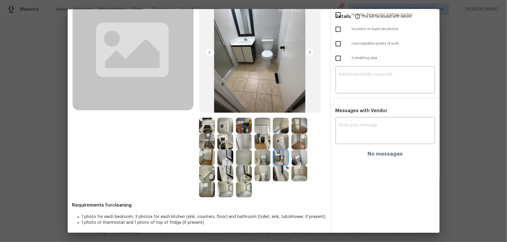
click at [221, 156] on img at bounding box center [225, 158] width 16 height 16
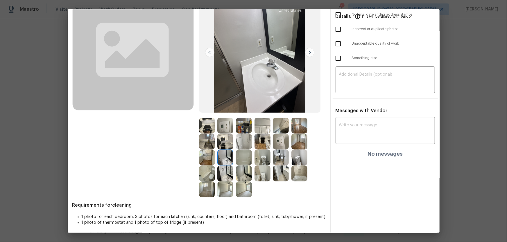
click at [221, 144] on img at bounding box center [225, 142] width 16 height 16
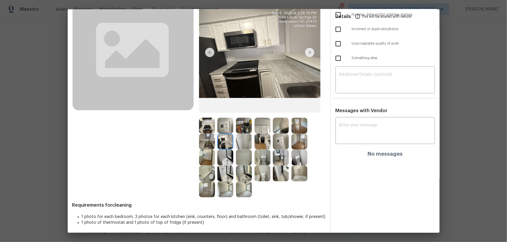
click at [206, 143] on img at bounding box center [207, 142] width 16 height 16
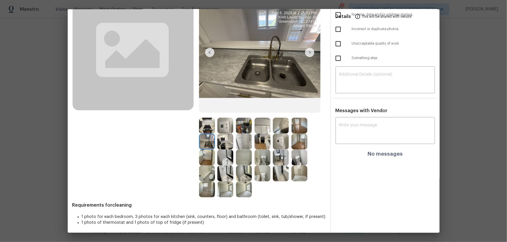
click at [207, 128] on img at bounding box center [207, 126] width 16 height 16
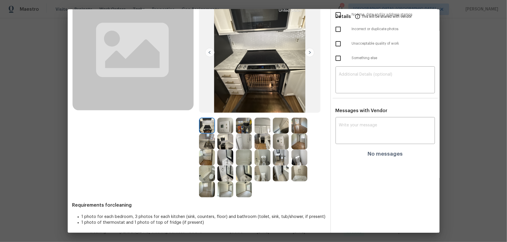
click at [228, 129] on img at bounding box center [225, 126] width 16 height 16
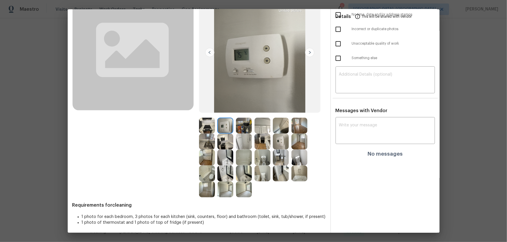
click at [243, 125] on img at bounding box center [244, 126] width 16 height 16
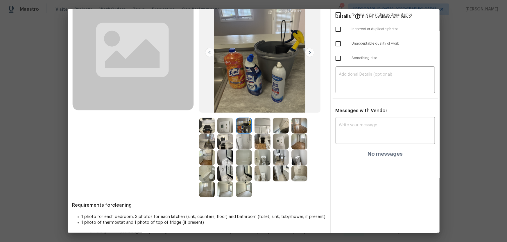
click at [244, 130] on img at bounding box center [244, 126] width 16 height 16
click at [277, 131] on img at bounding box center [281, 126] width 16 height 16
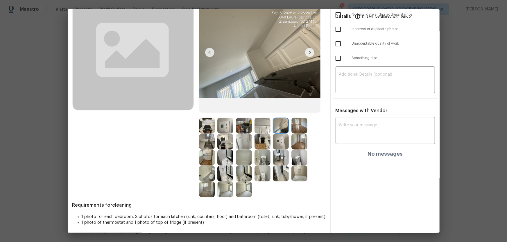
scroll to position [0, 0]
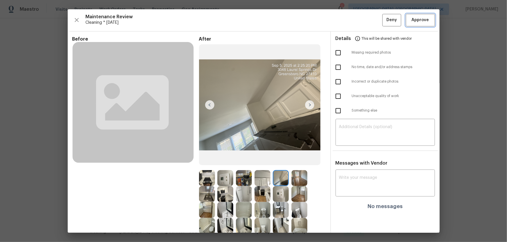
click at [413, 25] on button "Approve" at bounding box center [420, 20] width 29 height 12
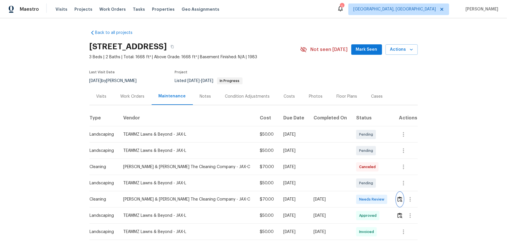
click at [360, 160] on img "button" at bounding box center [399, 200] width 5 height 6
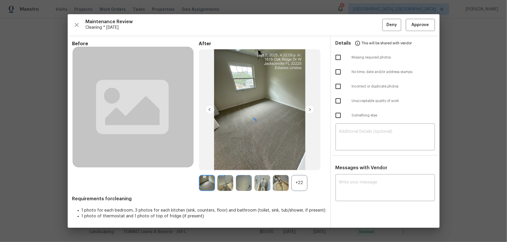
click at [302, 160] on div at bounding box center [254, 121] width 372 height 214
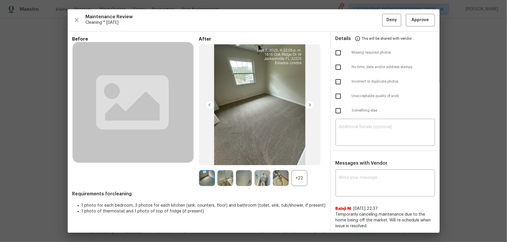
click at [299, 160] on div "+22" at bounding box center [299, 178] width 16 height 16
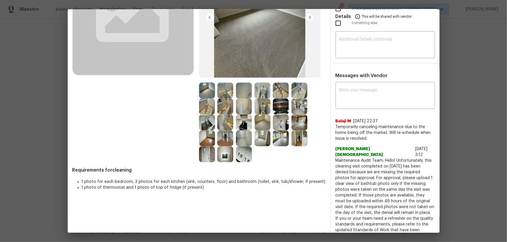
scroll to position [92, 0]
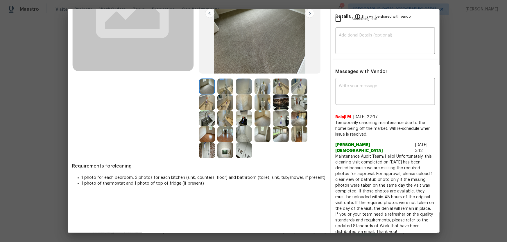
click at [261, 105] on img at bounding box center [262, 103] width 16 height 16
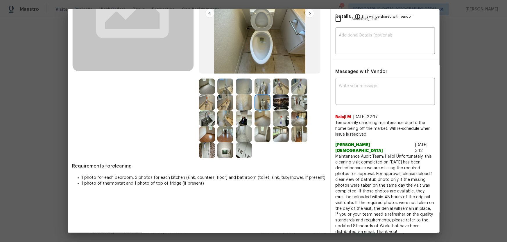
click at [262, 91] on img at bounding box center [262, 87] width 16 height 16
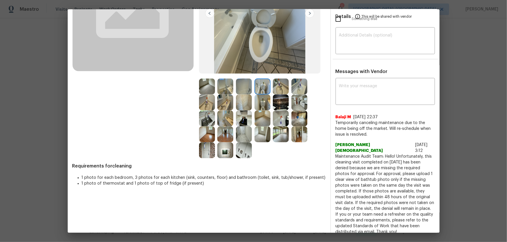
click at [276, 88] on img at bounding box center [281, 87] width 16 height 16
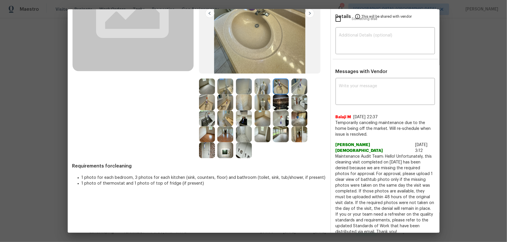
click at [302, 91] on img at bounding box center [299, 87] width 16 height 16
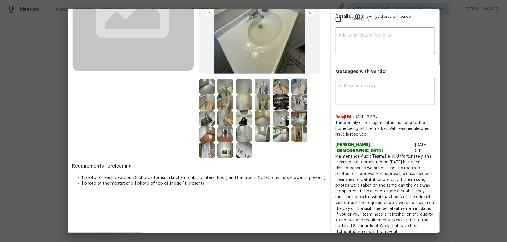
click at [297, 106] on img at bounding box center [299, 103] width 16 height 16
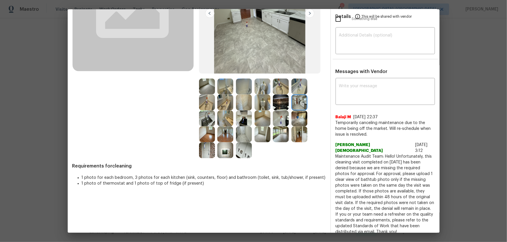
click at [261, 101] on img at bounding box center [262, 103] width 16 height 16
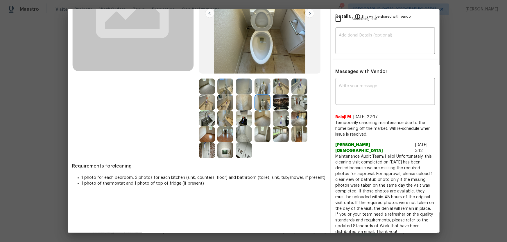
click at [261, 90] on img at bounding box center [262, 87] width 16 height 16
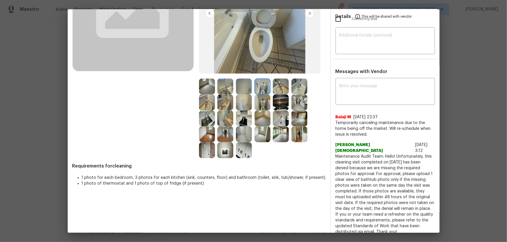
click at [281, 90] on img at bounding box center [281, 87] width 16 height 16
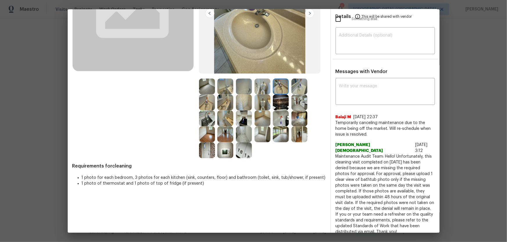
click at [291, 89] on img at bounding box center [299, 87] width 16 height 16
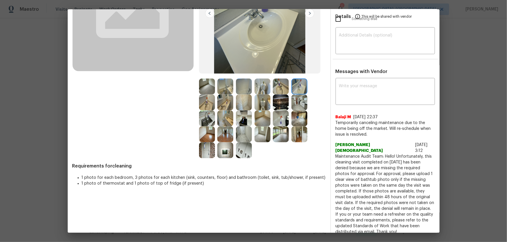
click at [245, 90] on img at bounding box center [244, 87] width 16 height 16
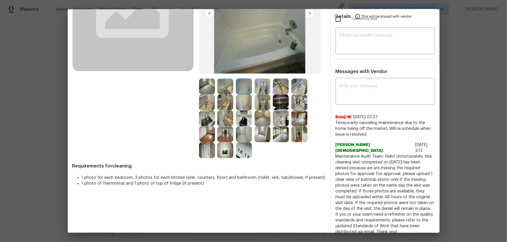
click at [246, 99] on img at bounding box center [244, 103] width 16 height 16
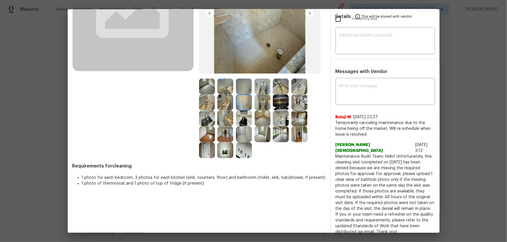
click at [242, 117] on img at bounding box center [244, 119] width 16 height 16
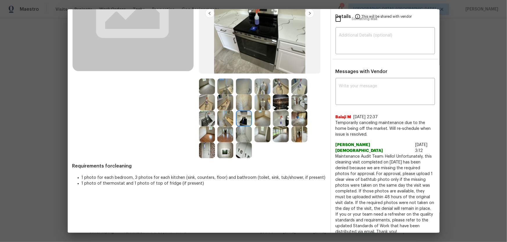
click at [224, 118] on img at bounding box center [225, 119] width 16 height 16
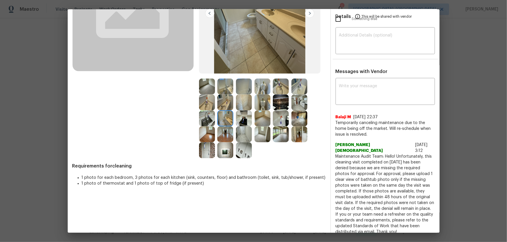
click at [203, 118] on img at bounding box center [207, 119] width 16 height 16
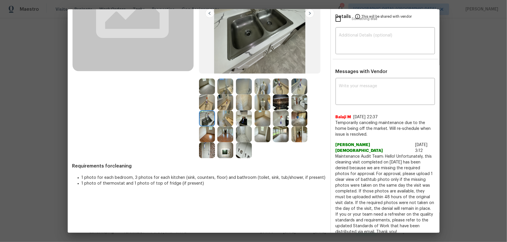
click at [225, 148] on img at bounding box center [225, 151] width 16 height 16
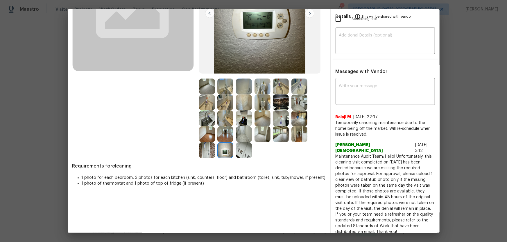
click at [206, 150] on img at bounding box center [207, 151] width 16 height 16
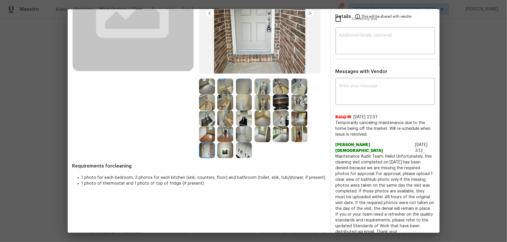
click at [238, 151] on img at bounding box center [244, 151] width 16 height 16
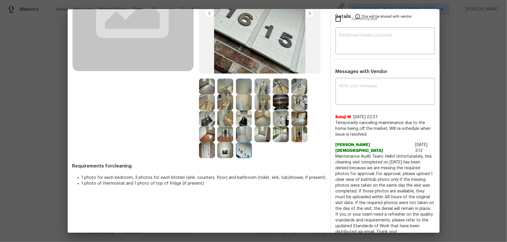
click at [244, 136] on img at bounding box center [244, 135] width 16 height 16
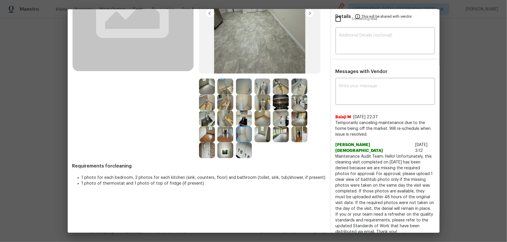
click at [259, 136] on img at bounding box center [262, 135] width 16 height 16
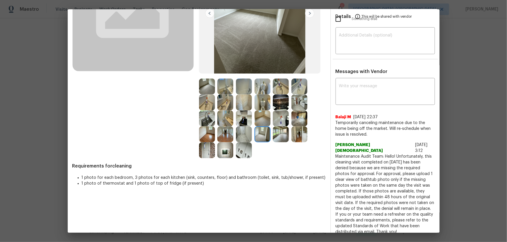
click at [262, 119] on img at bounding box center [262, 119] width 16 height 16
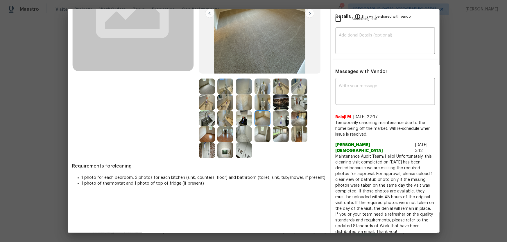
click at [278, 119] on img at bounding box center [281, 119] width 16 height 16
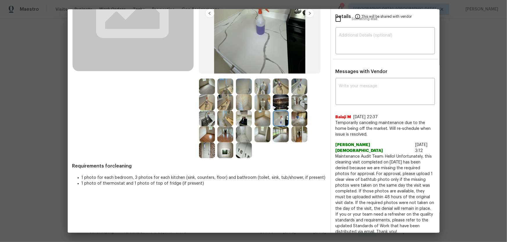
click at [281, 103] on img at bounding box center [281, 103] width 16 height 16
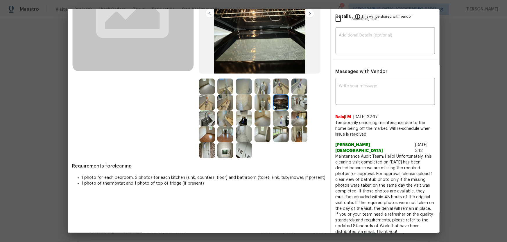
click at [280, 84] on img at bounding box center [281, 87] width 16 height 16
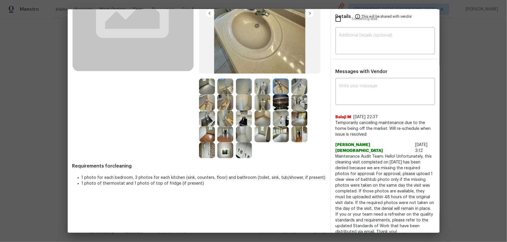
click at [293, 84] on img at bounding box center [299, 87] width 16 height 16
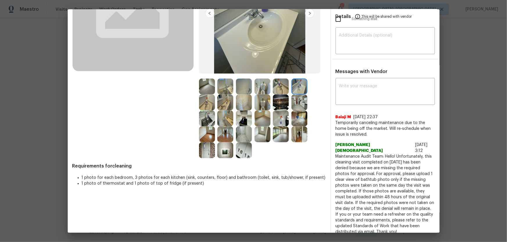
click at [293, 101] on img at bounding box center [299, 103] width 16 height 16
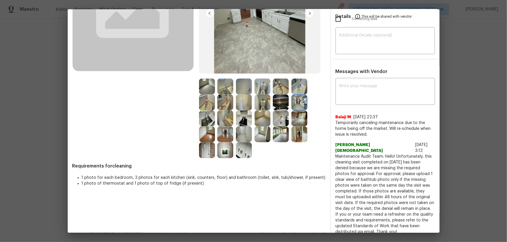
click at [302, 119] on img at bounding box center [299, 119] width 16 height 16
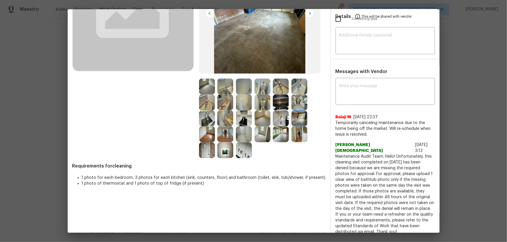
click at [297, 130] on img at bounding box center [299, 135] width 16 height 16
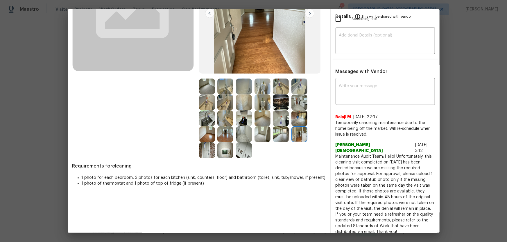
click at [207, 86] on img at bounding box center [207, 87] width 16 height 16
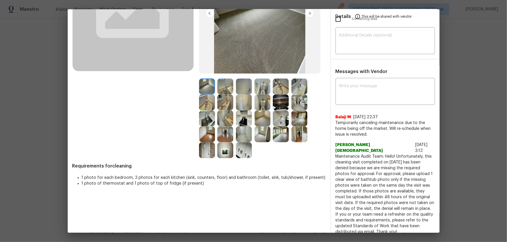
click at [264, 115] on img at bounding box center [262, 119] width 16 height 16
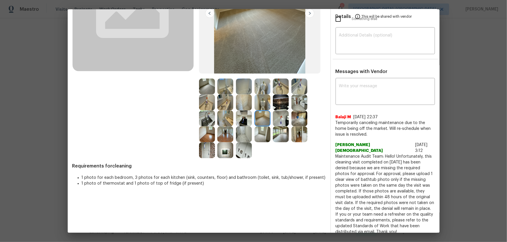
click at [262, 129] on img at bounding box center [262, 135] width 16 height 16
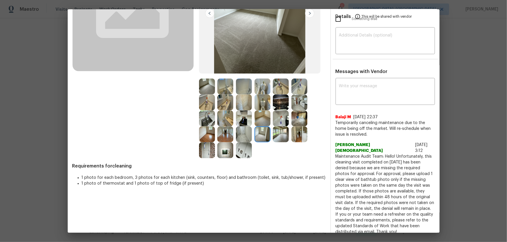
click at [223, 151] on img at bounding box center [225, 151] width 16 height 16
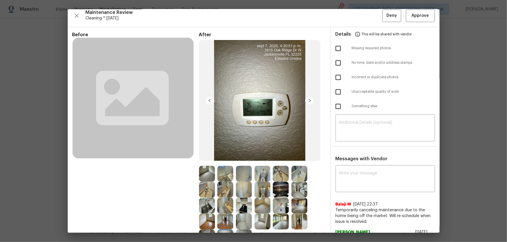
scroll to position [0, 0]
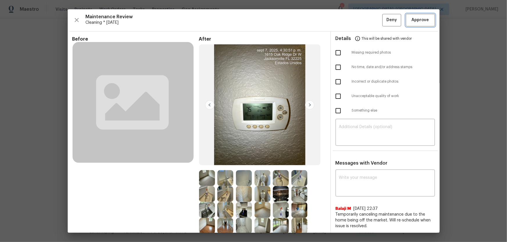
click at [360, 23] on span "Approve" at bounding box center [419, 20] width 17 height 7
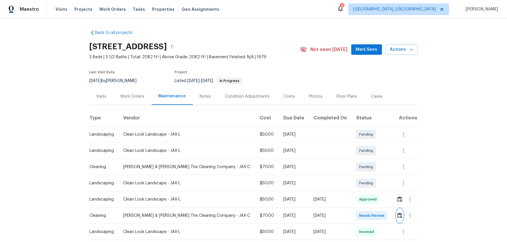
click at [398, 211] on button "button" at bounding box center [399, 216] width 7 height 14
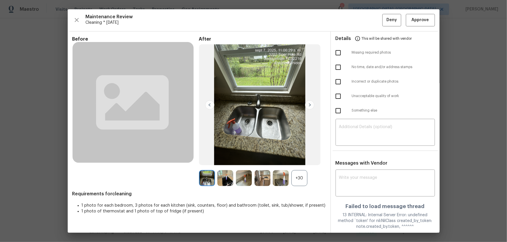
click at [296, 177] on div "+30" at bounding box center [299, 178] width 16 height 16
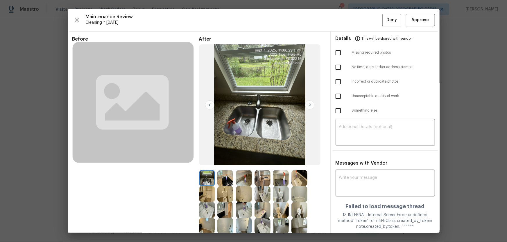
scroll to position [70, 0]
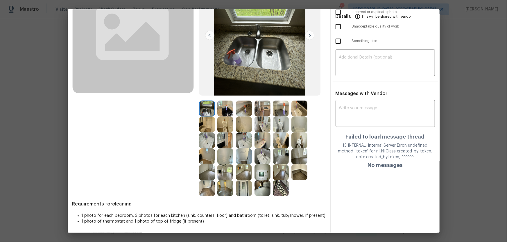
click at [273, 147] on img at bounding box center [281, 141] width 16 height 16
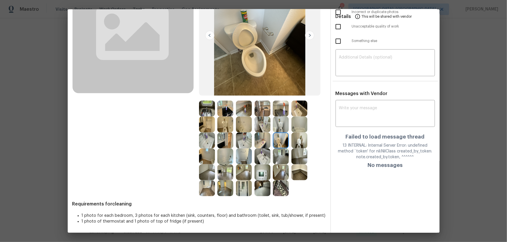
click at [276, 128] on img at bounding box center [281, 125] width 16 height 16
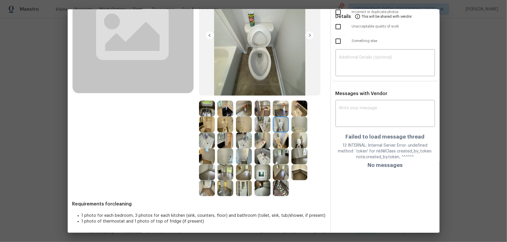
click at [302, 143] on img at bounding box center [299, 141] width 16 height 16
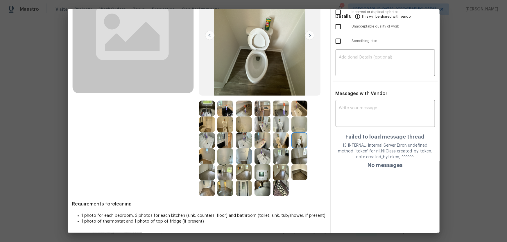
click at [277, 142] on img at bounding box center [281, 141] width 16 height 16
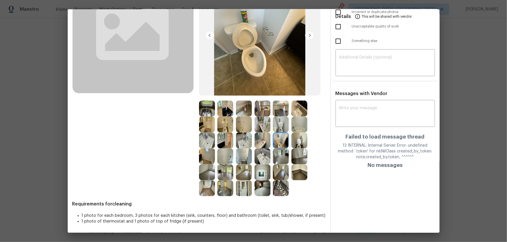
click at [291, 143] on img at bounding box center [299, 141] width 16 height 16
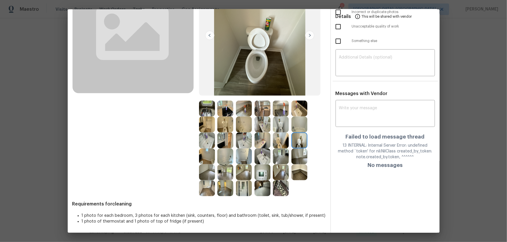
click at [298, 144] on img at bounding box center [299, 141] width 16 height 16
click at [280, 144] on img at bounding box center [281, 141] width 16 height 16
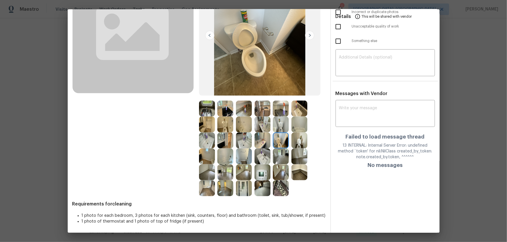
click at [279, 130] on img at bounding box center [281, 125] width 16 height 16
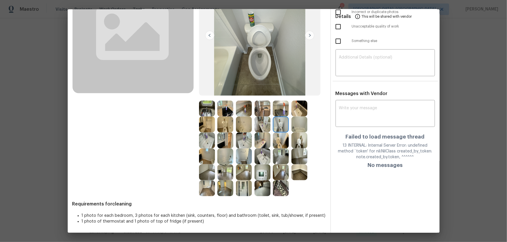
click at [231, 125] on img at bounding box center [225, 125] width 16 height 16
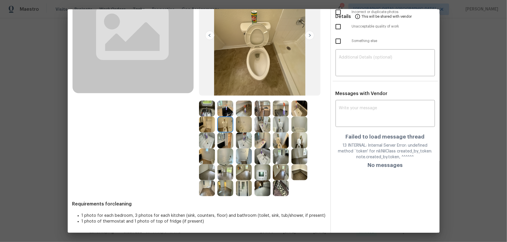
click at [207, 140] on img at bounding box center [207, 141] width 16 height 16
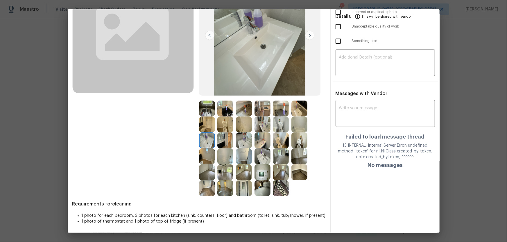
click at [260, 127] on img at bounding box center [262, 125] width 16 height 16
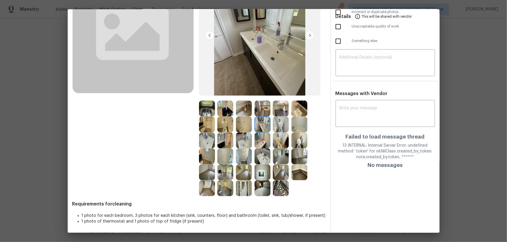
click at [249, 138] on img at bounding box center [244, 141] width 16 height 16
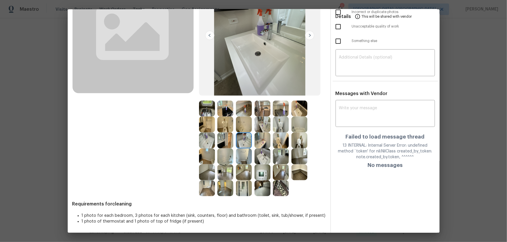
click at [267, 140] on img at bounding box center [262, 141] width 16 height 16
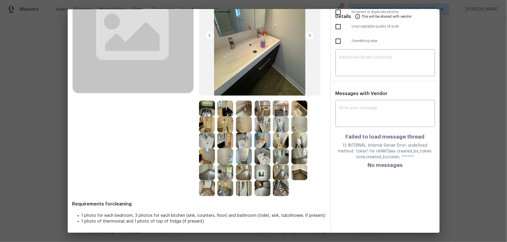
click at [262, 151] on img at bounding box center [262, 157] width 16 height 16
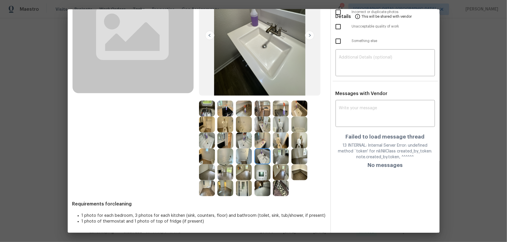
click at [249, 152] on img at bounding box center [244, 157] width 16 height 16
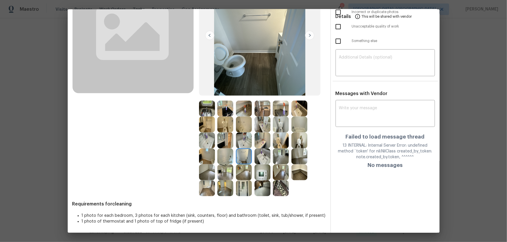
click at [283, 127] on img at bounding box center [281, 125] width 16 height 16
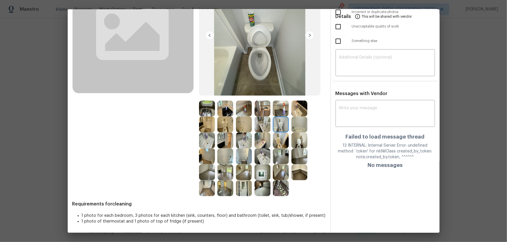
click at [224, 155] on img at bounding box center [225, 157] width 16 height 16
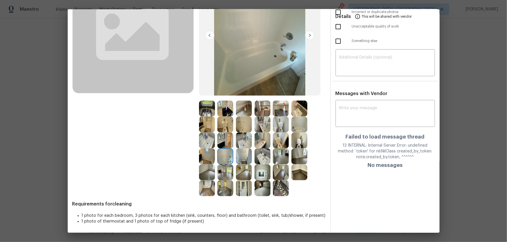
click at [240, 125] on img at bounding box center [244, 125] width 16 height 16
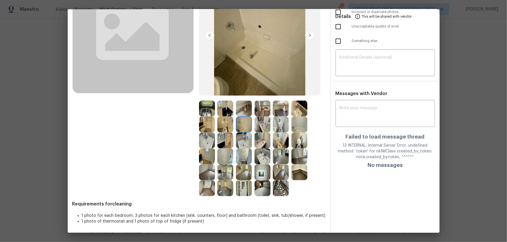
click at [228, 159] on img at bounding box center [225, 157] width 16 height 16
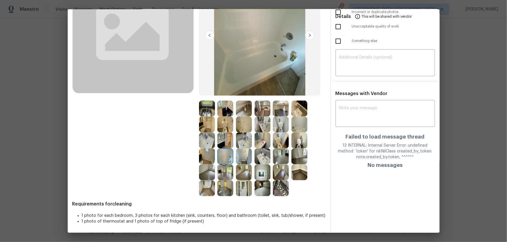
click at [299, 122] on img at bounding box center [299, 125] width 16 height 16
click at [295, 113] on img at bounding box center [299, 109] width 16 height 16
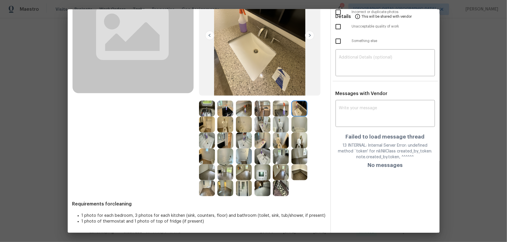
click at [265, 111] on img at bounding box center [262, 109] width 16 height 16
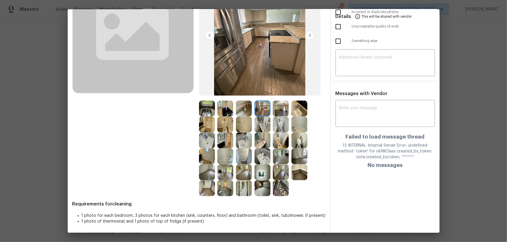
click at [273, 111] on img at bounding box center [281, 109] width 16 height 16
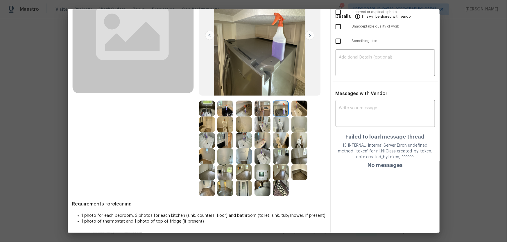
click at [221, 109] on img at bounding box center [225, 109] width 16 height 16
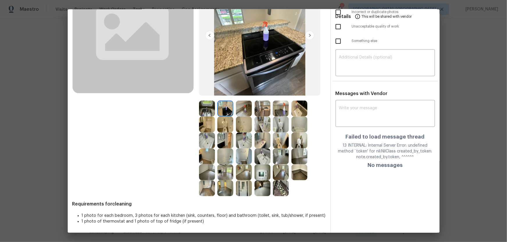
click at [213, 111] on img at bounding box center [207, 109] width 16 height 16
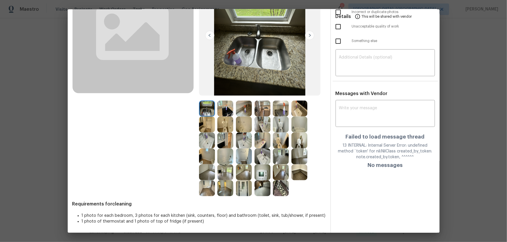
click at [204, 174] on img at bounding box center [207, 173] width 16 height 16
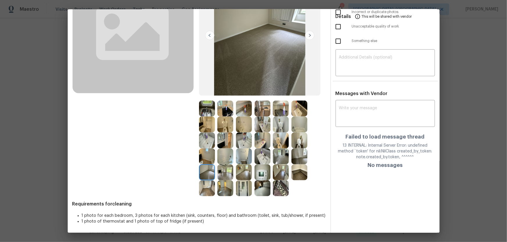
click at [206, 184] on img at bounding box center [207, 189] width 16 height 16
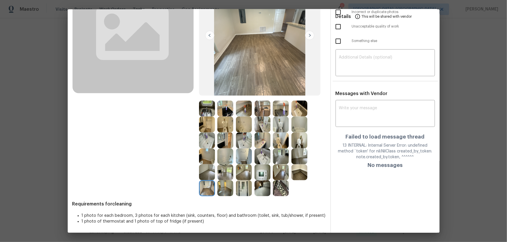
click at [225, 185] on img at bounding box center [225, 189] width 16 height 16
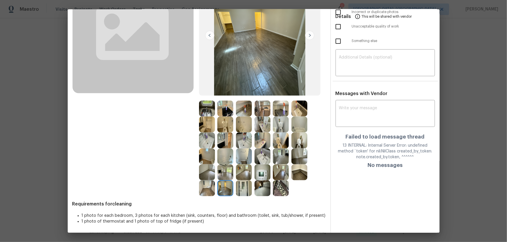
click at [261, 188] on img at bounding box center [262, 189] width 16 height 16
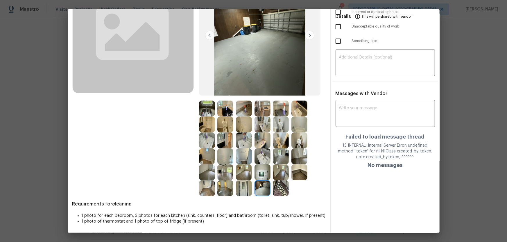
click at [277, 188] on img at bounding box center [281, 189] width 16 height 16
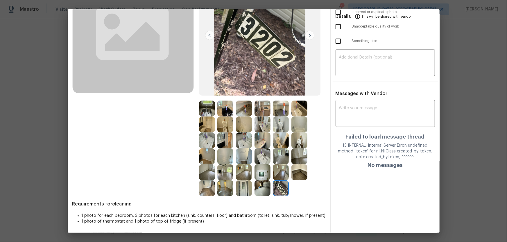
click at [280, 175] on img at bounding box center [281, 173] width 16 height 16
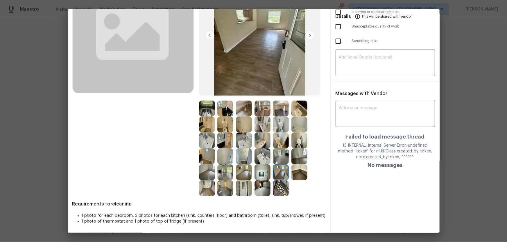
click at [261, 175] on img at bounding box center [262, 173] width 16 height 16
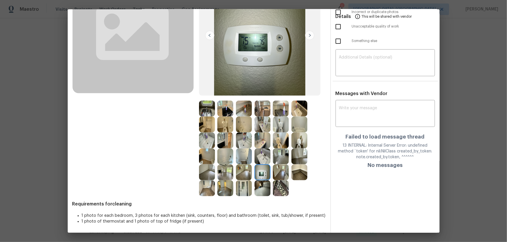
click at [261, 156] on img at bounding box center [262, 157] width 16 height 16
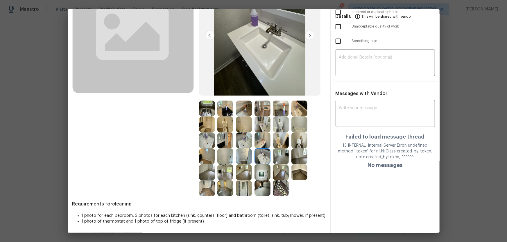
click at [259, 139] on img at bounding box center [262, 141] width 16 height 16
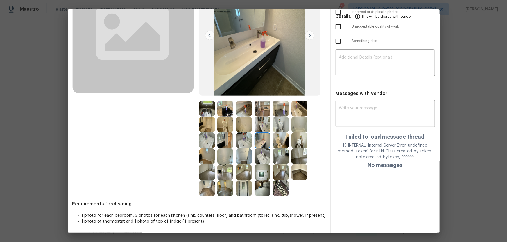
click at [261, 120] on img at bounding box center [262, 125] width 16 height 16
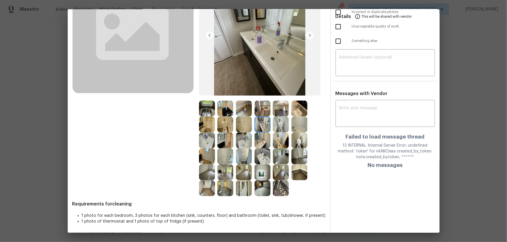
click at [282, 122] on img at bounding box center [281, 125] width 16 height 16
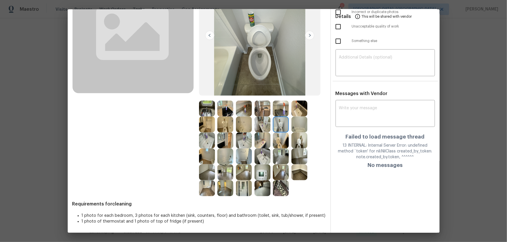
click at [280, 114] on img at bounding box center [281, 109] width 16 height 16
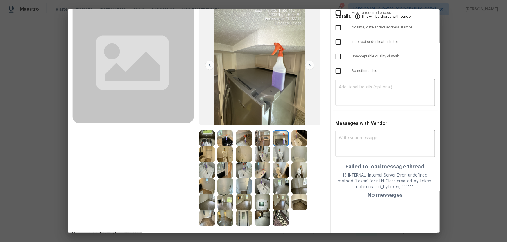
scroll to position [0, 0]
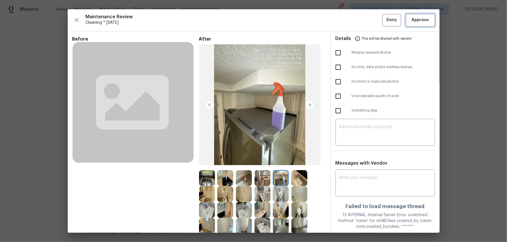
click at [413, 17] on span "Approve" at bounding box center [419, 20] width 17 height 7
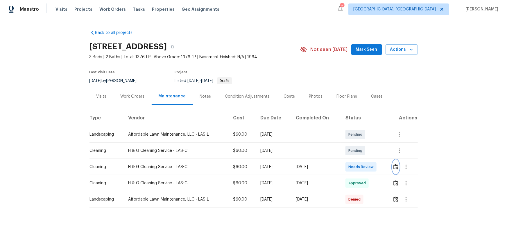
click at [360, 160] on img "button" at bounding box center [395, 167] width 5 height 6
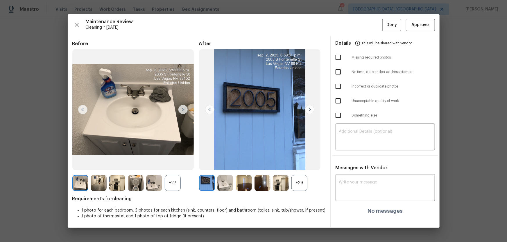
click at [303, 160] on div "+29" at bounding box center [299, 183] width 16 height 16
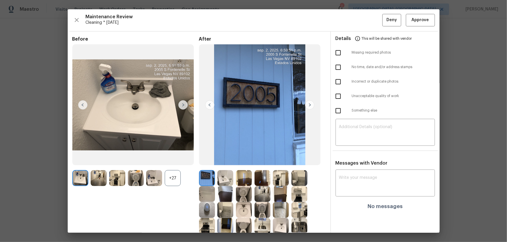
click at [170, 160] on div "+27" at bounding box center [173, 178] width 16 height 16
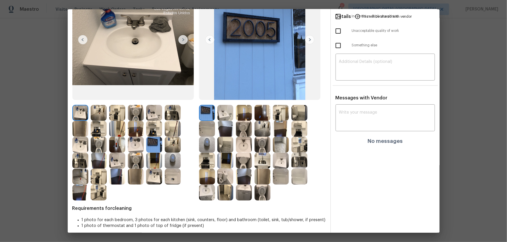
scroll to position [70, 0]
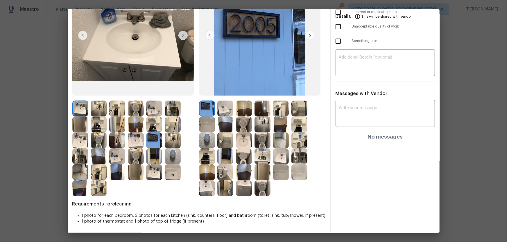
click at [207, 140] on img at bounding box center [207, 141] width 16 height 16
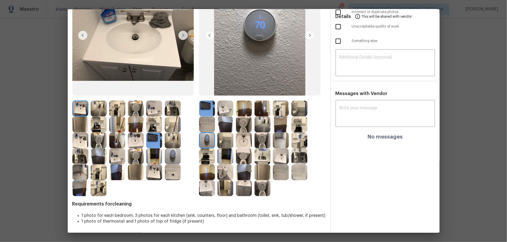
click at [210, 155] on img at bounding box center [207, 157] width 16 height 16
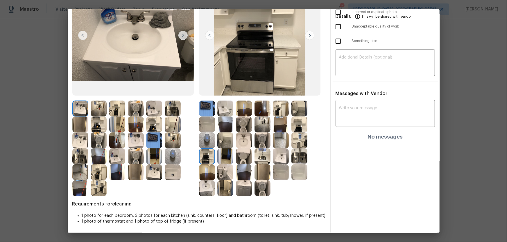
click at [176, 156] on img at bounding box center [173, 157] width 16 height 16
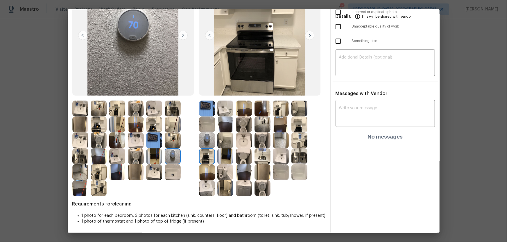
click at [173, 160] on img at bounding box center [173, 173] width 16 height 16
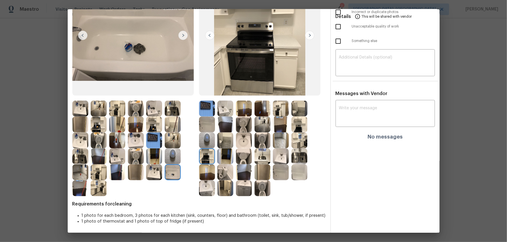
click at [238, 160] on img at bounding box center [244, 157] width 16 height 16
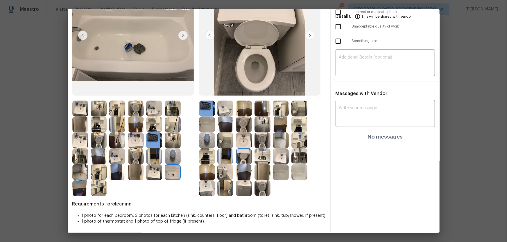
click at [260, 141] on img at bounding box center [262, 141] width 16 height 16
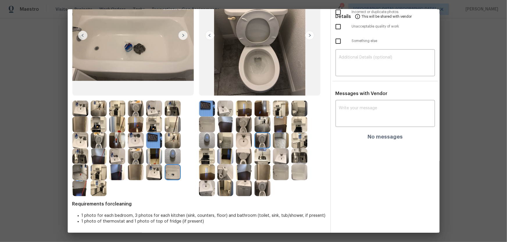
click at [246, 142] on img at bounding box center [244, 141] width 16 height 16
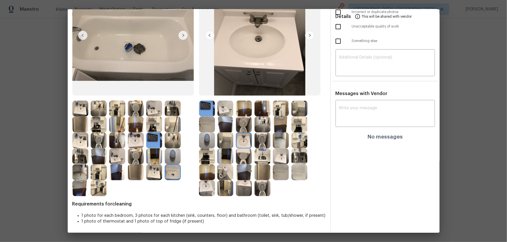
click at [278, 157] on img at bounding box center [281, 157] width 16 height 16
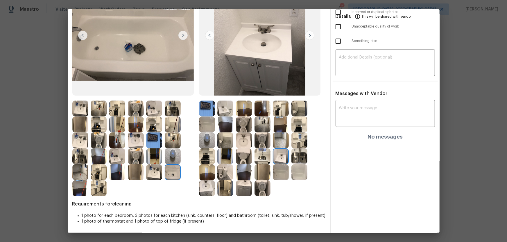
click at [278, 160] on img at bounding box center [281, 173] width 16 height 16
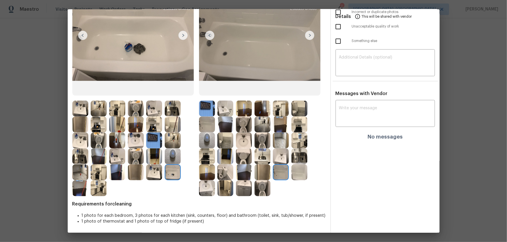
click at [294, 160] on img at bounding box center [299, 173] width 16 height 16
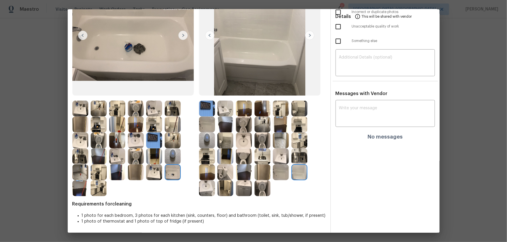
click at [244, 160] on img at bounding box center [244, 189] width 16 height 16
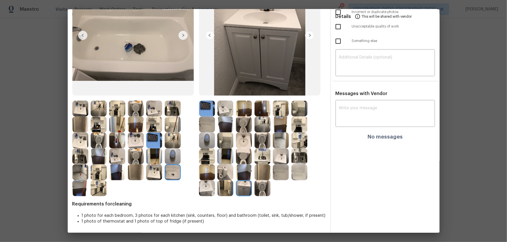
click at [298, 154] on img at bounding box center [299, 157] width 16 height 16
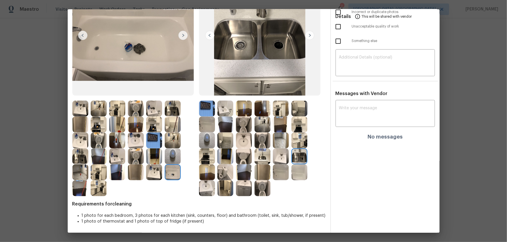
click at [300, 142] on img at bounding box center [299, 141] width 16 height 16
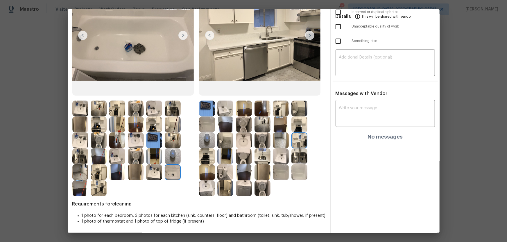
click at [288, 142] on div at bounding box center [282, 141] width 19 height 16
click at [265, 123] on img at bounding box center [262, 125] width 16 height 16
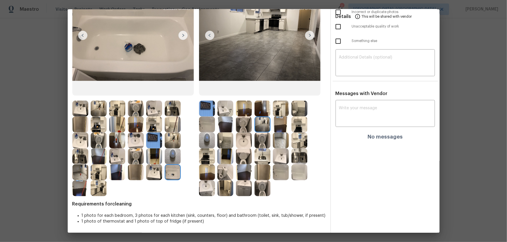
click at [270, 107] on div at bounding box center [263, 109] width 19 height 16
click at [277, 113] on img at bounding box center [281, 109] width 16 height 16
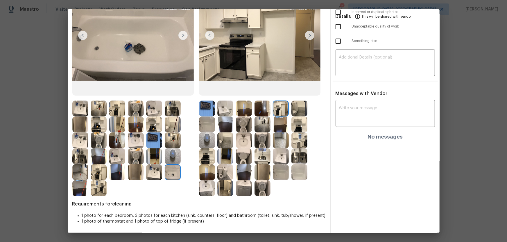
click at [261, 111] on img at bounding box center [262, 109] width 16 height 16
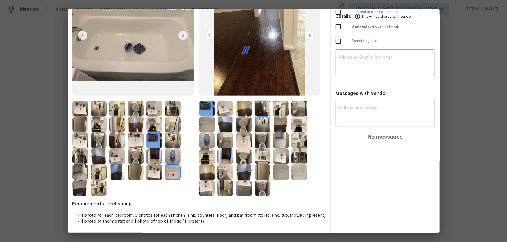
click at [280, 130] on img at bounding box center [281, 125] width 16 height 16
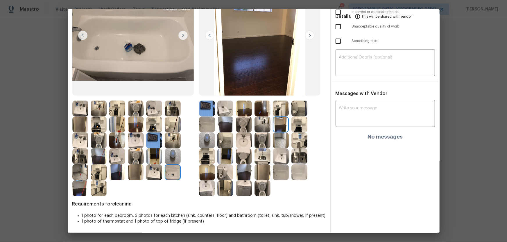
click at [247, 114] on img at bounding box center [244, 109] width 16 height 16
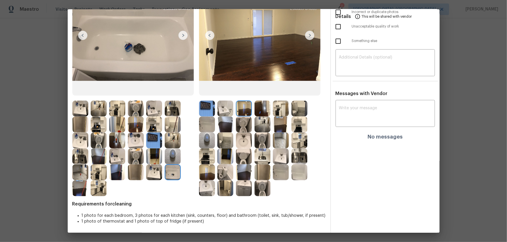
click at [209, 160] on img at bounding box center [207, 173] width 16 height 16
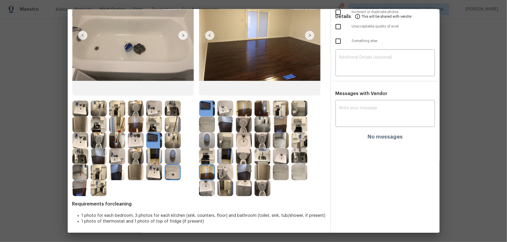
click at [242, 160] on img at bounding box center [244, 173] width 16 height 16
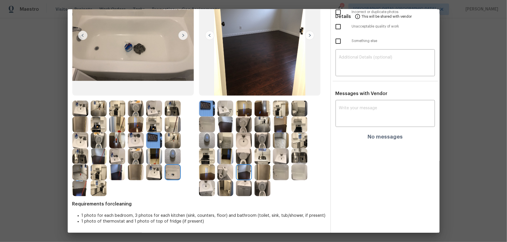
click at [245, 154] on img at bounding box center [244, 157] width 16 height 16
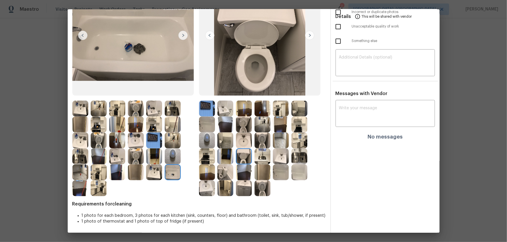
click at [265, 156] on img at bounding box center [262, 157] width 16 height 16
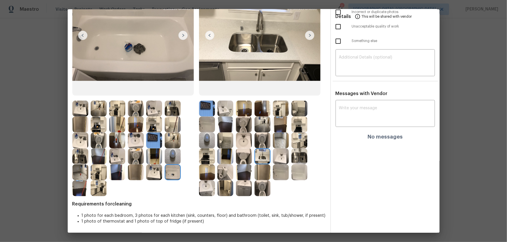
click at [281, 157] on img at bounding box center [281, 157] width 16 height 16
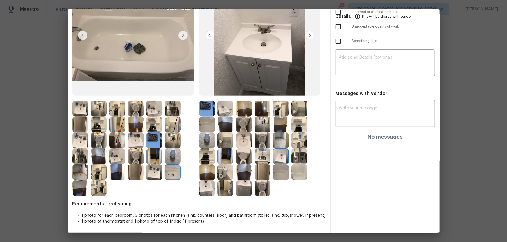
click at [296, 159] on img at bounding box center [299, 157] width 16 height 16
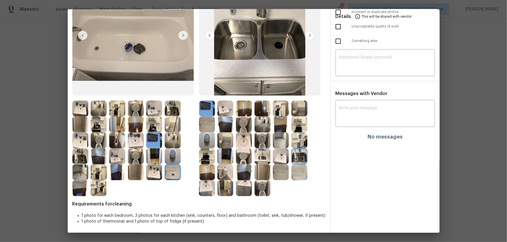
click at [287, 160] on div at bounding box center [282, 173] width 19 height 16
click at [281, 160] on img at bounding box center [281, 173] width 16 height 16
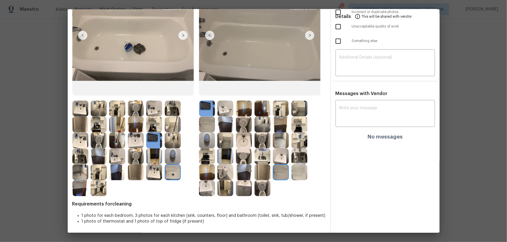
click at [166, 160] on img at bounding box center [173, 173] width 16 height 16
click at [160, 160] on img at bounding box center [154, 173] width 16 height 16
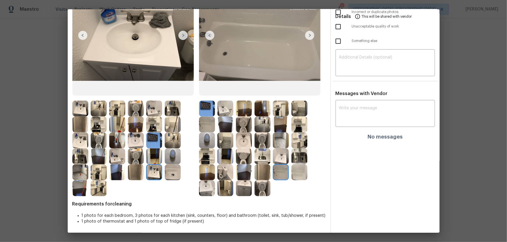
click at [172, 160] on img at bounding box center [173, 157] width 16 height 16
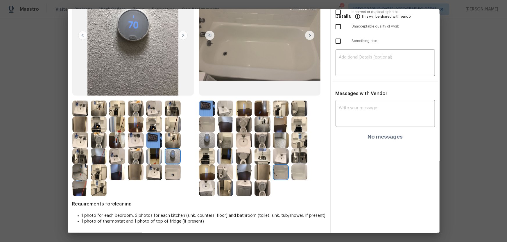
click at [170, 146] on img at bounding box center [173, 141] width 16 height 16
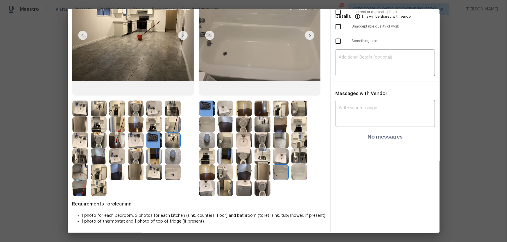
click at [157, 141] on img at bounding box center [154, 141] width 16 height 16
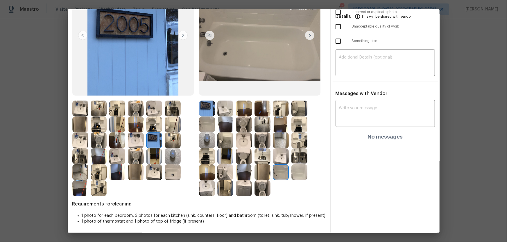
click at [145, 121] on div at bounding box center [137, 125] width 19 height 16
click at [174, 110] on img at bounding box center [173, 109] width 16 height 16
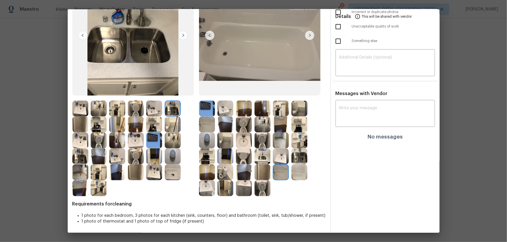
click at [154, 107] on img at bounding box center [154, 109] width 16 height 16
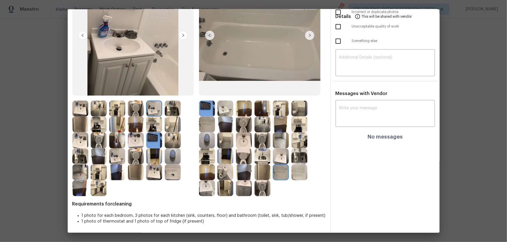
click at [132, 106] on img at bounding box center [136, 109] width 16 height 16
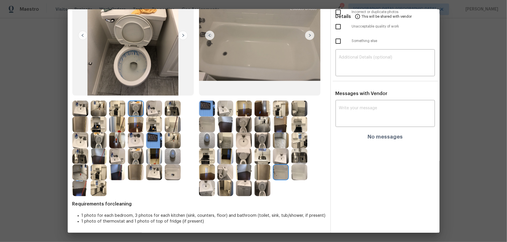
click at [110, 109] on img at bounding box center [117, 109] width 16 height 16
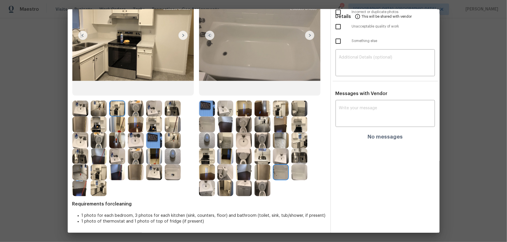
click at [96, 108] on img at bounding box center [99, 109] width 16 height 16
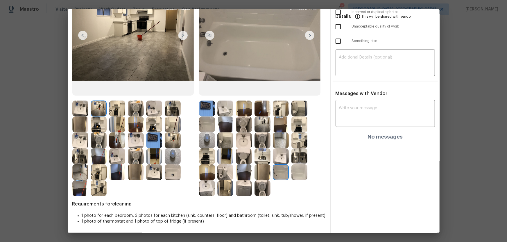
click at [97, 127] on img at bounding box center [99, 125] width 16 height 16
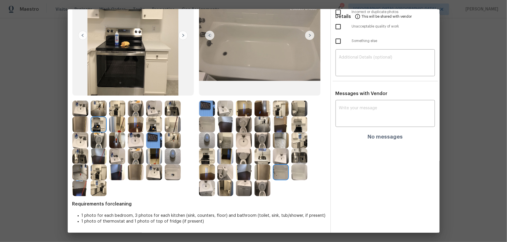
click at [84, 123] on img at bounding box center [80, 125] width 16 height 16
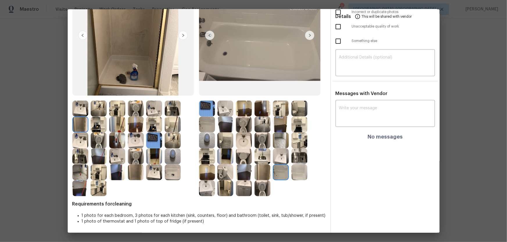
click at [83, 109] on img at bounding box center [80, 109] width 16 height 16
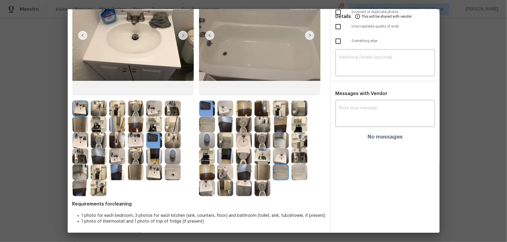
click at [80, 137] on img at bounding box center [80, 141] width 16 height 16
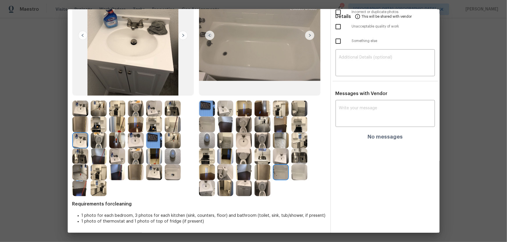
click at [81, 154] on img at bounding box center [80, 157] width 16 height 16
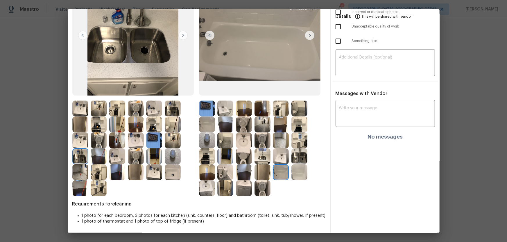
click at [254, 156] on img at bounding box center [262, 157] width 16 height 16
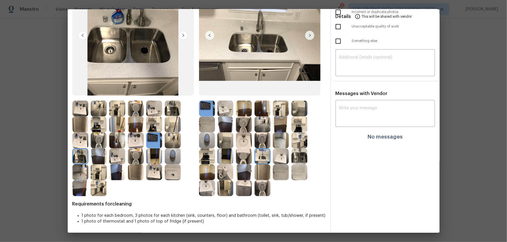
click at [287, 159] on div at bounding box center [282, 157] width 19 height 16
click at [278, 160] on img at bounding box center [281, 157] width 16 height 16
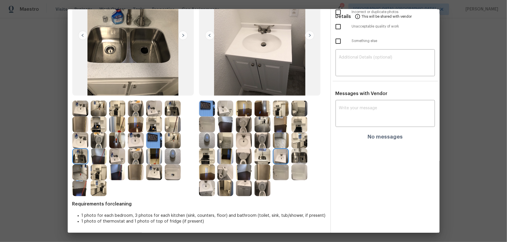
click at [246, 109] on img at bounding box center [244, 109] width 16 height 16
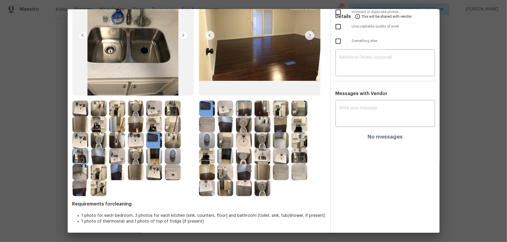
click at [223, 126] on img at bounding box center [225, 125] width 16 height 16
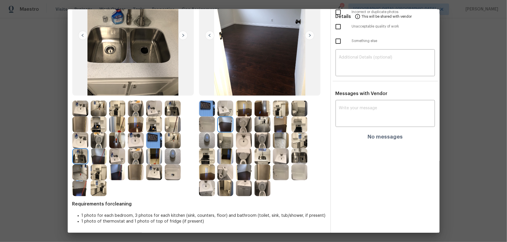
click at [288, 127] on div at bounding box center [282, 125] width 19 height 16
click at [281, 112] on img at bounding box center [281, 109] width 16 height 16
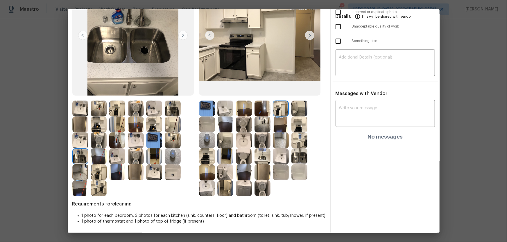
click at [297, 109] on img at bounding box center [299, 109] width 16 height 16
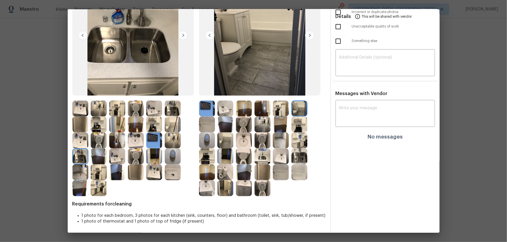
click at [297, 118] on img at bounding box center [299, 125] width 16 height 16
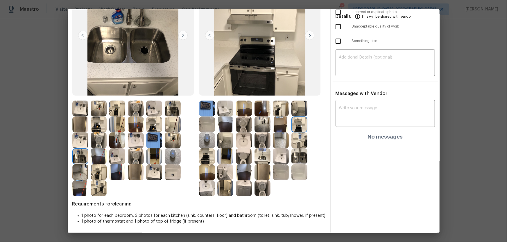
drag, startPoint x: 226, startPoint y: 114, endPoint x: 214, endPoint y: 111, distance: 12.5
click at [226, 114] on img at bounding box center [225, 109] width 16 height 16
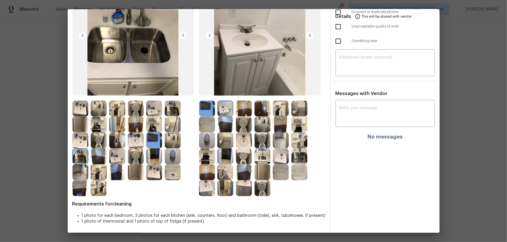
click at [213, 111] on img at bounding box center [207, 109] width 16 height 16
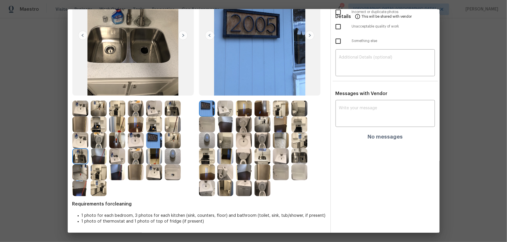
click at [210, 119] on img at bounding box center [207, 125] width 16 height 16
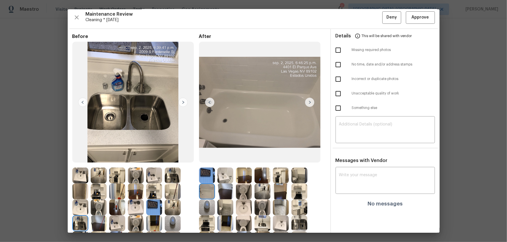
scroll to position [0, 0]
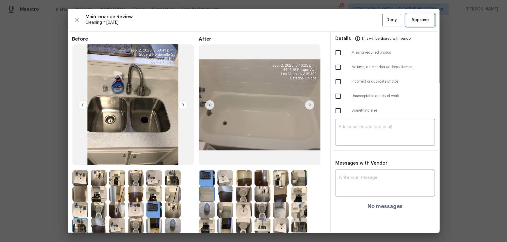
click at [360, 23] on span "Approve" at bounding box center [419, 20] width 17 height 7
